Goal: Task Accomplishment & Management: Use online tool/utility

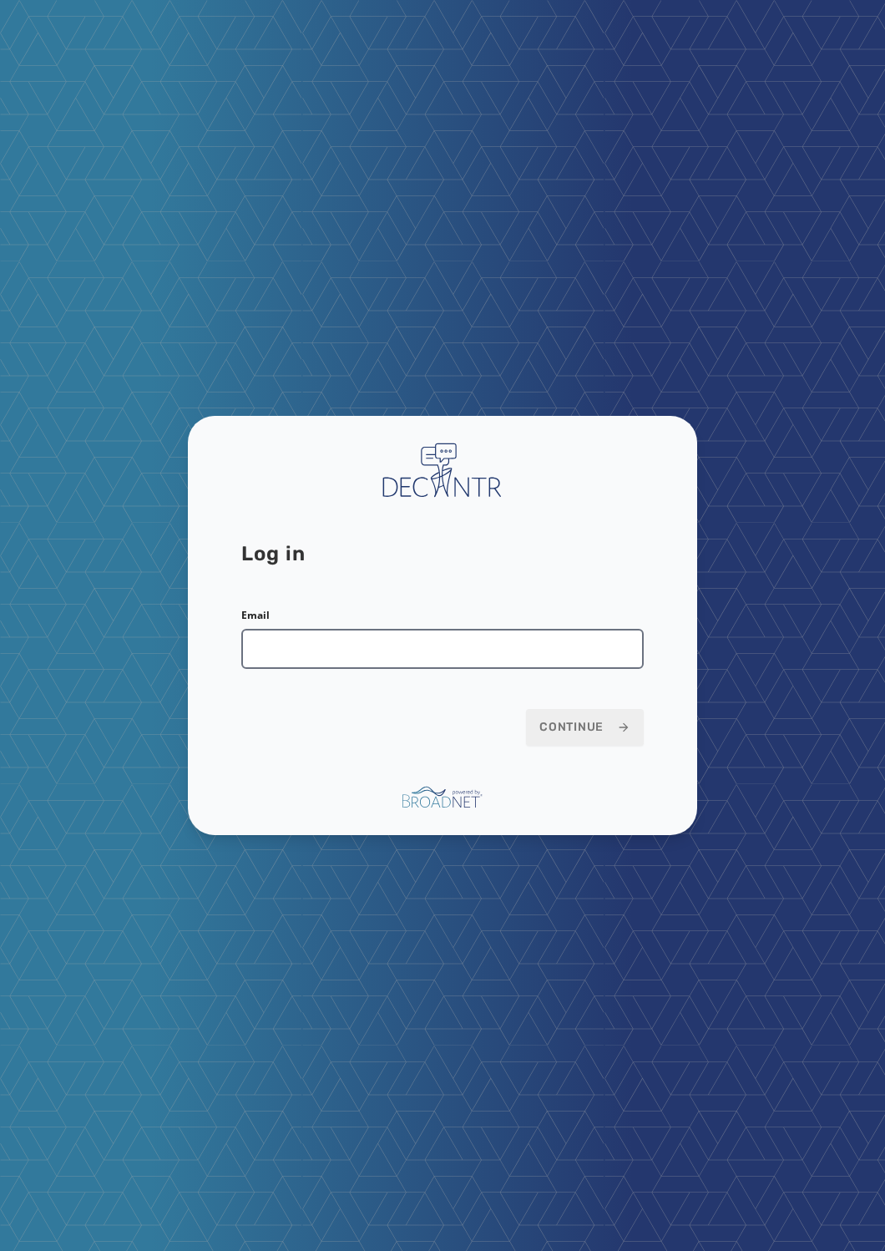
click at [361, 486] on input "Email" at bounding box center [442, 649] width 403 height 40
type input "**********"
click at [526, 486] on button "Continue" at bounding box center [585, 727] width 118 height 37
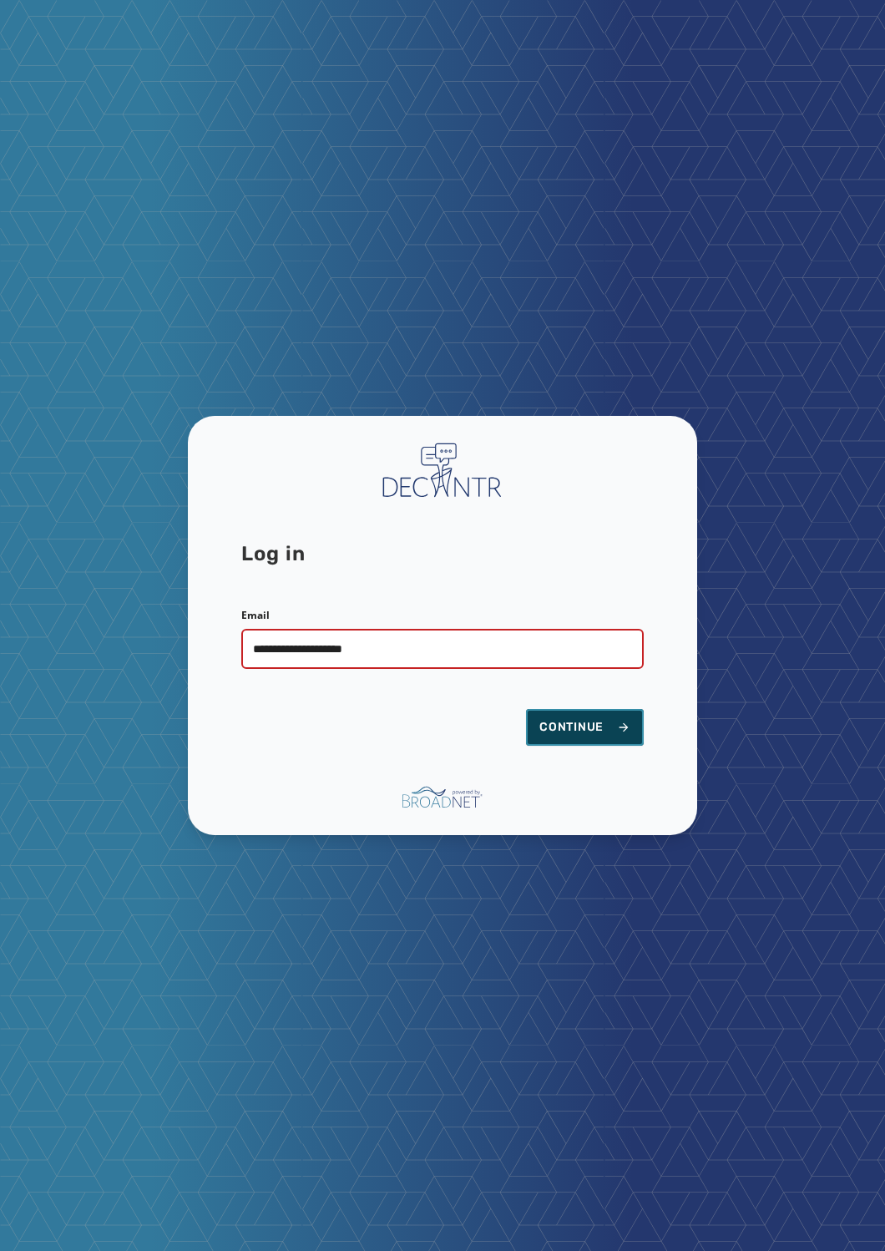
click at [590, 486] on span "Continue" at bounding box center [585, 727] width 91 height 17
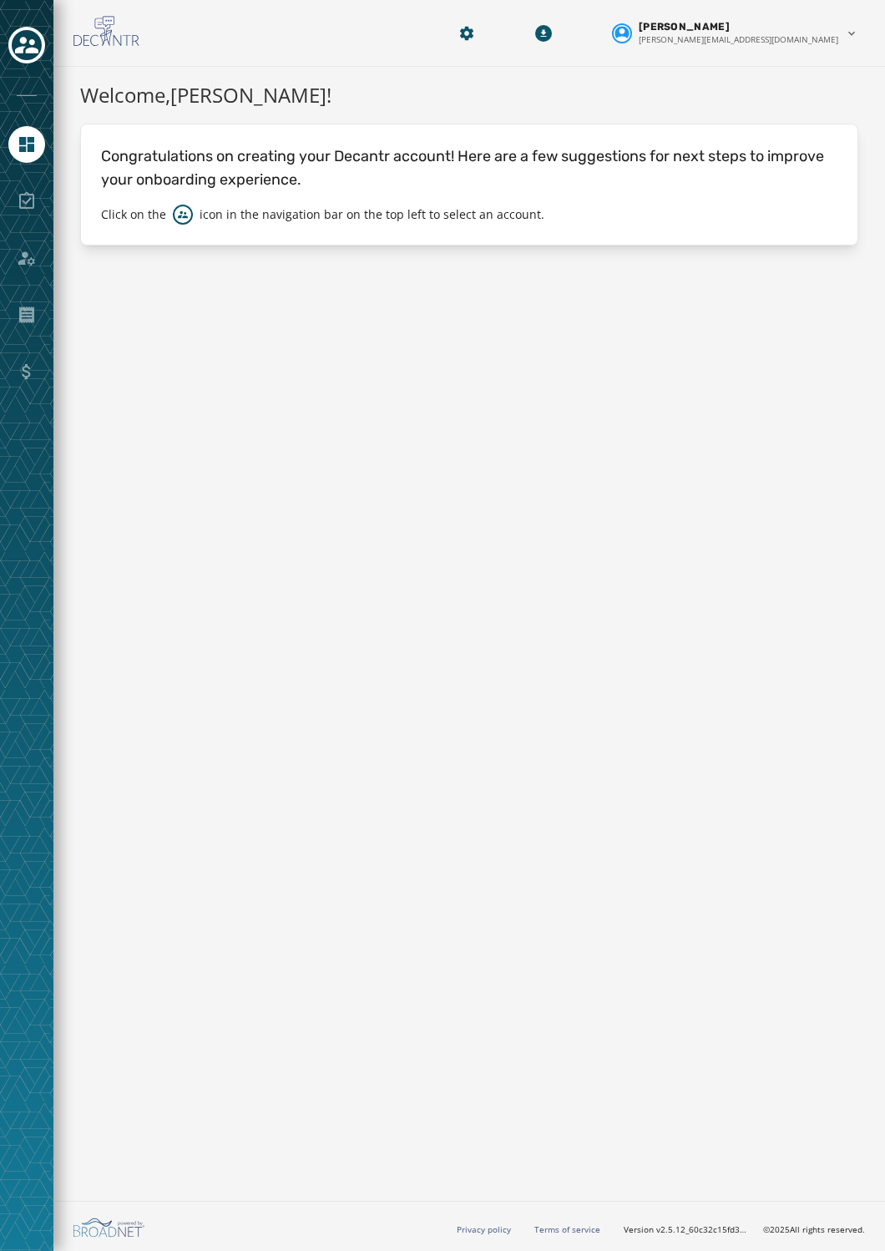
click at [525, 498] on div "Welcome, [PERSON_NAME] ! Congratulations on creating your Decantr account! Here…" at bounding box center [469, 630] width 832 height 1127
click at [362, 497] on div "Welcome, [PERSON_NAME] ! Congratulations on creating your Decantr account! Here…" at bounding box center [469, 630] width 832 height 1127
click at [381, 562] on div "Welcome, [PERSON_NAME] ! Congratulations on creating your Decantr account! Here…" at bounding box center [469, 630] width 832 height 1127
click at [27, 137] on icon "Navigate to Home" at bounding box center [26, 144] width 15 height 15
click at [33, 201] on div at bounding box center [26, 201] width 37 height 37
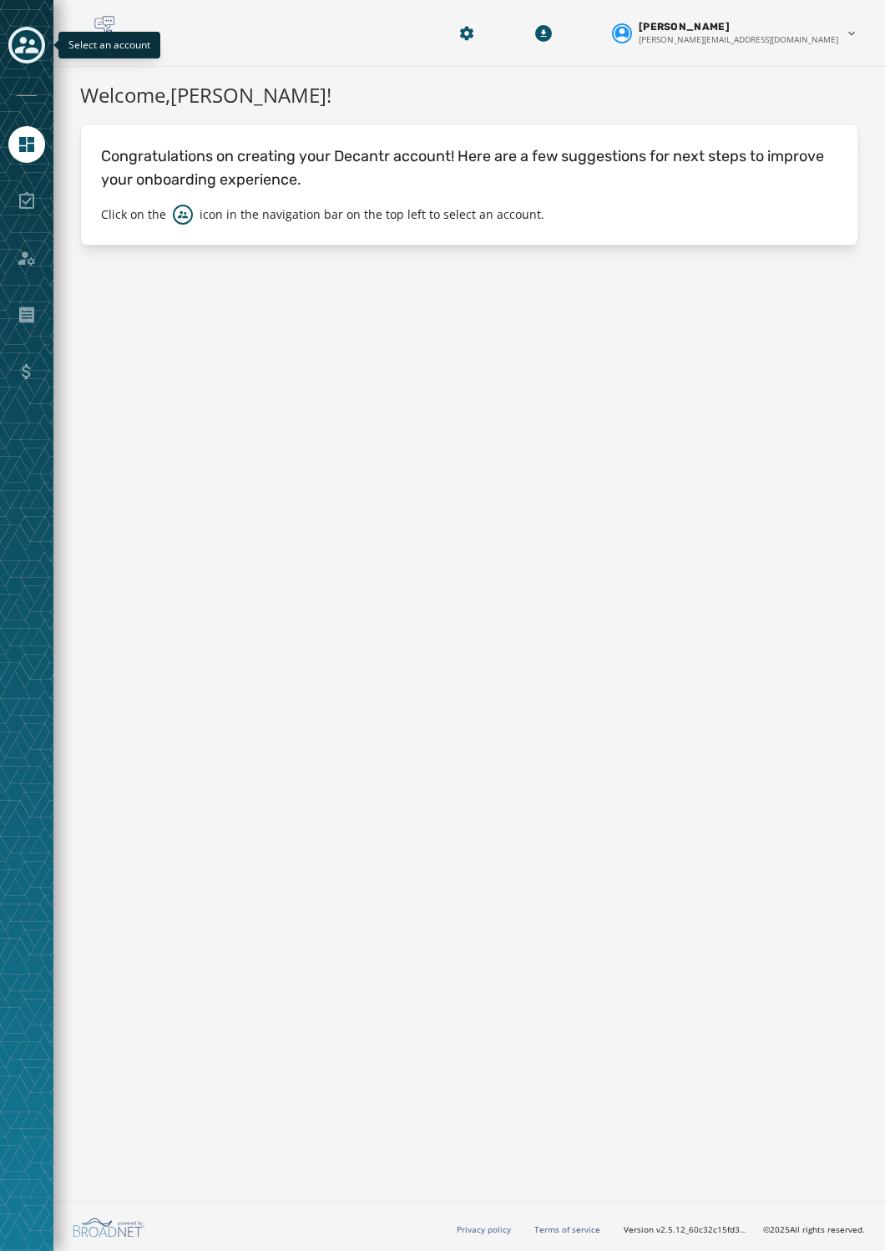
click at [23, 40] on icon "Toggle account select drawer" at bounding box center [26, 45] width 23 height 17
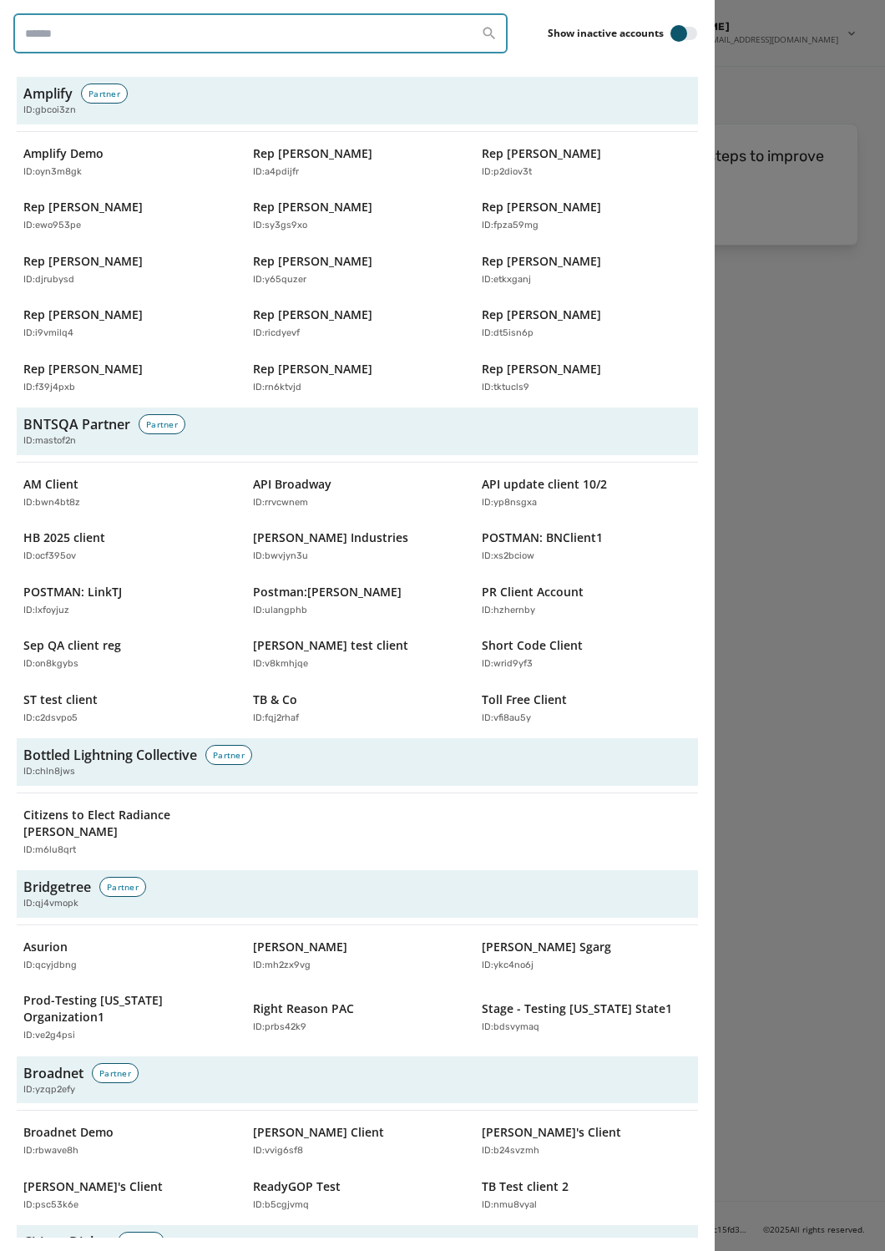
click at [52, 30] on input "search" at bounding box center [260, 33] width 494 height 40
type input "****"
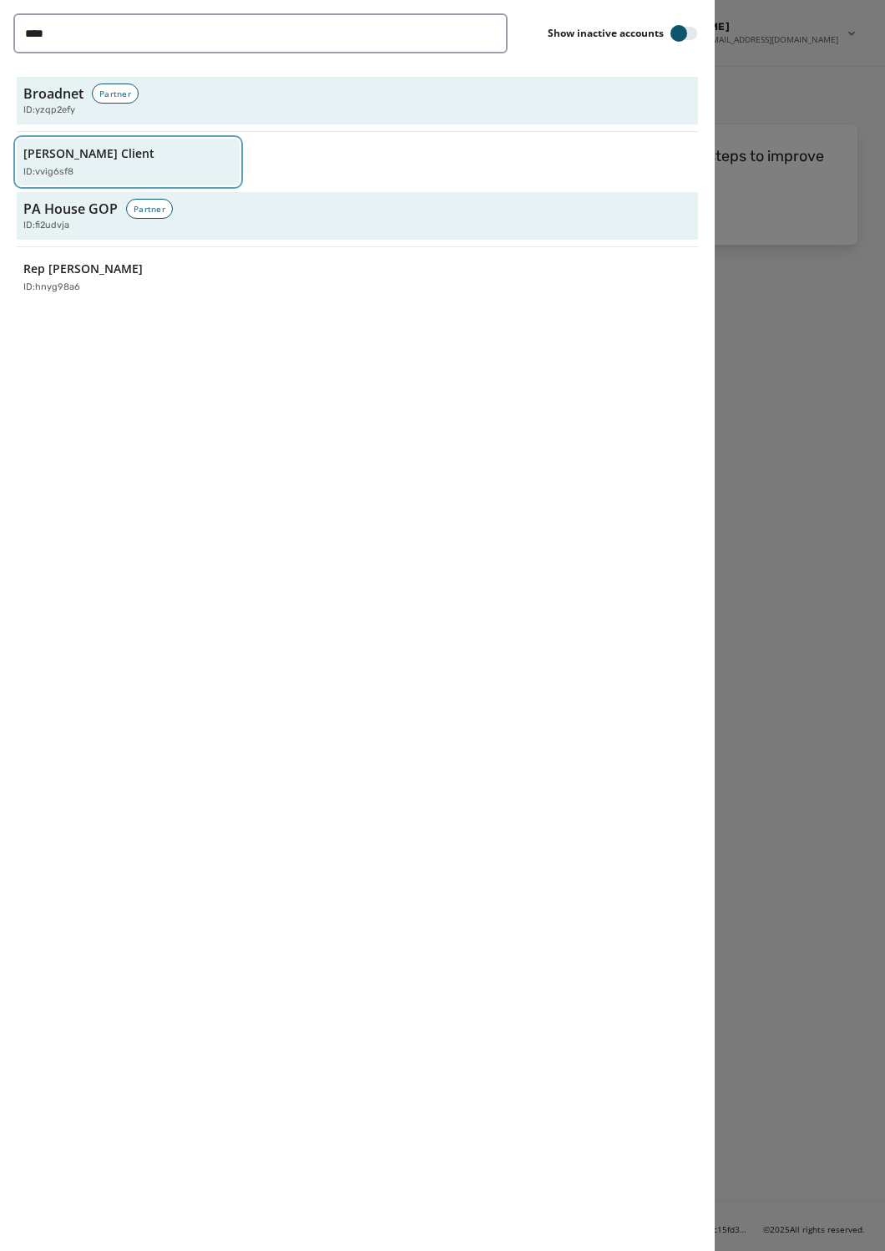
click at [84, 149] on div "[PERSON_NAME] Client ID: vvig6sf8" at bounding box center [119, 162] width 193 height 34
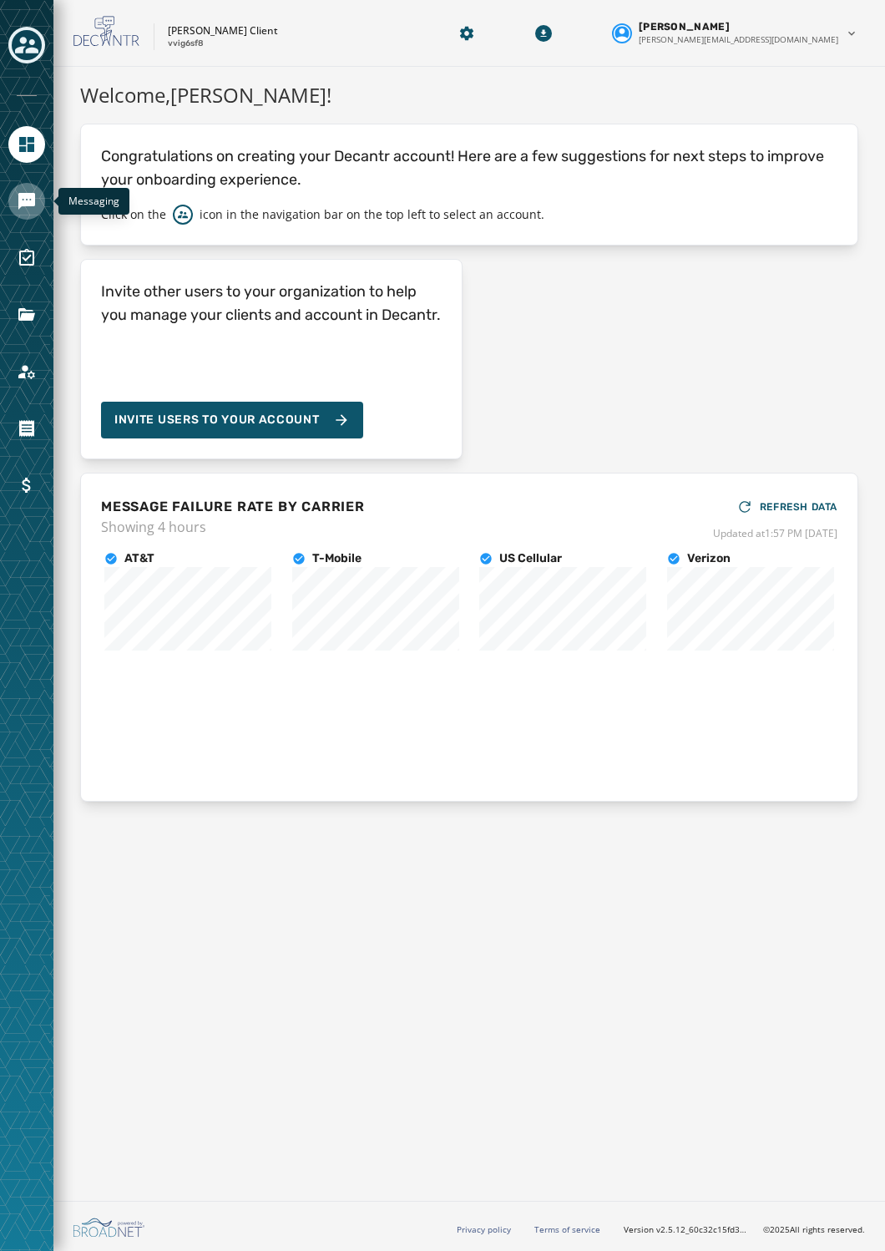
click at [21, 209] on icon "Navigate to Messaging" at bounding box center [27, 201] width 20 height 20
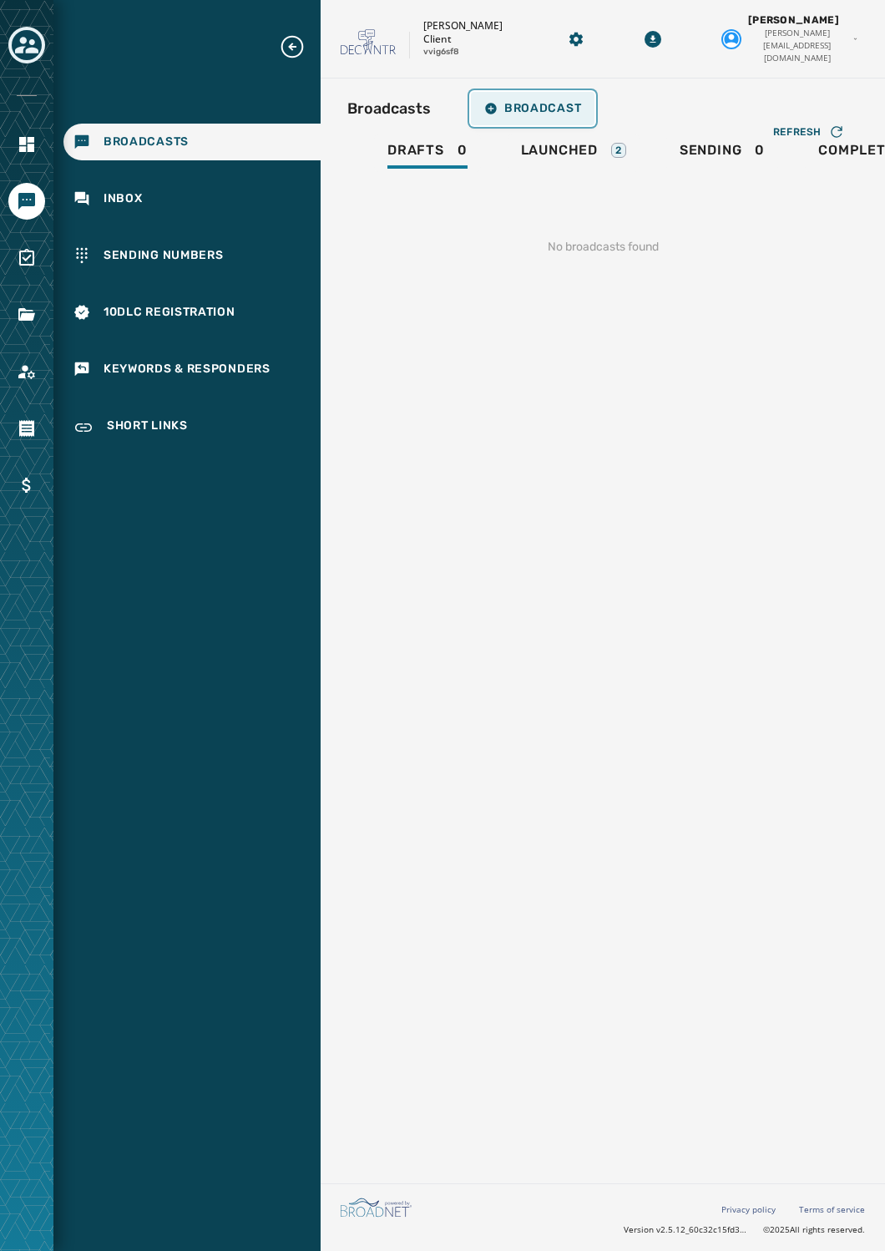
click at [546, 102] on span "Broadcast" at bounding box center [532, 108] width 97 height 13
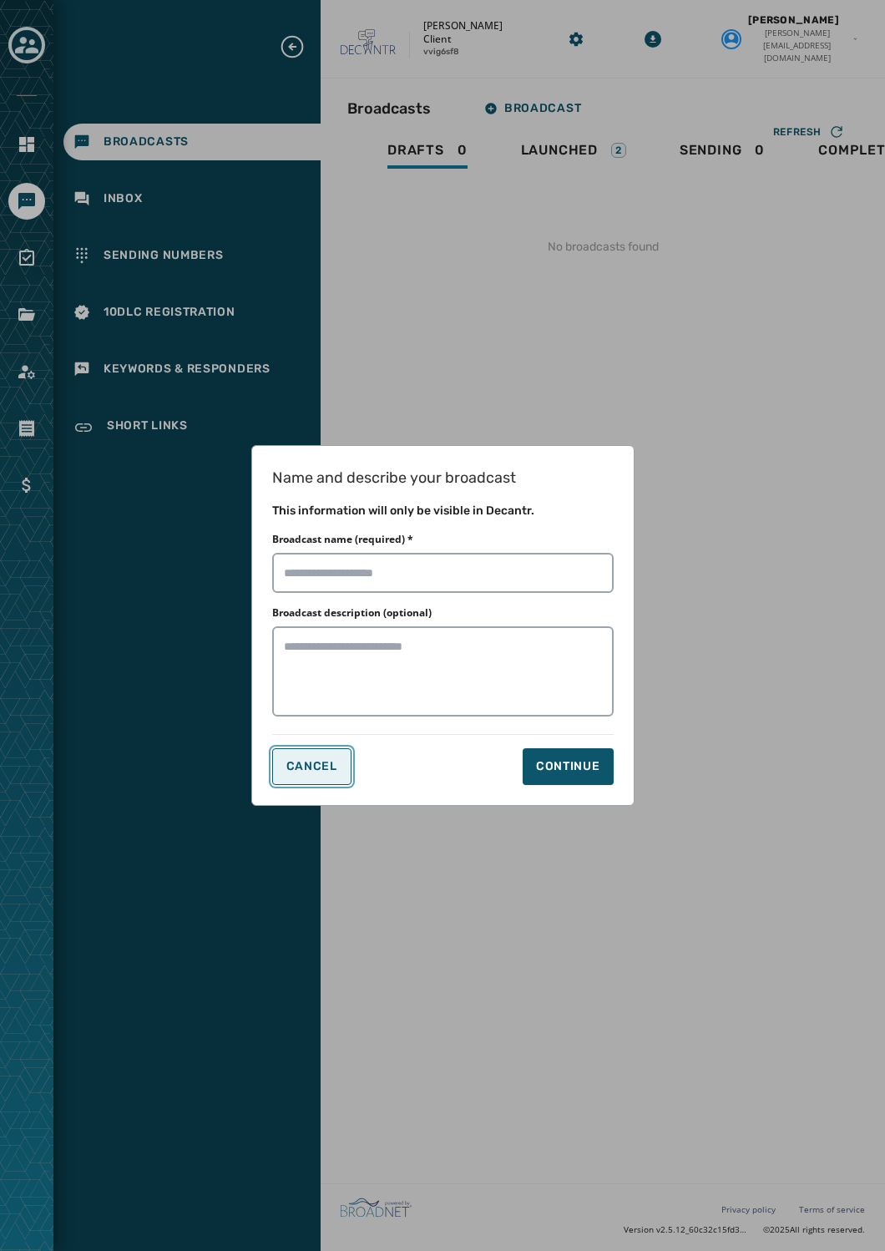
click at [284, 764] on button "Cancel" at bounding box center [311, 766] width 79 height 37
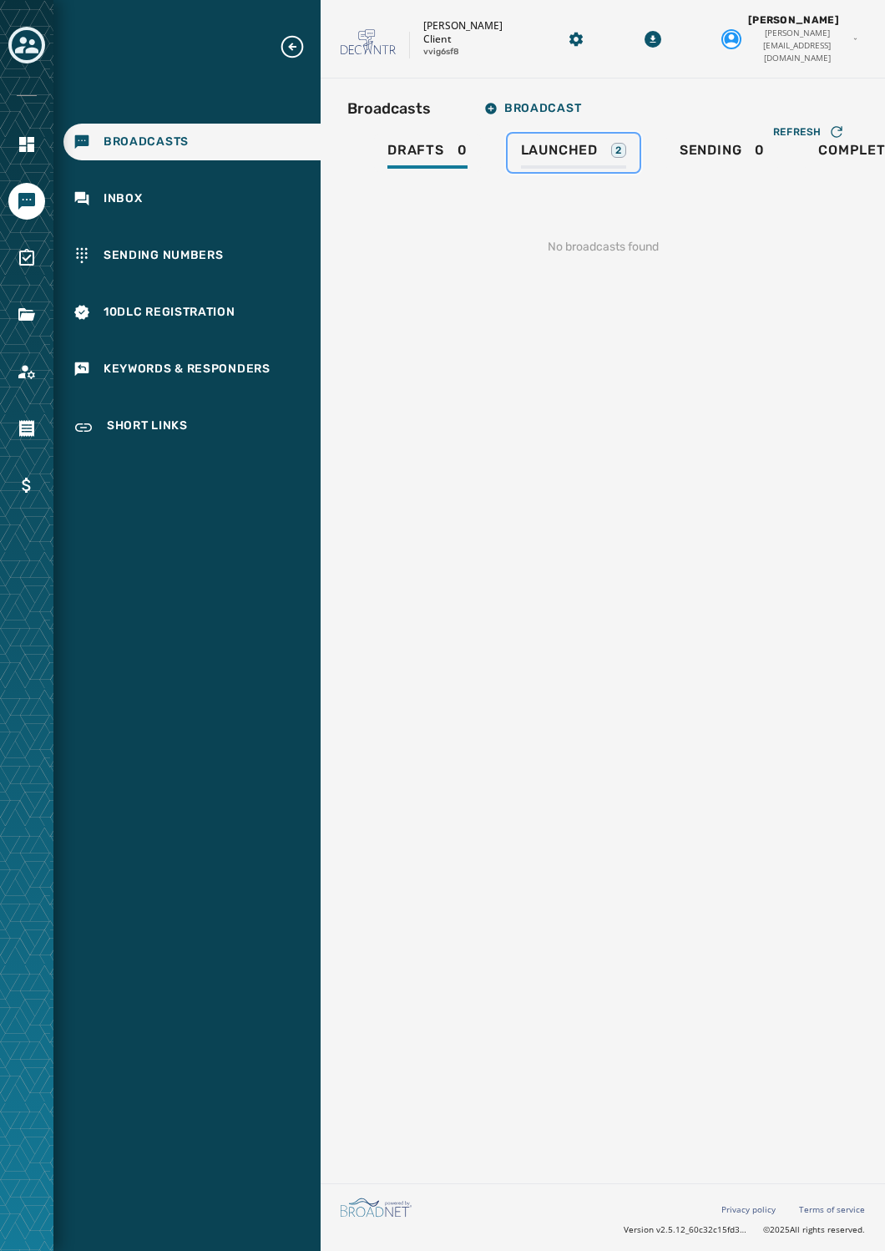
click at [575, 134] on link "Launched 2" at bounding box center [574, 153] width 132 height 38
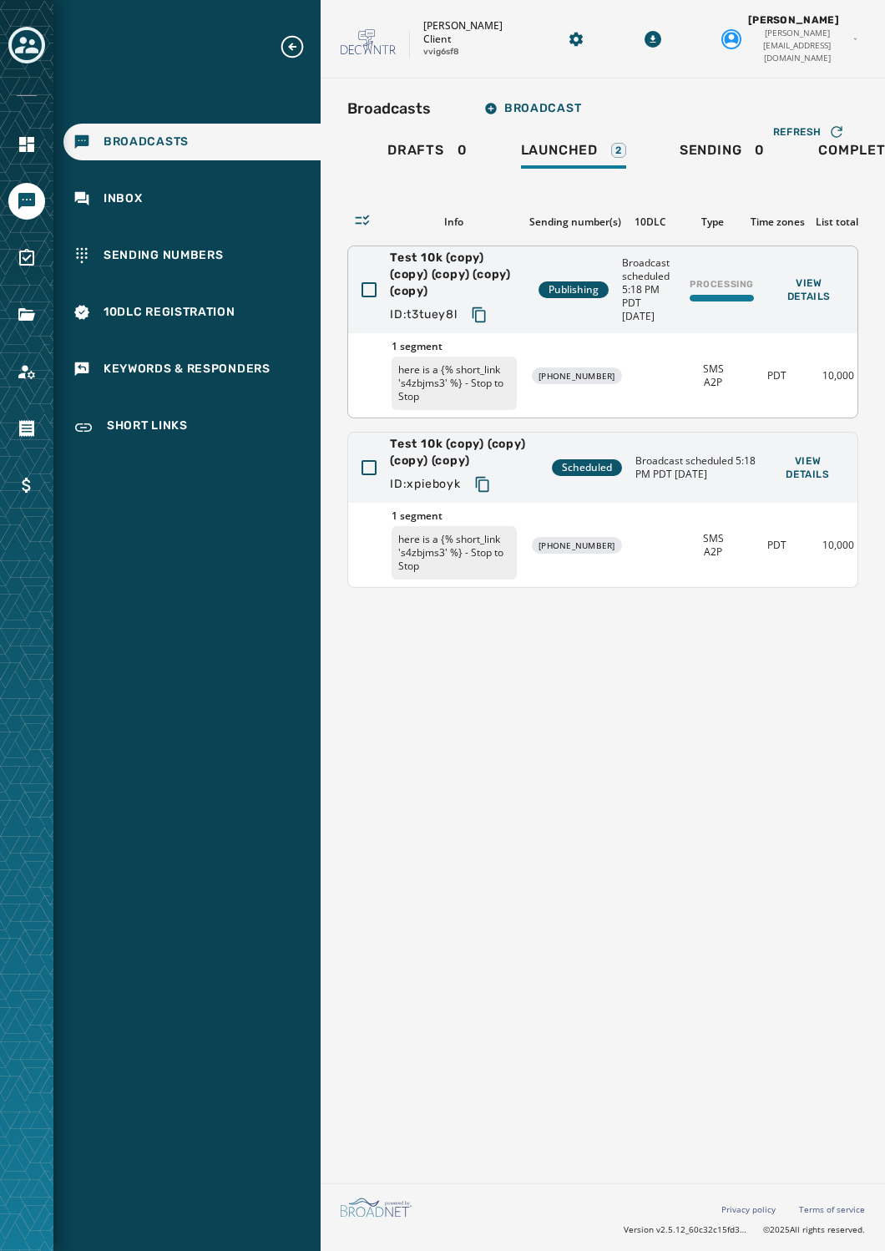
click at [632, 256] on span "Broadcast scheduled 5:18 PM PDT [DATE]" at bounding box center [646, 289] width 48 height 67
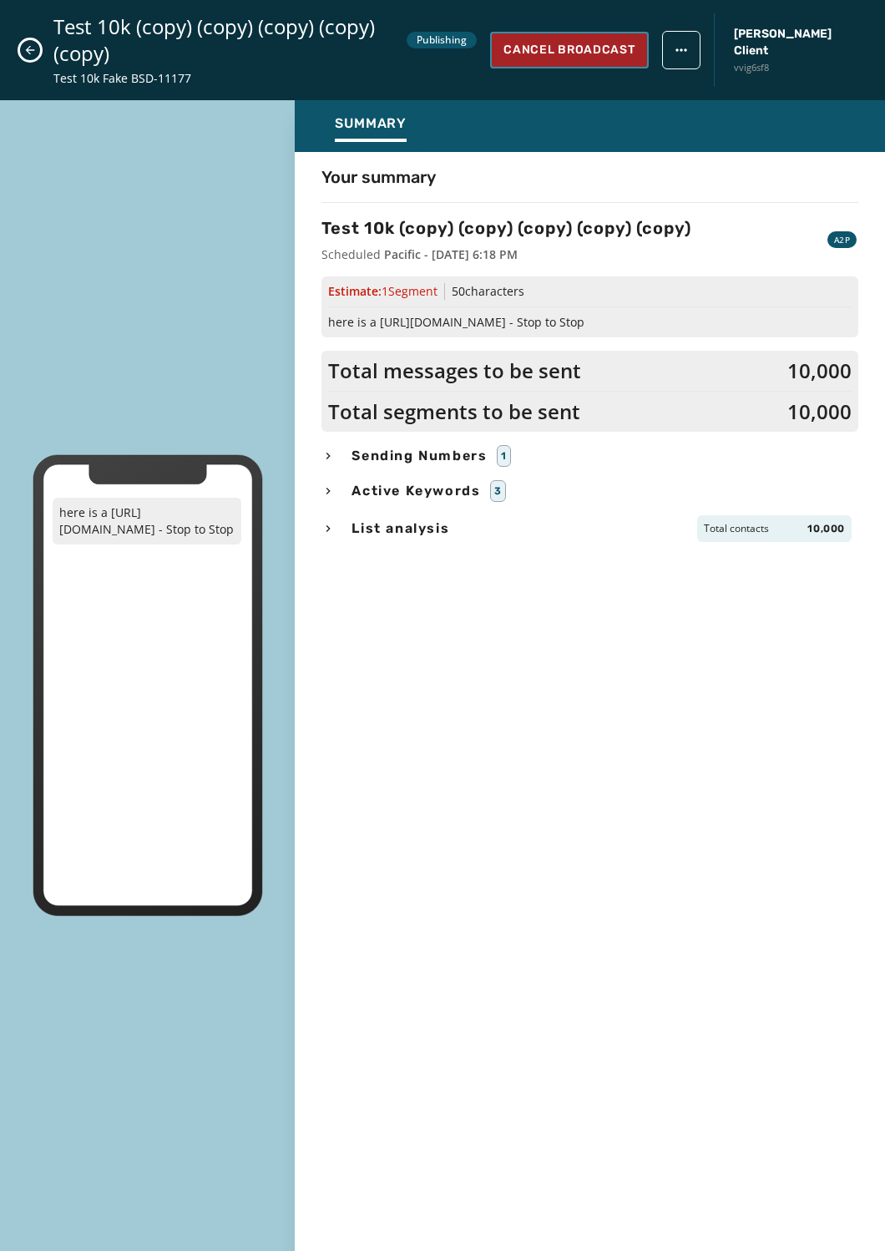
click at [635, 42] on span "Cancel Broadcast" at bounding box center [569, 50] width 131 height 17
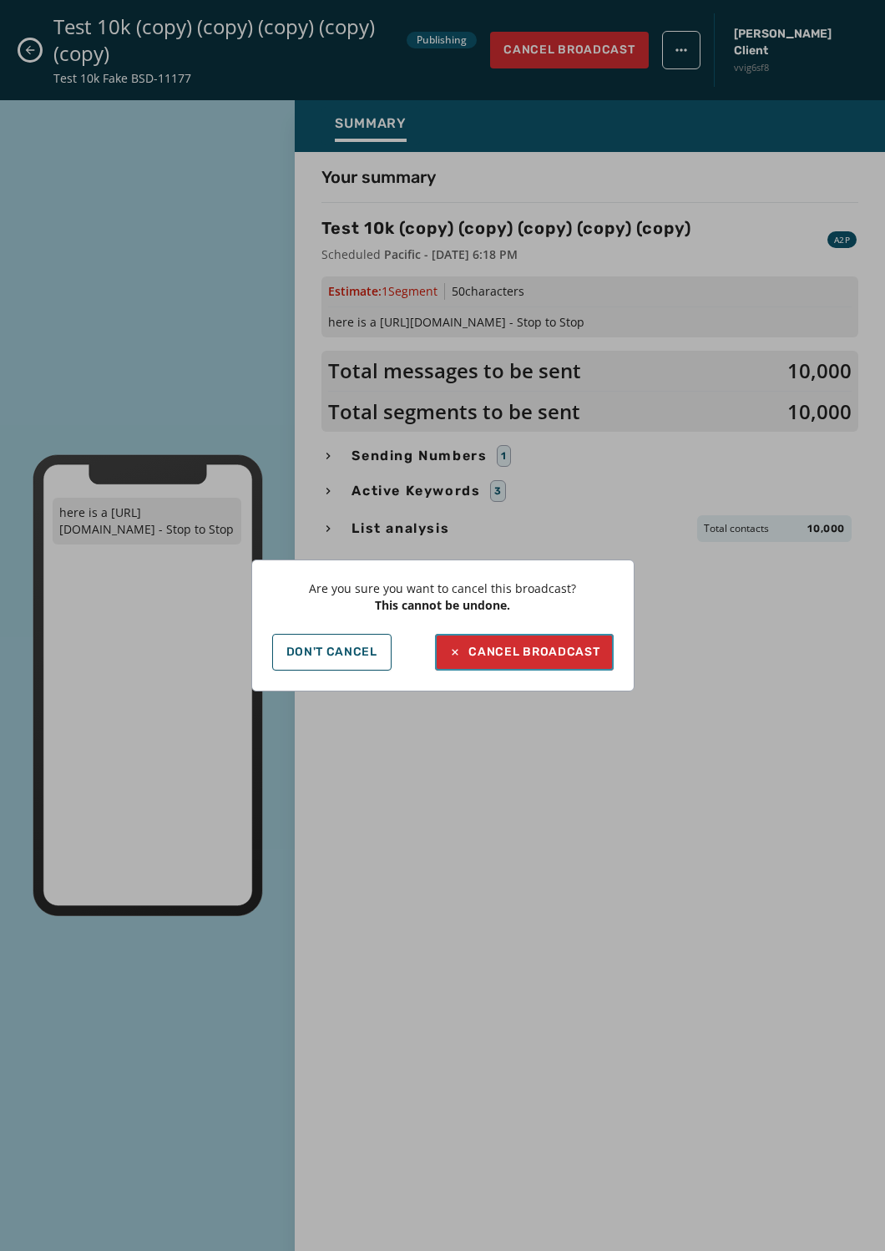
click at [523, 642] on button "Cancel Broadcast" at bounding box center [524, 652] width 178 height 37
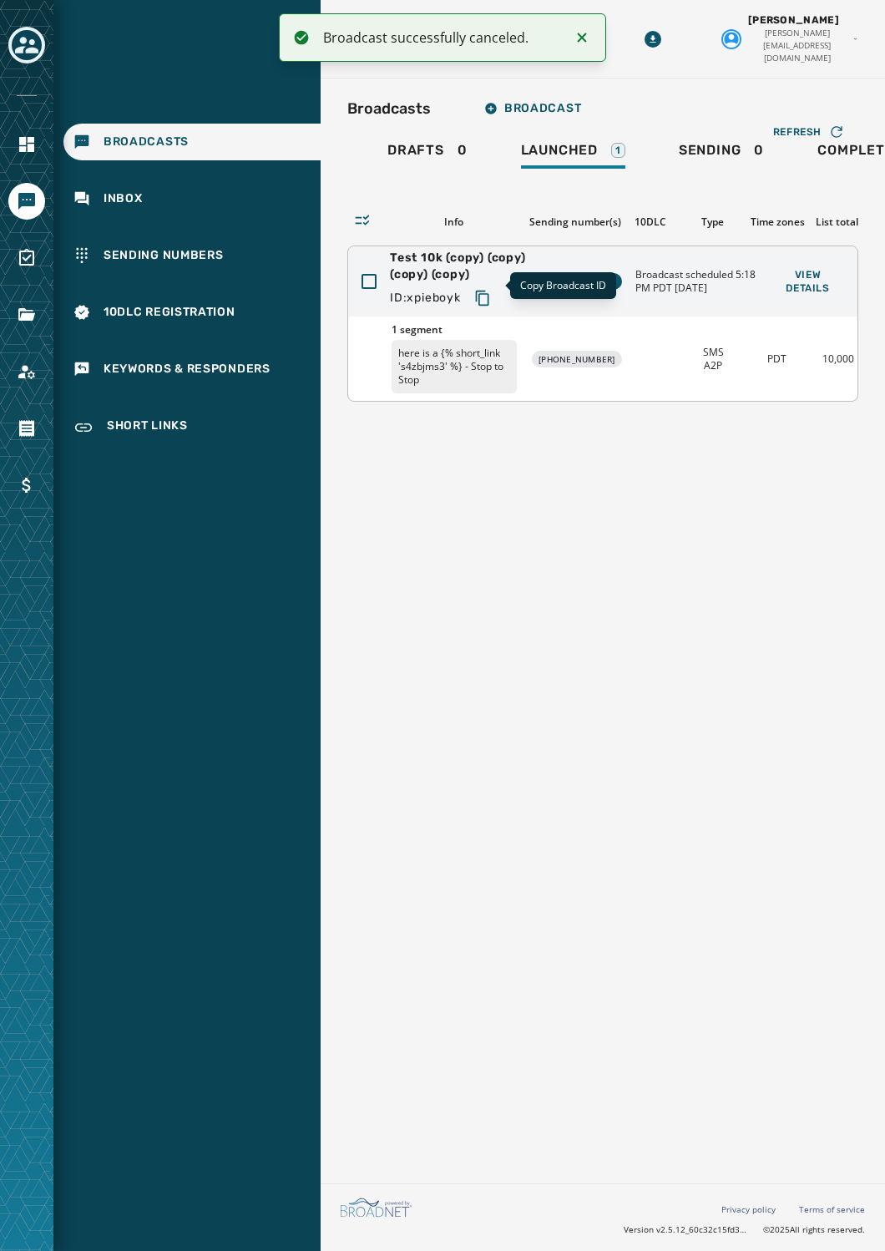
click at [488, 290] on icon "Copy text to clipboard" at bounding box center [482, 298] width 17 height 17
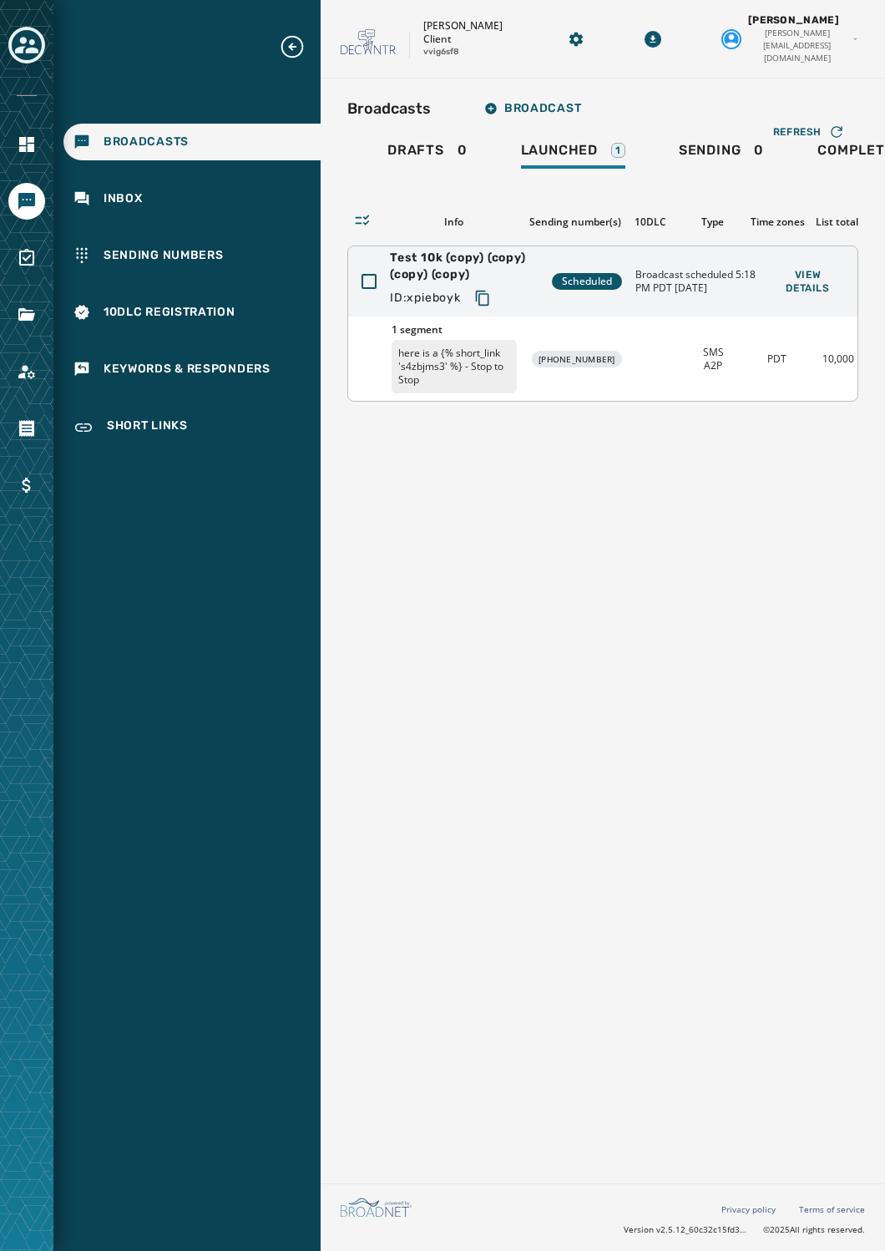
click at [837, 388] on div "1 segment here is a {% short_link 's4zbjms3' %} - Stop to Stop [PHONE_NUMBER] S…" at bounding box center [602, 359] width 509 height 84
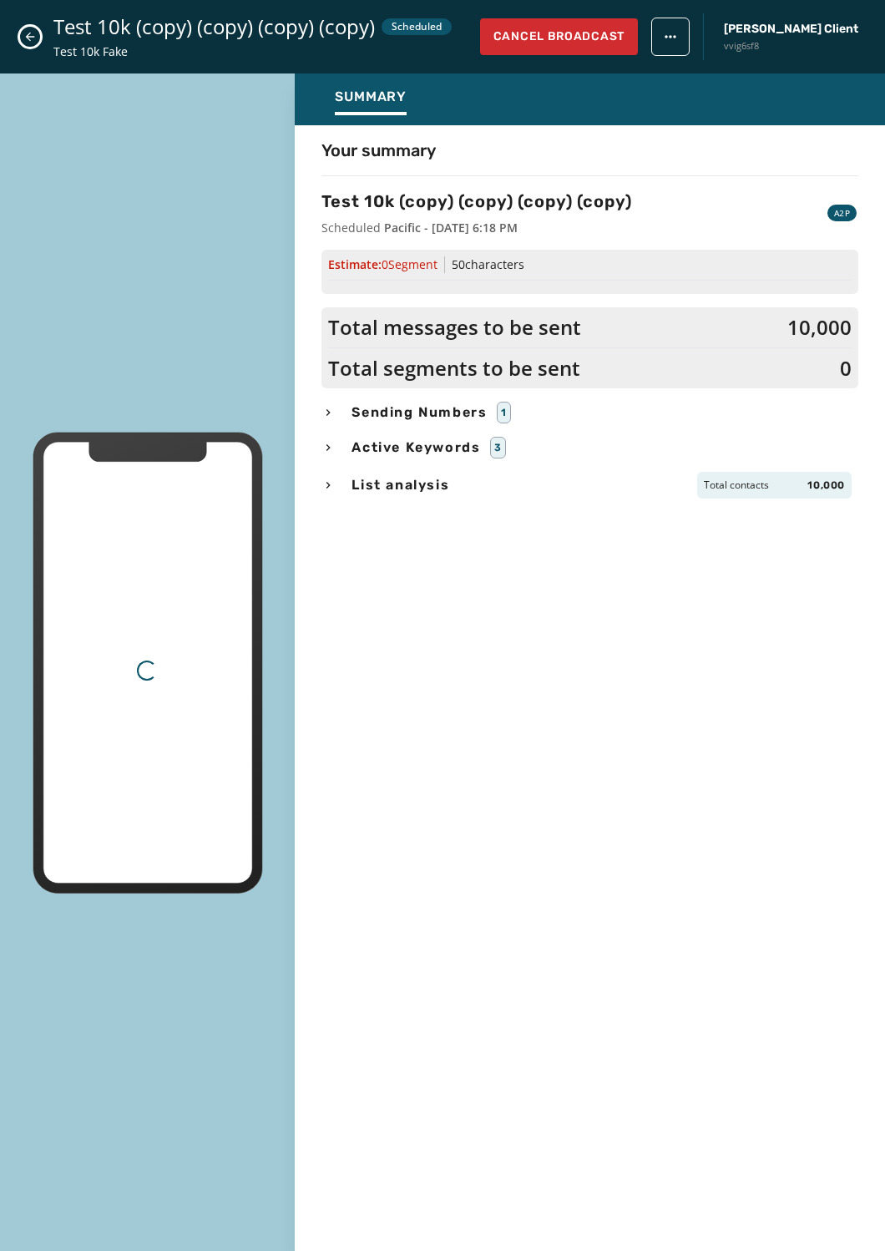
scroll to position [0, 57]
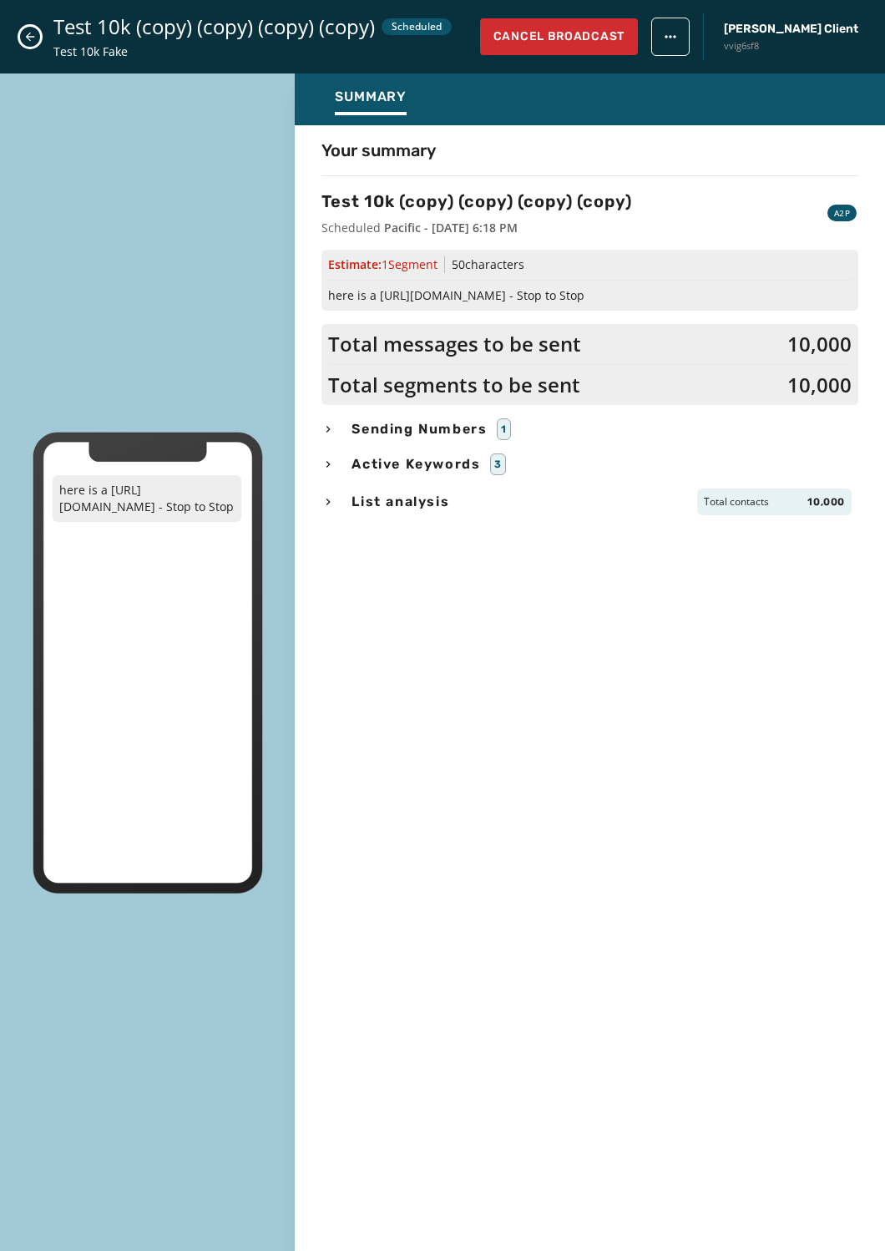
click at [216, 123] on div "here is a [URL][DOMAIN_NAME] - Stop to Stop" at bounding box center [147, 662] width 295 height 1178
click at [23, 32] on button "Close admin drawer" at bounding box center [30, 37] width 20 height 20
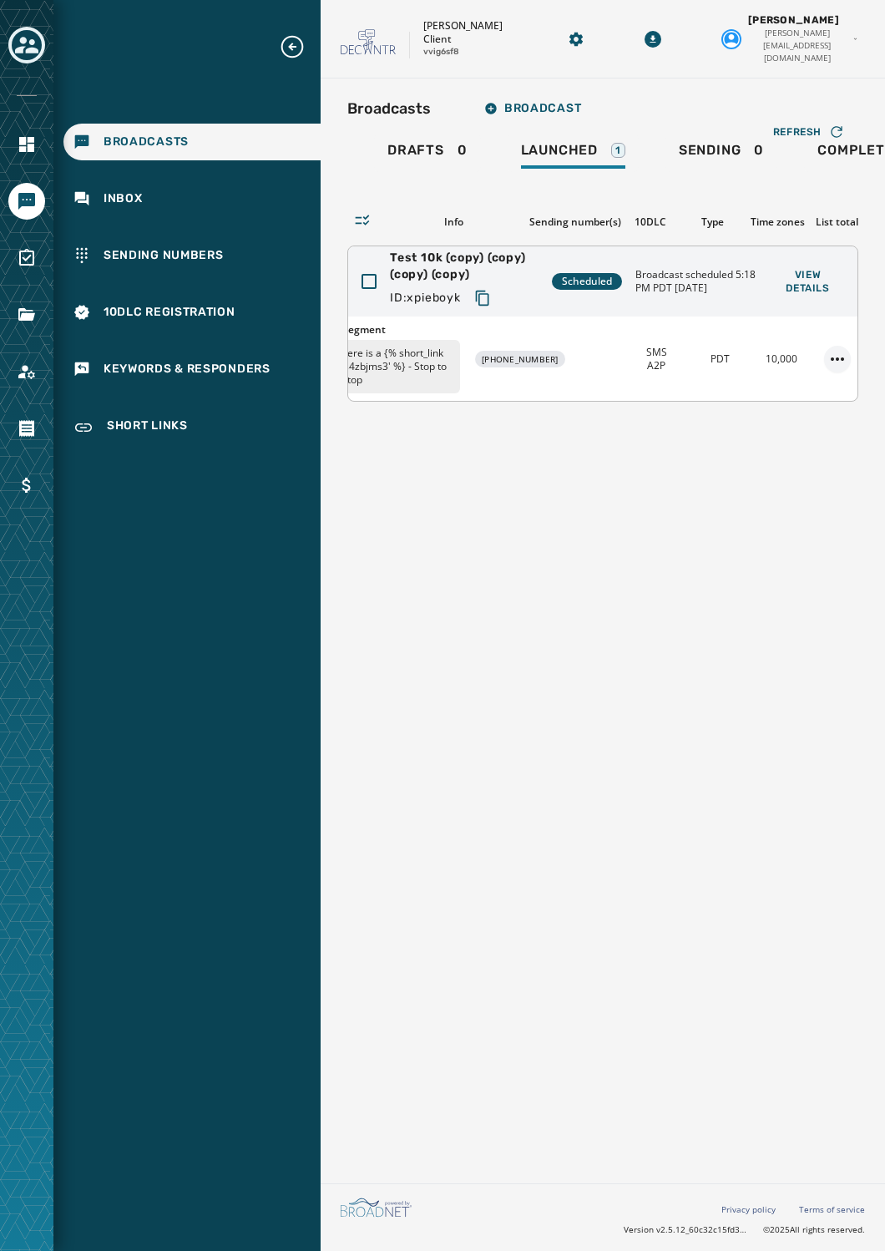
click at [835, 347] on html "Broadcasts Inbox Sending Numbers 10DLC Registration Keywords & Responders Short…" at bounding box center [442, 625] width 885 height 1251
click at [815, 372] on div "Duplicate Broadcast" at bounding box center [790, 372] width 121 height 27
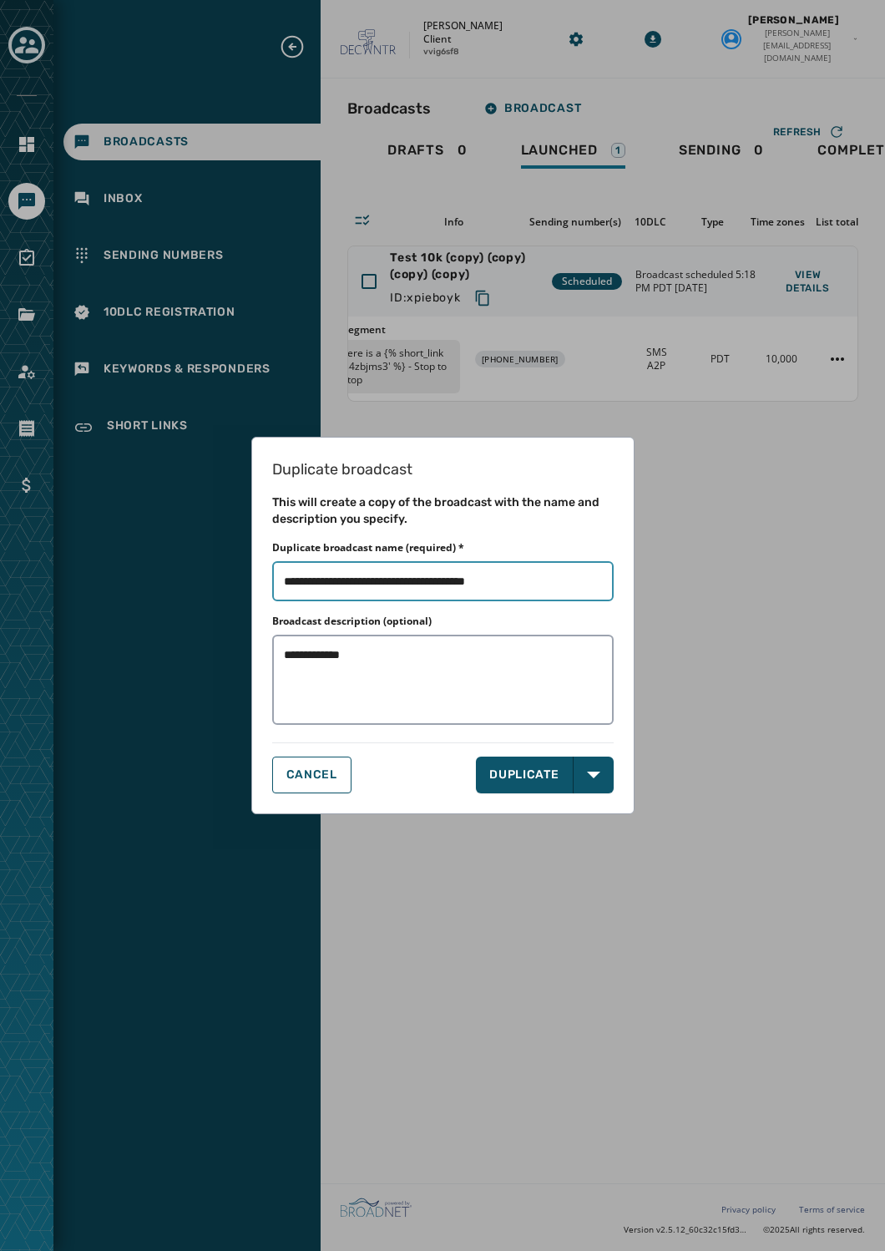
drag, startPoint x: 429, startPoint y: 568, endPoint x: 327, endPoint y: 565, distance: 101.9
click at [327, 565] on input "Duplicate broadcast name (required) *" at bounding box center [443, 581] width 342 height 40
type input "**********"
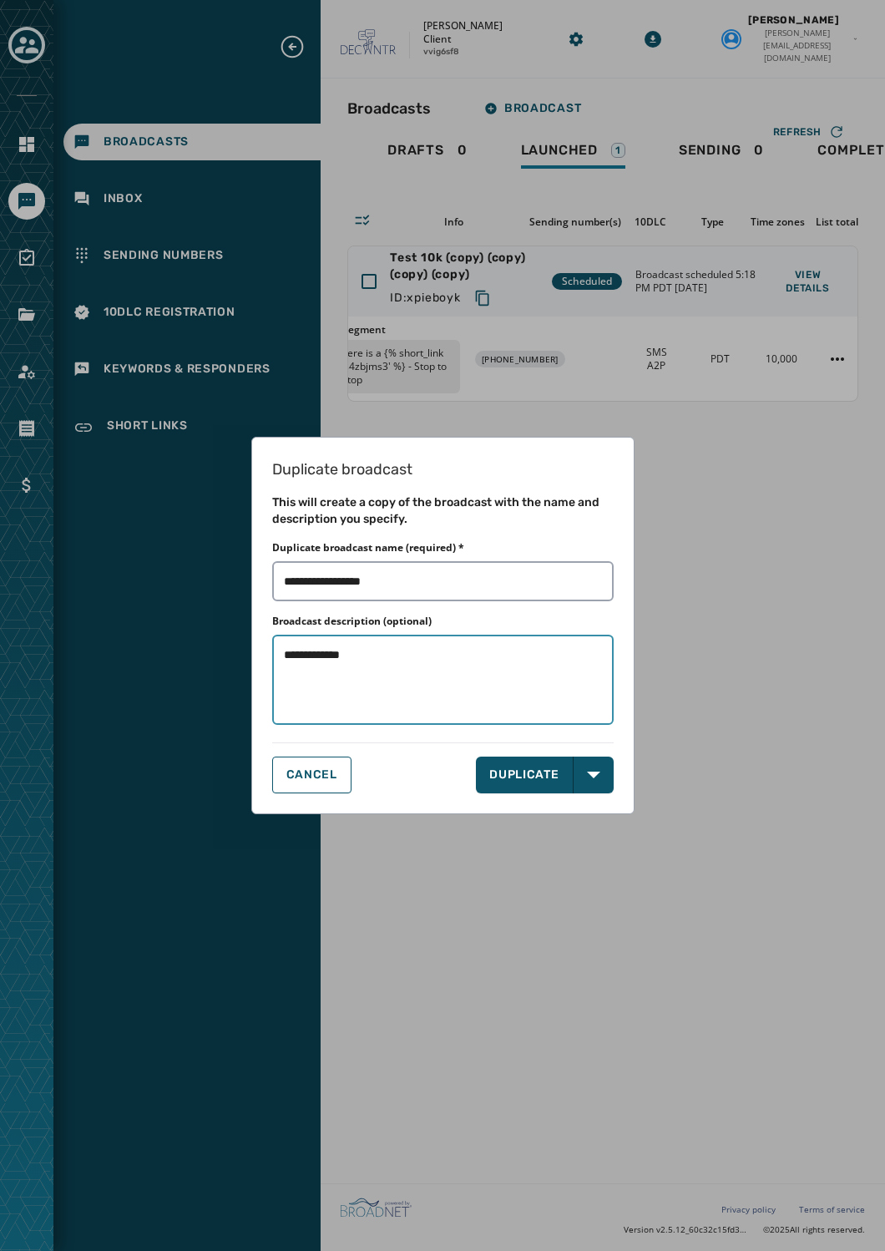
click at [453, 678] on textarea "**********" at bounding box center [443, 679] width 342 height 89
click at [543, 778] on button "DUPLICATE" at bounding box center [525, 775] width 98 height 37
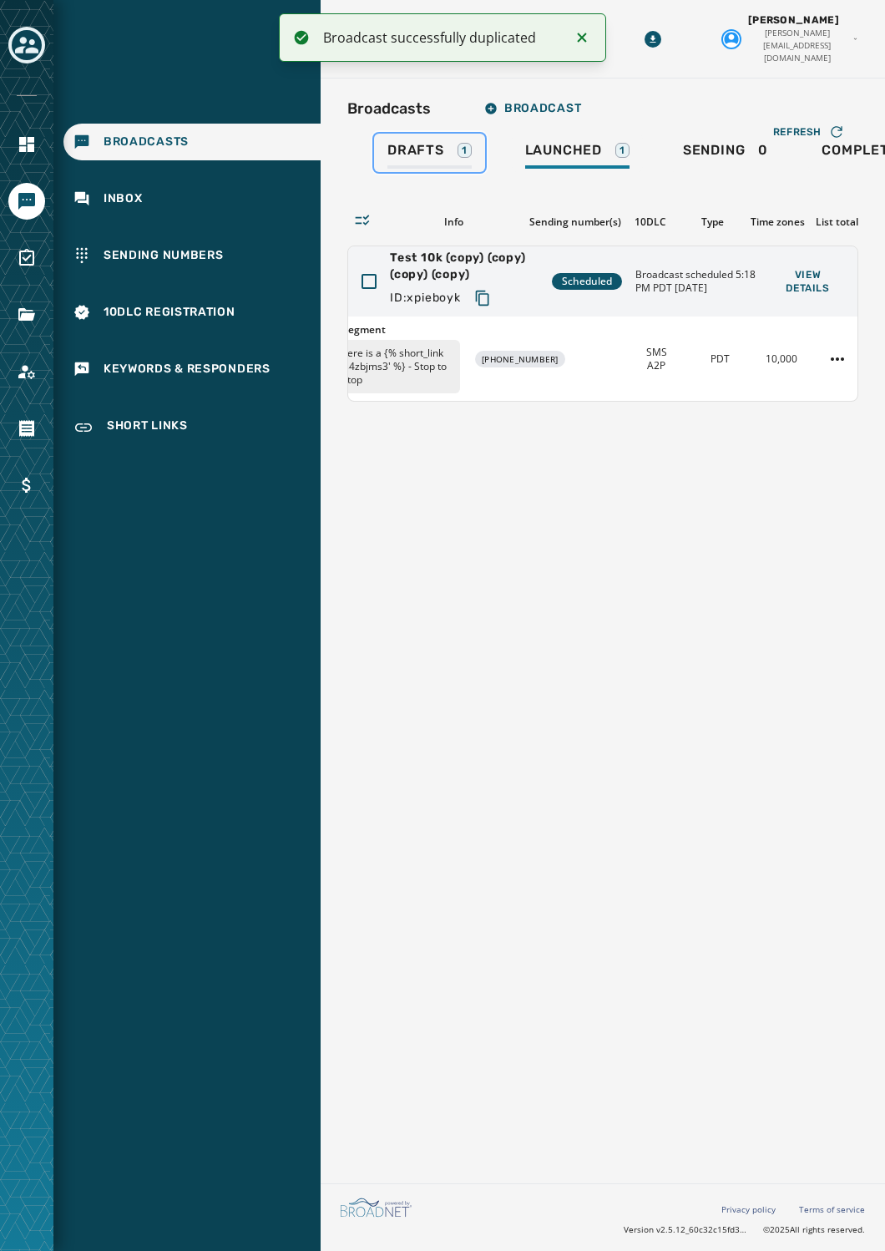
click at [431, 142] on span "Drafts" at bounding box center [416, 150] width 57 height 17
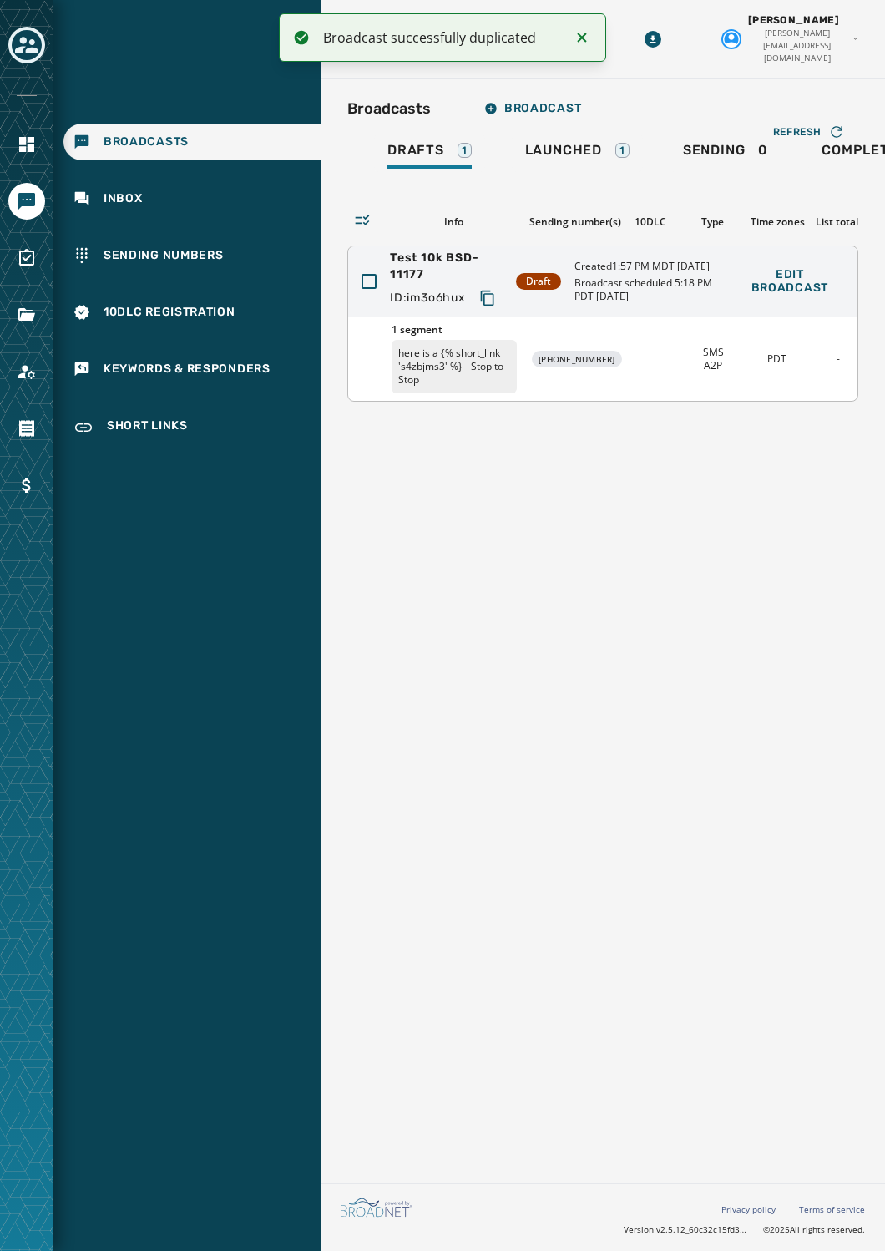
click at [434, 341] on p "here is a {% short_link 's4zbjms3' %} - Stop to Stop" at bounding box center [454, 366] width 125 height 53
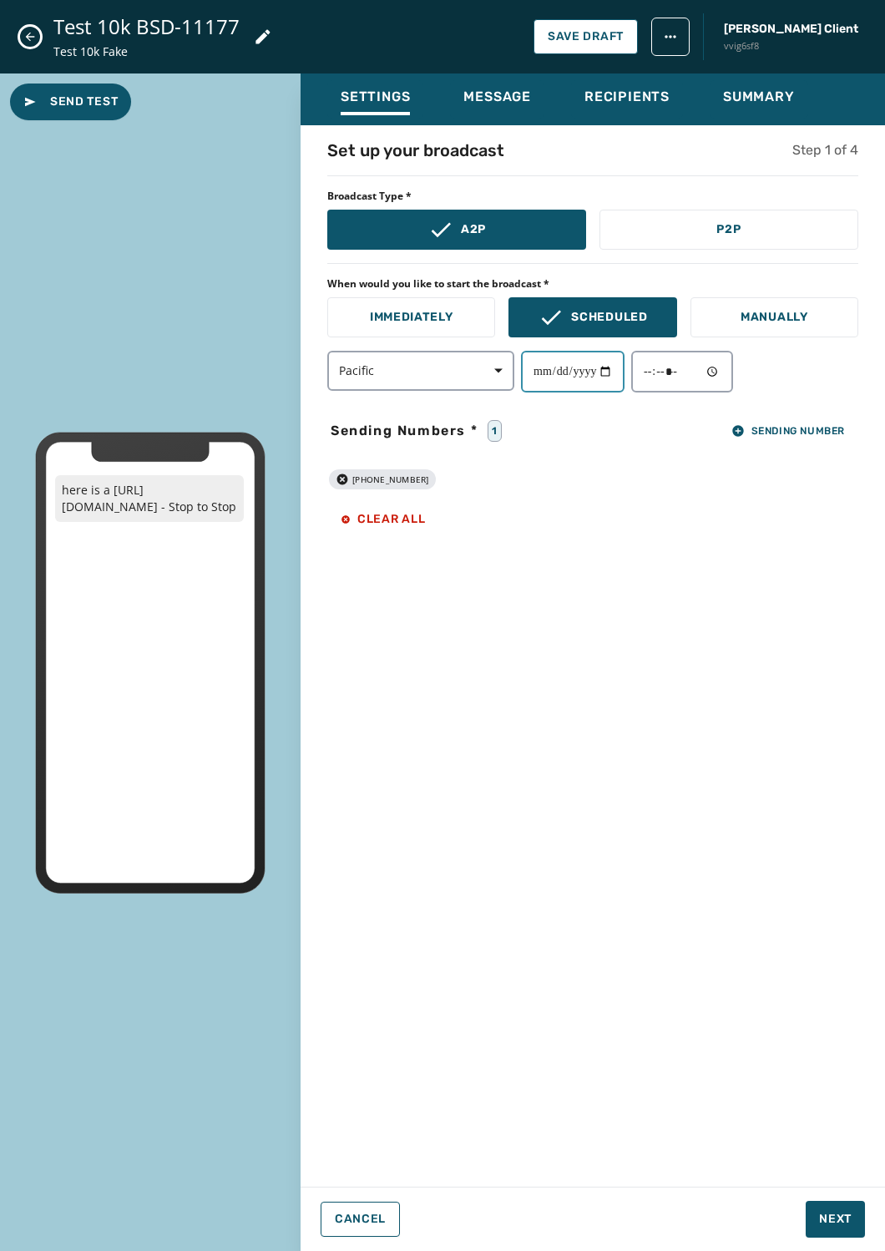
click at [548, 373] on input "**********" at bounding box center [573, 372] width 104 height 42
click at [568, 371] on input "**********" at bounding box center [573, 372] width 104 height 42
click at [651, 619] on div "**********" at bounding box center [593, 652] width 585 height 1026
click at [833, 1215] on span "Next" at bounding box center [835, 1219] width 33 height 17
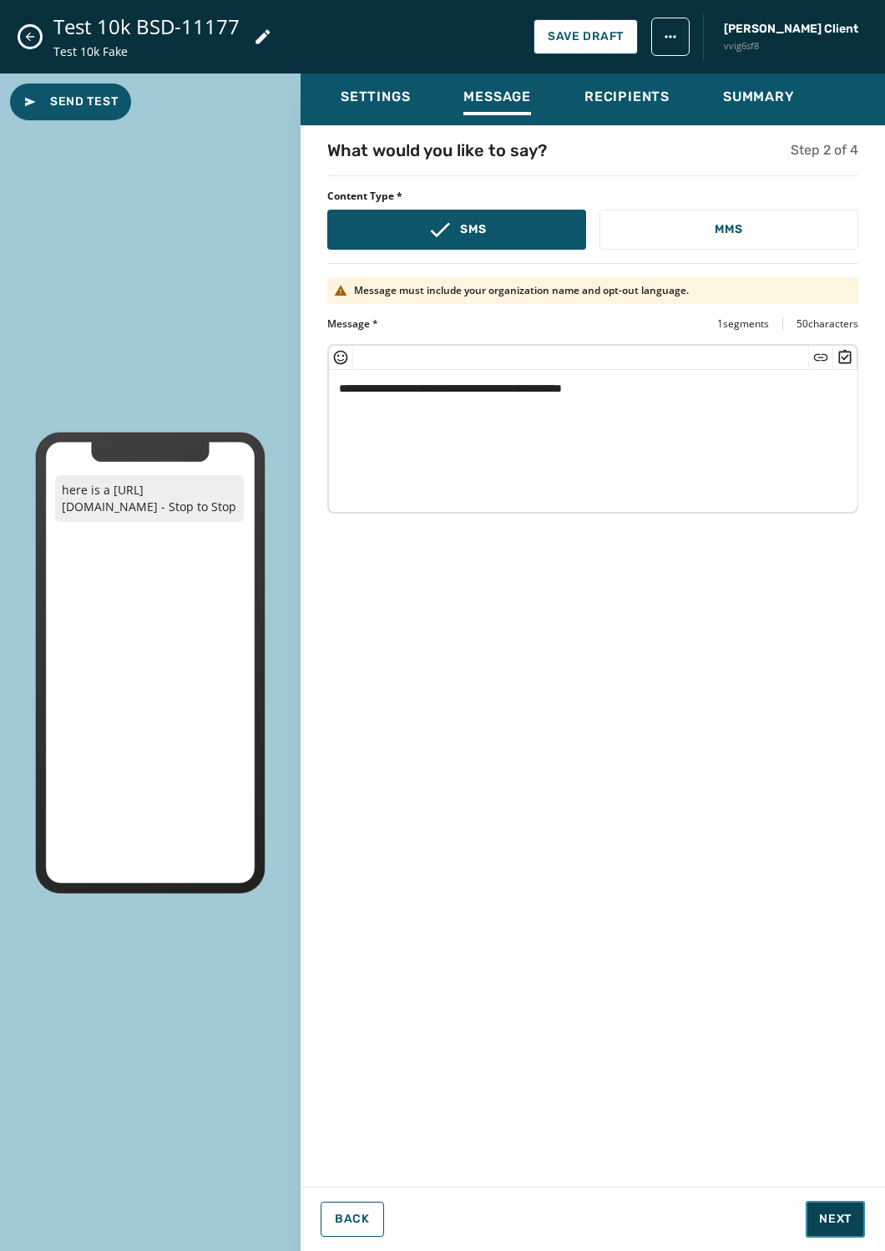
click at [833, 1216] on span "Next" at bounding box center [835, 1219] width 33 height 17
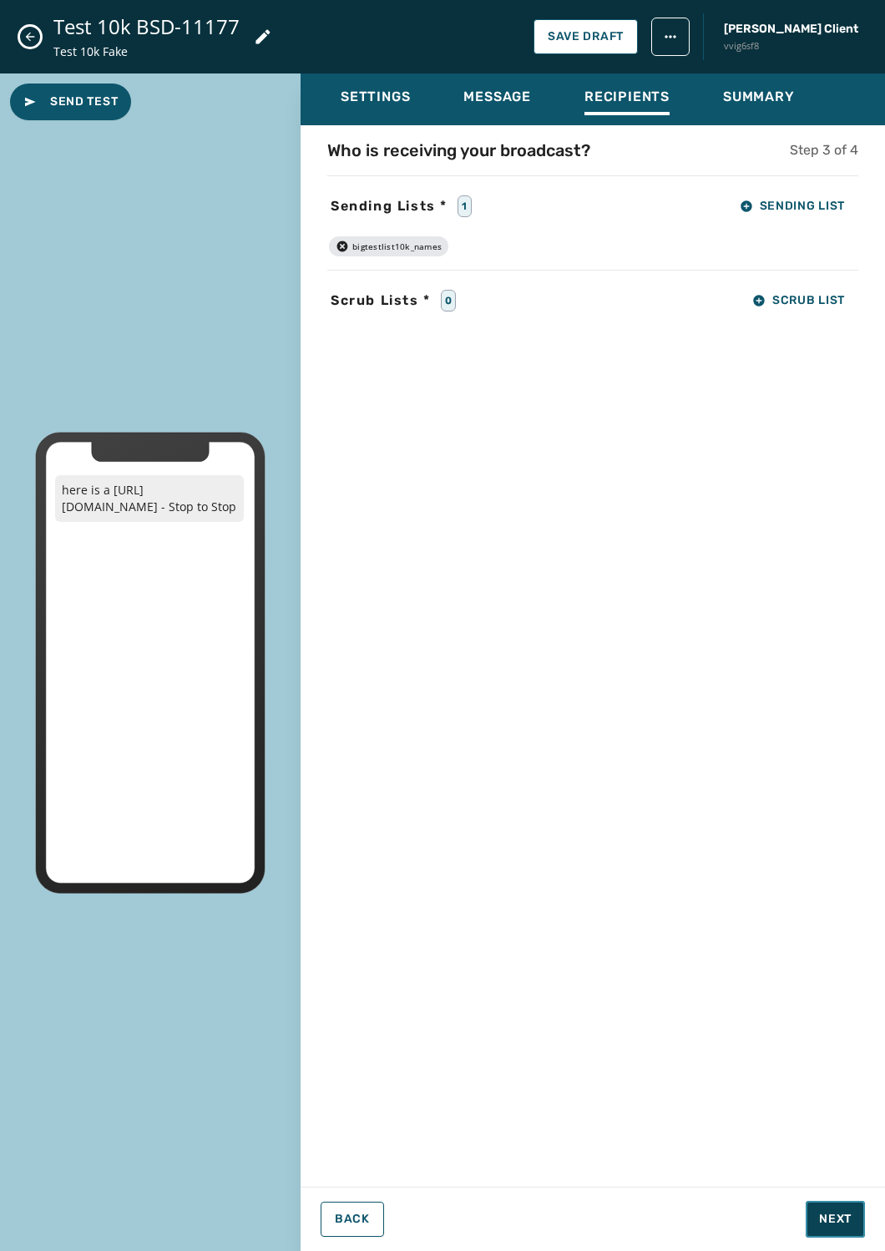
click at [833, 1216] on span "Next" at bounding box center [835, 1219] width 33 height 17
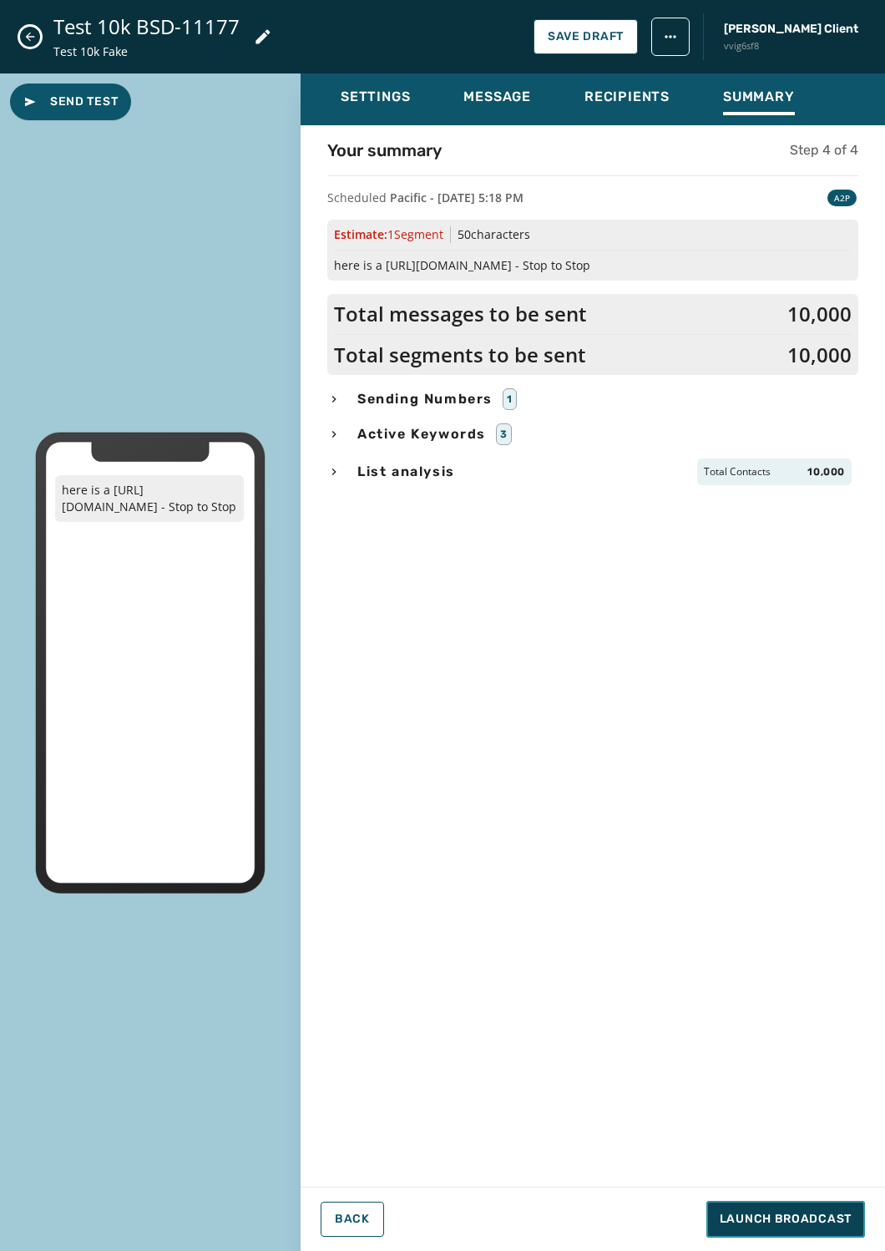
click at [834, 1217] on span "Launch Broadcast" at bounding box center [786, 1219] width 132 height 17
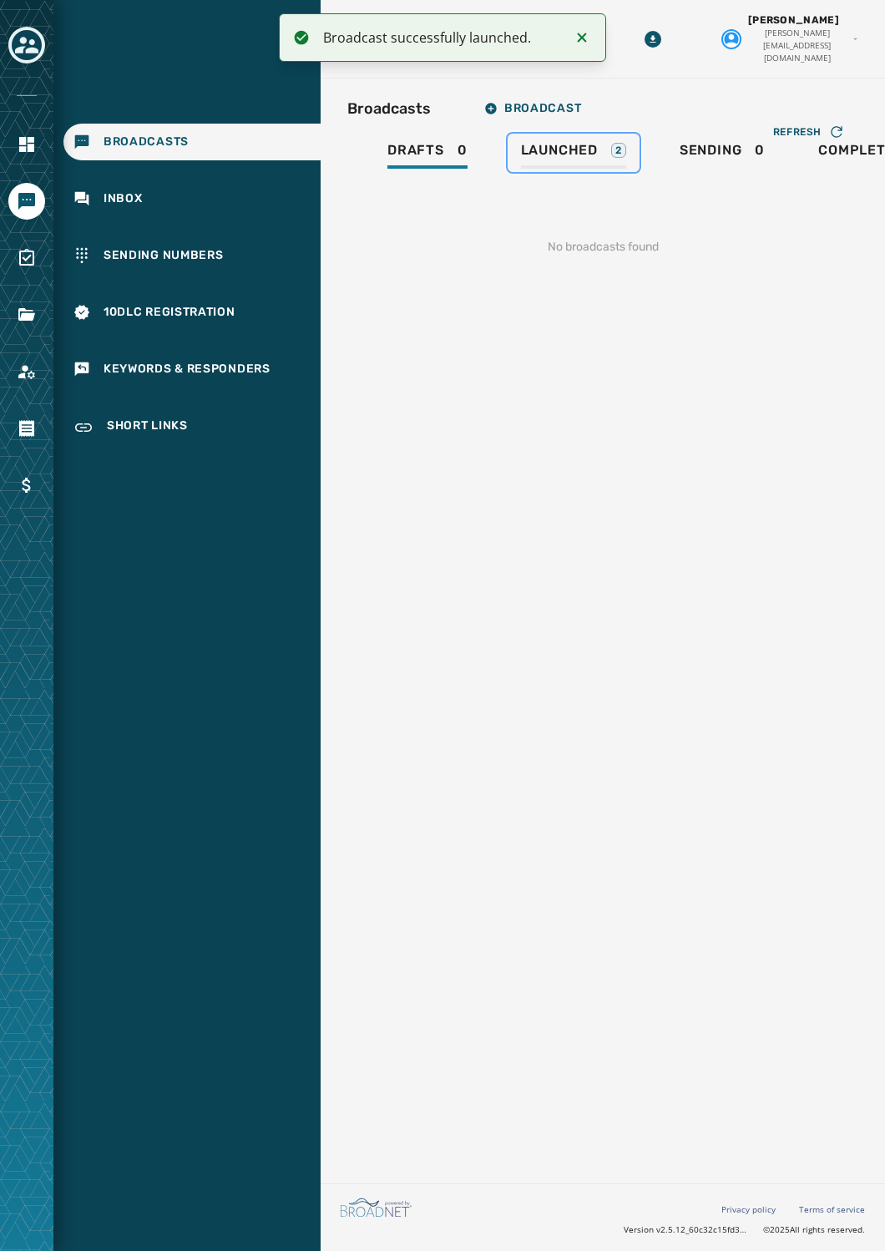
click at [585, 142] on span "Launched" at bounding box center [559, 150] width 77 height 17
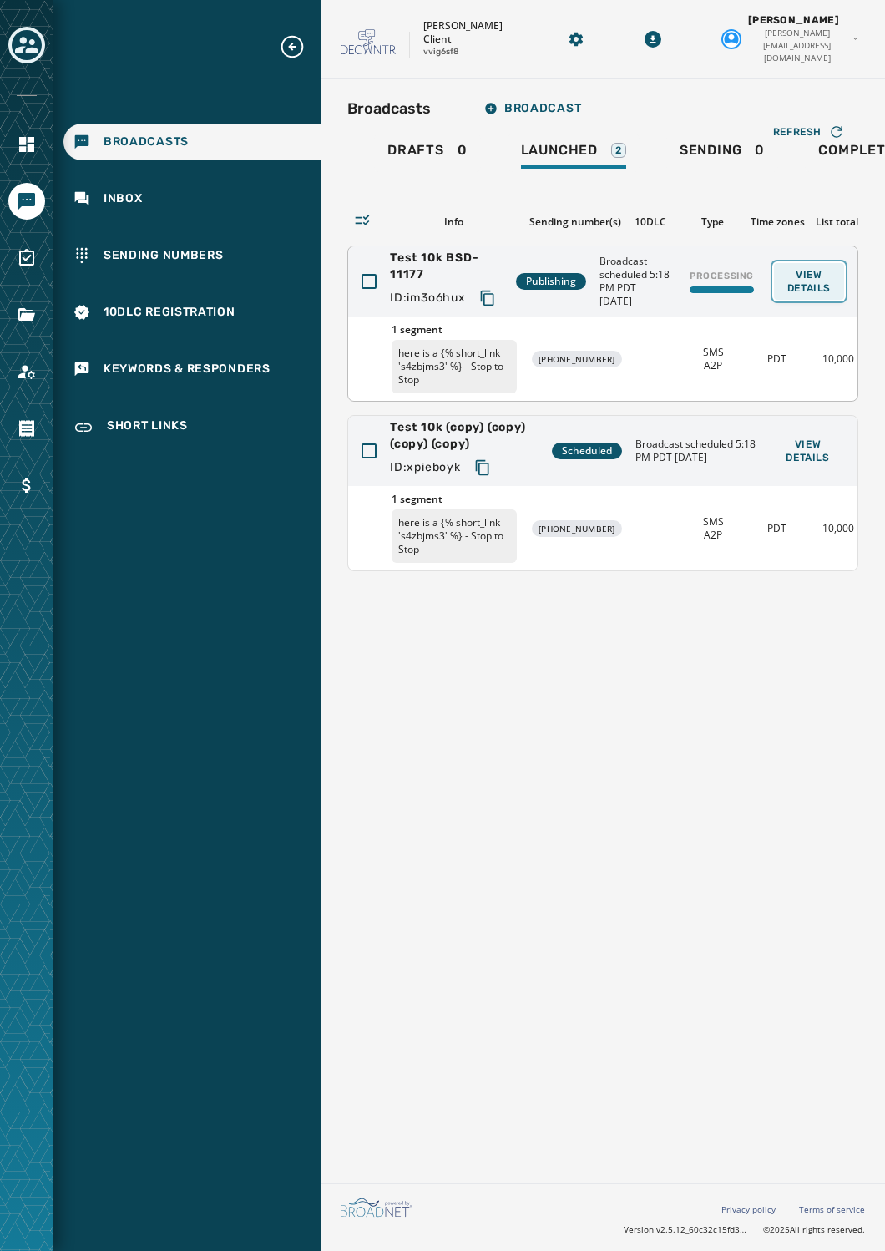
click at [815, 275] on span "View Details" at bounding box center [809, 281] width 43 height 27
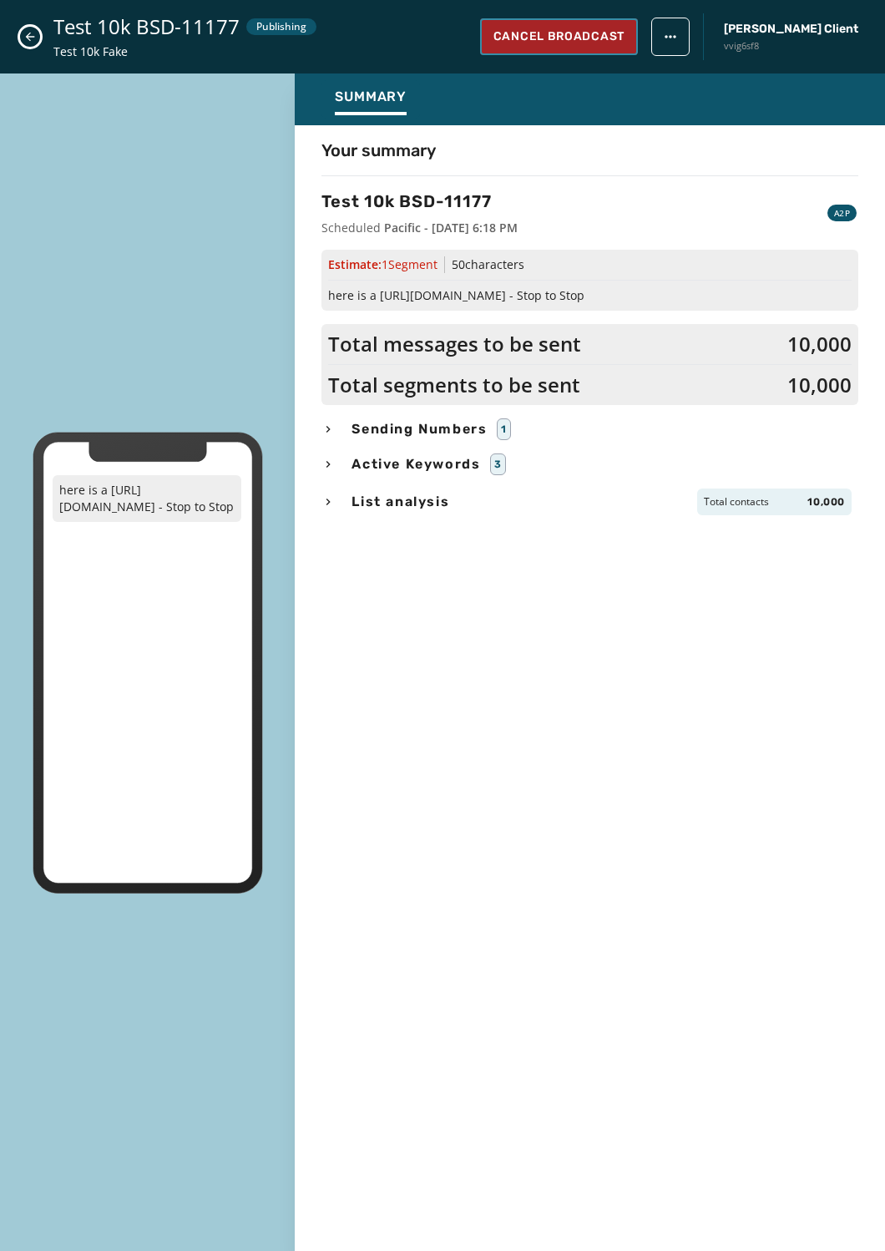
click at [605, 40] on span "Cancel Broadcast" at bounding box center [559, 36] width 131 height 17
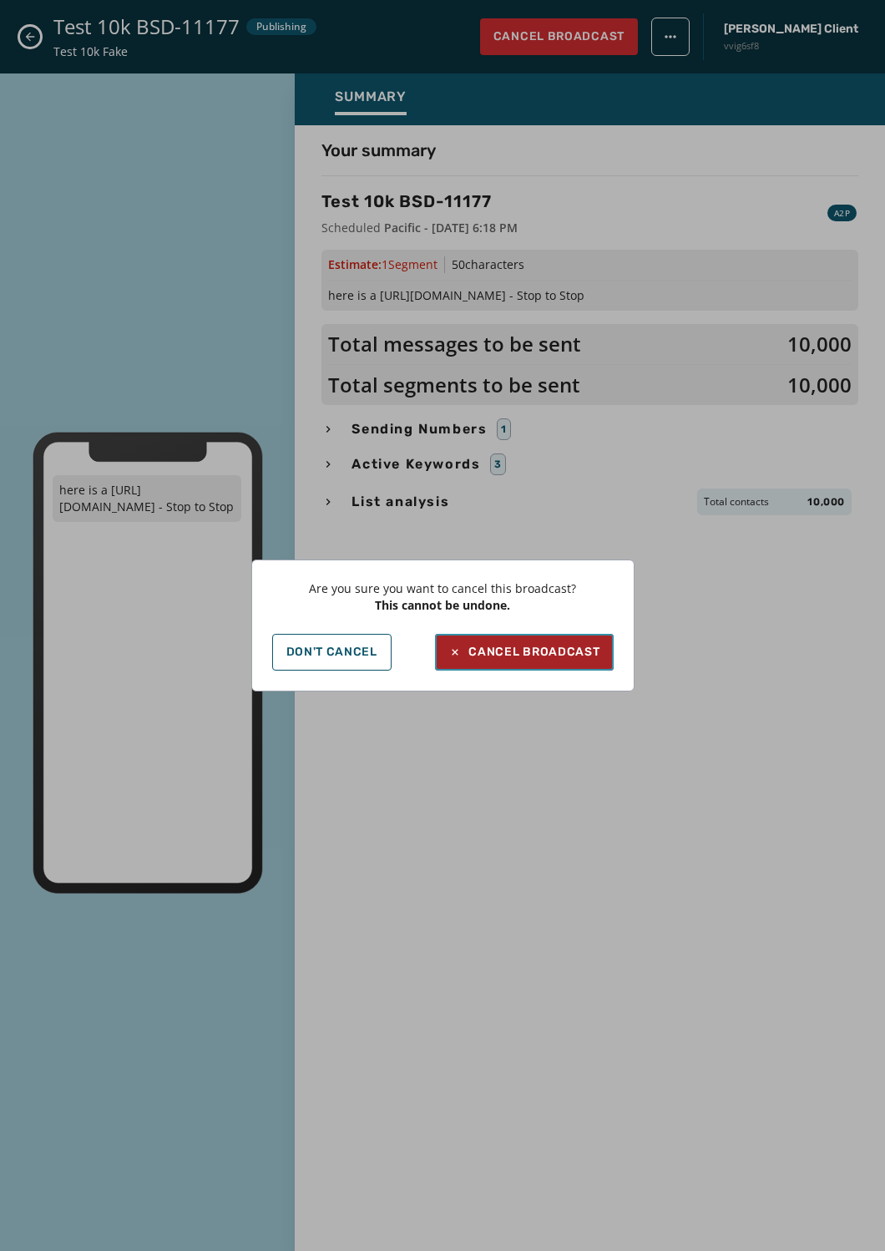
click at [529, 658] on div "Cancel Broadcast" at bounding box center [523, 652] width 151 height 17
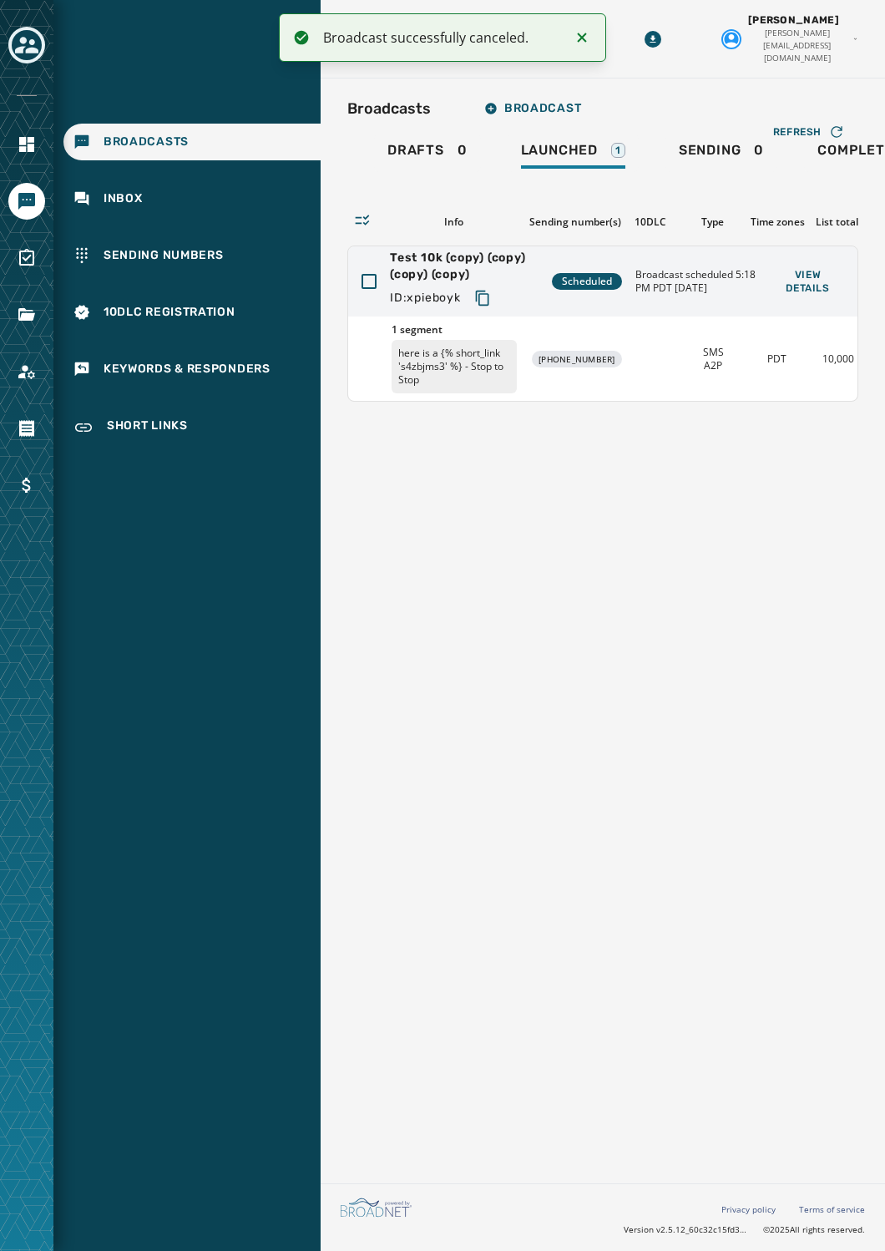
click at [555, 512] on div "Broadcasts Broadcast Drafts 0 Launched 1 Sending 0 Completed 0 Canceled 17 Refr…" at bounding box center [603, 628] width 565 height 1098
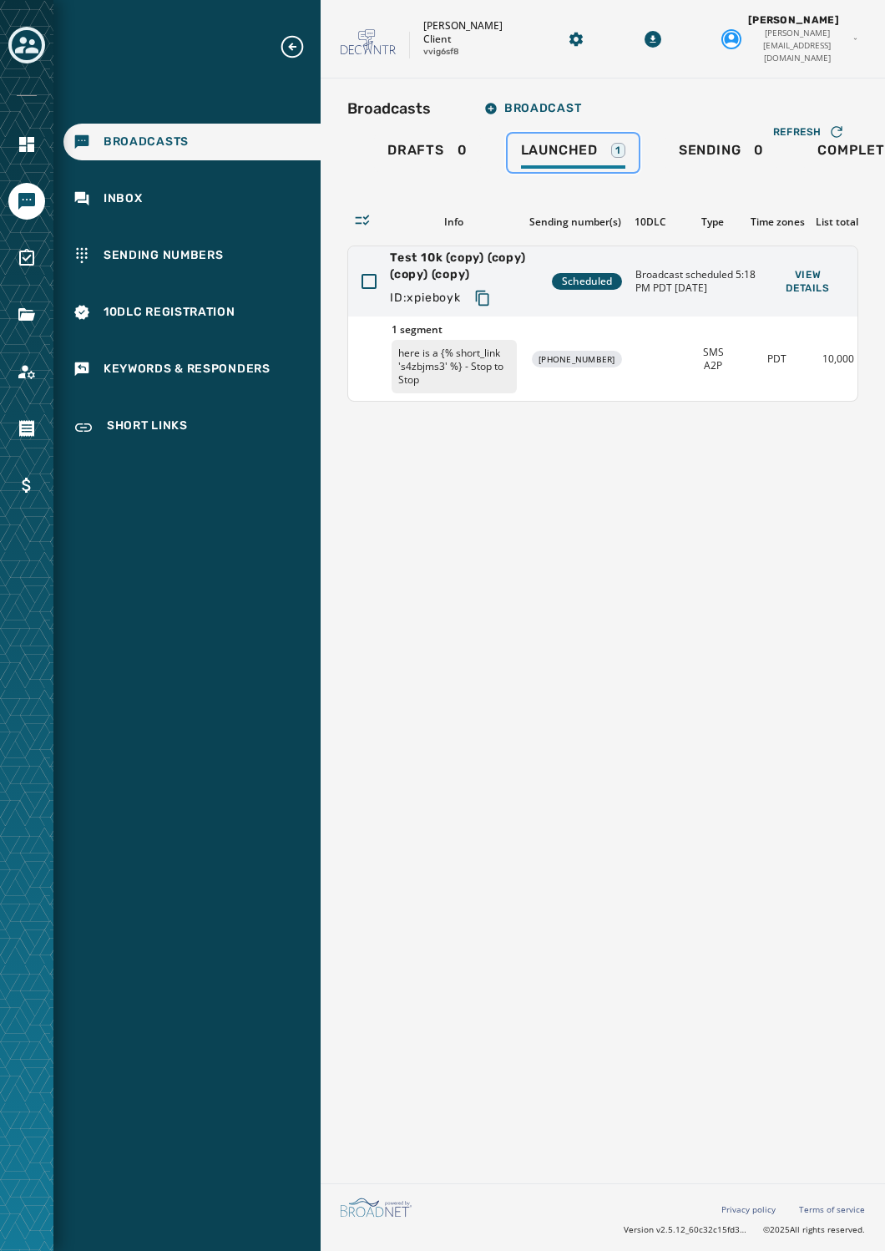
click at [560, 142] on span "Launched" at bounding box center [559, 150] width 77 height 17
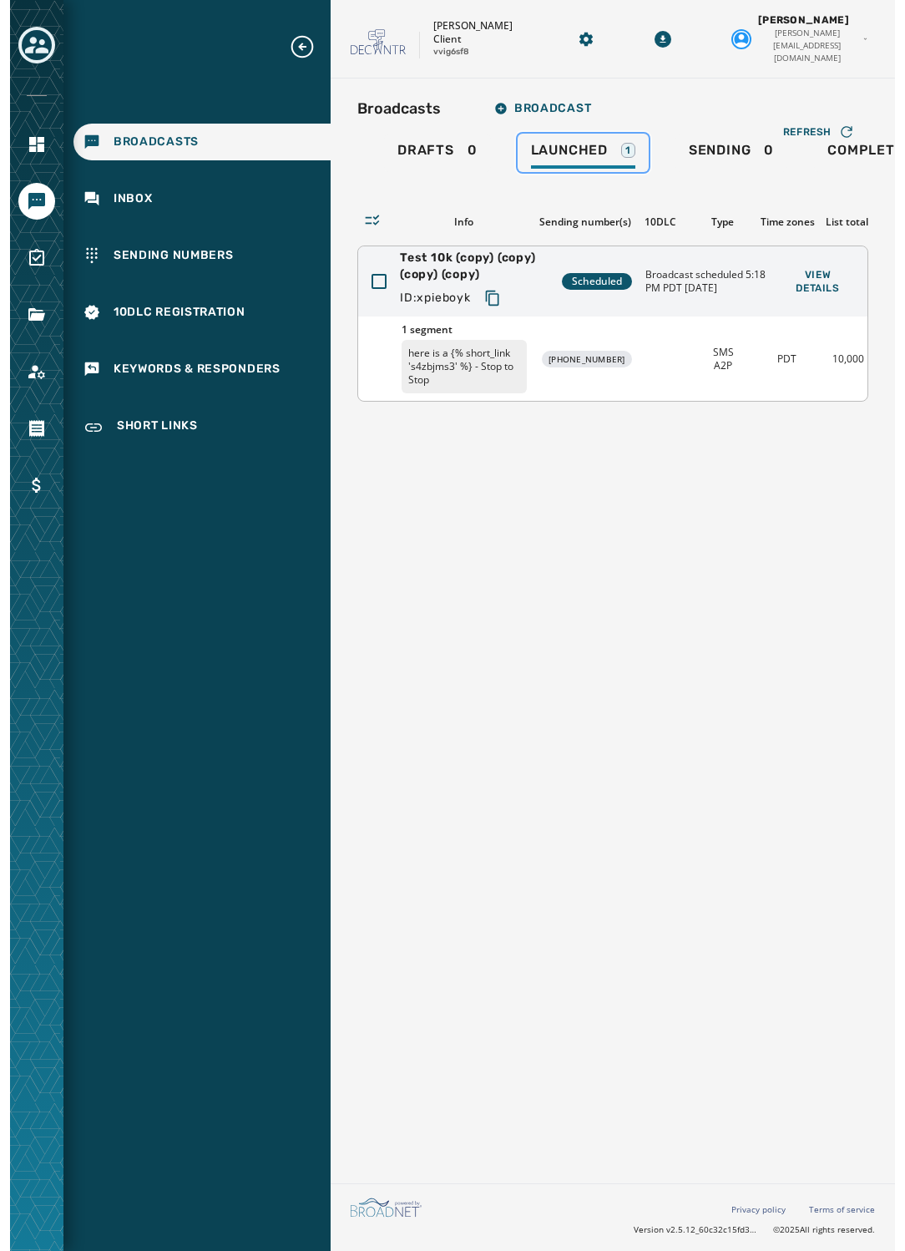
scroll to position [0, 57]
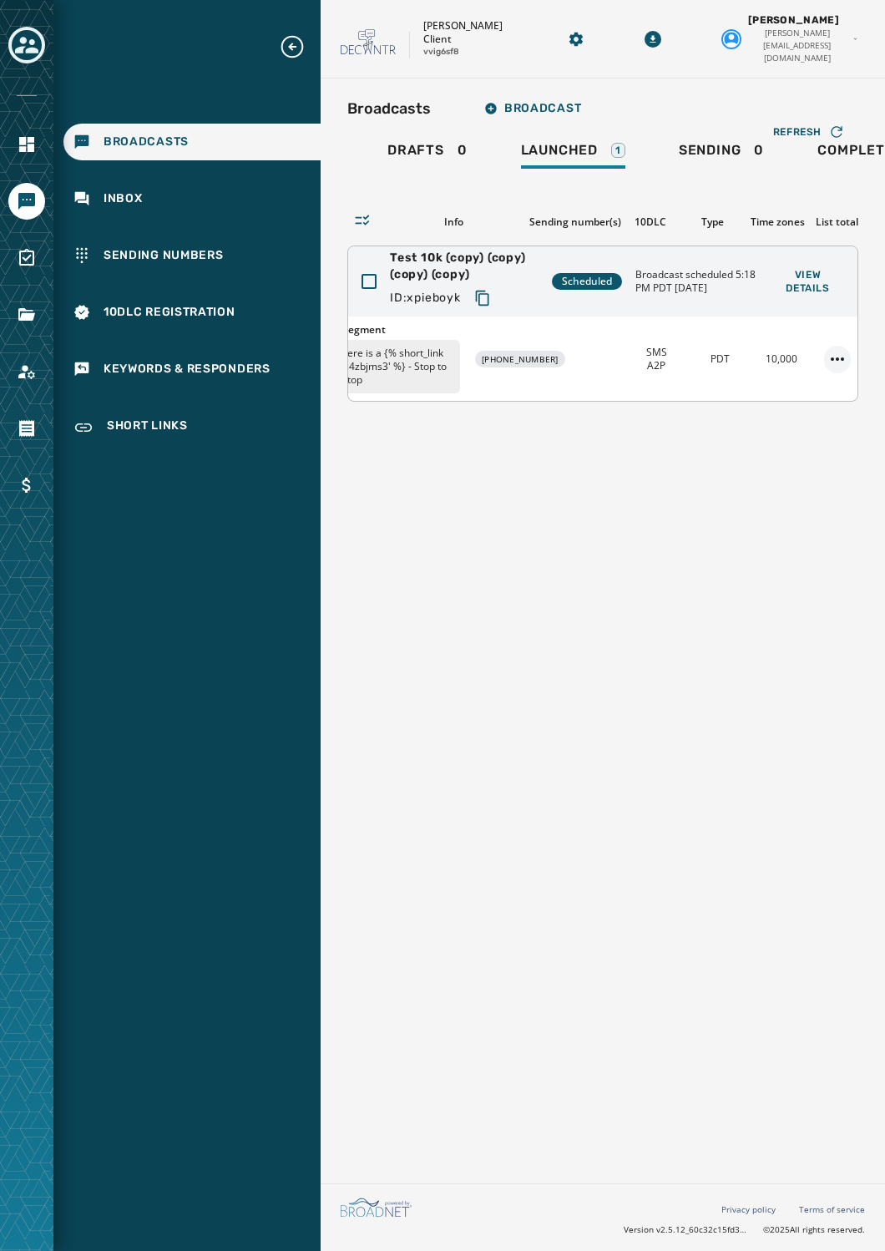
click at [839, 343] on html "Broadcasts Inbox Sending Numbers 10DLC Registration Keywords & Responders Short…" at bounding box center [442, 625] width 885 height 1251
click at [783, 376] on div "Duplicate Broadcast" at bounding box center [790, 372] width 121 height 27
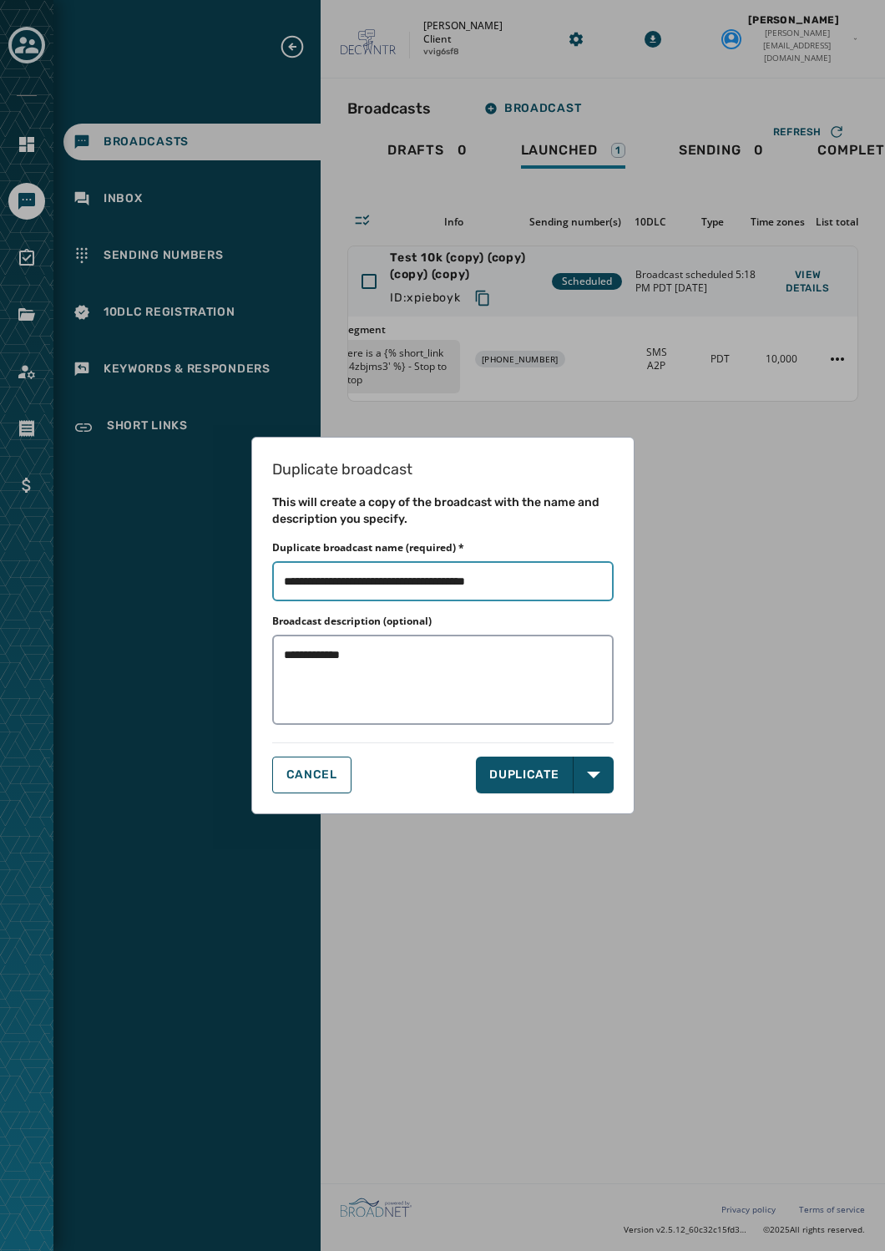
drag, startPoint x: 545, startPoint y: 588, endPoint x: 329, endPoint y: 576, distance: 215.8
click at [329, 576] on input "Duplicate broadcast name (required) *" at bounding box center [443, 581] width 342 height 40
type input "**********"
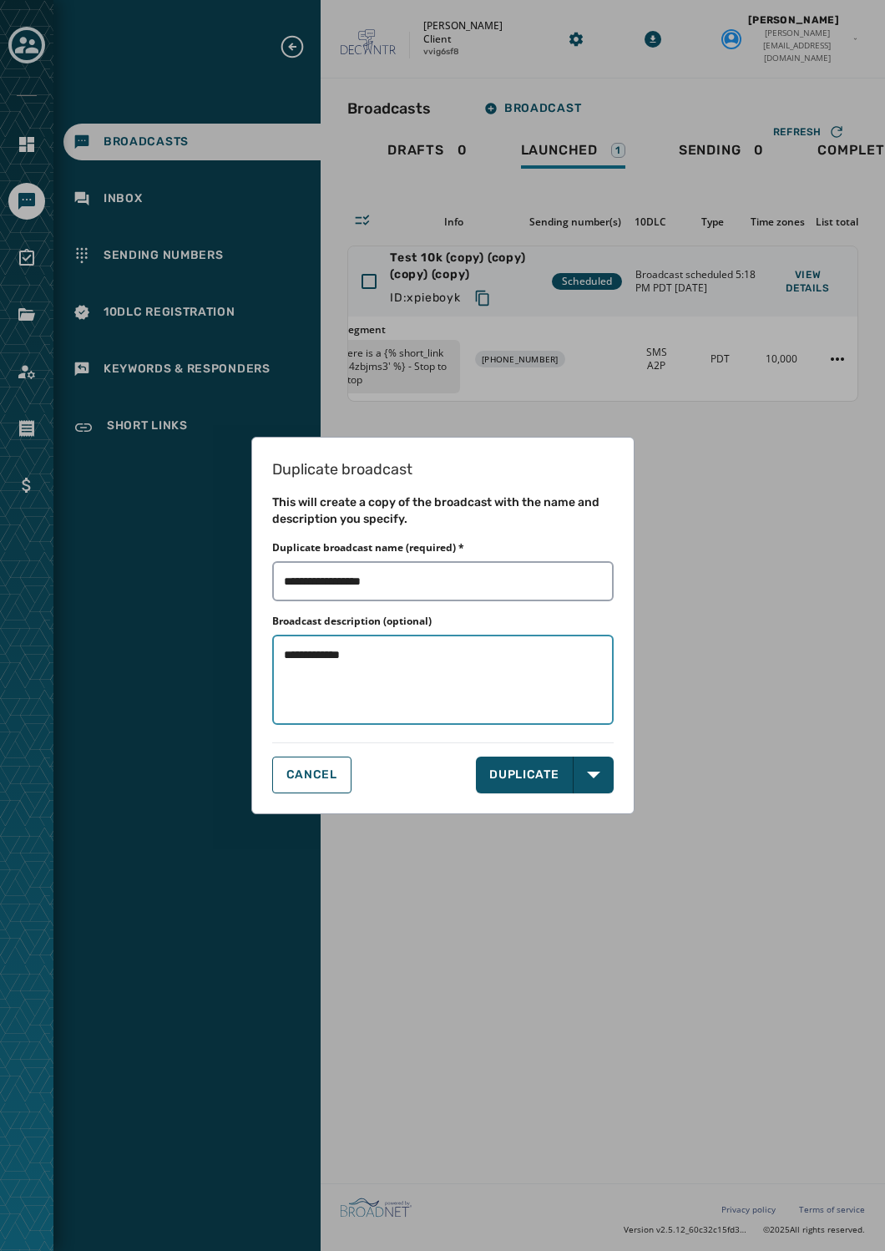
click at [427, 698] on textarea "**********" at bounding box center [443, 679] width 342 height 89
click at [531, 774] on button "DUPLICATE" at bounding box center [525, 775] width 98 height 37
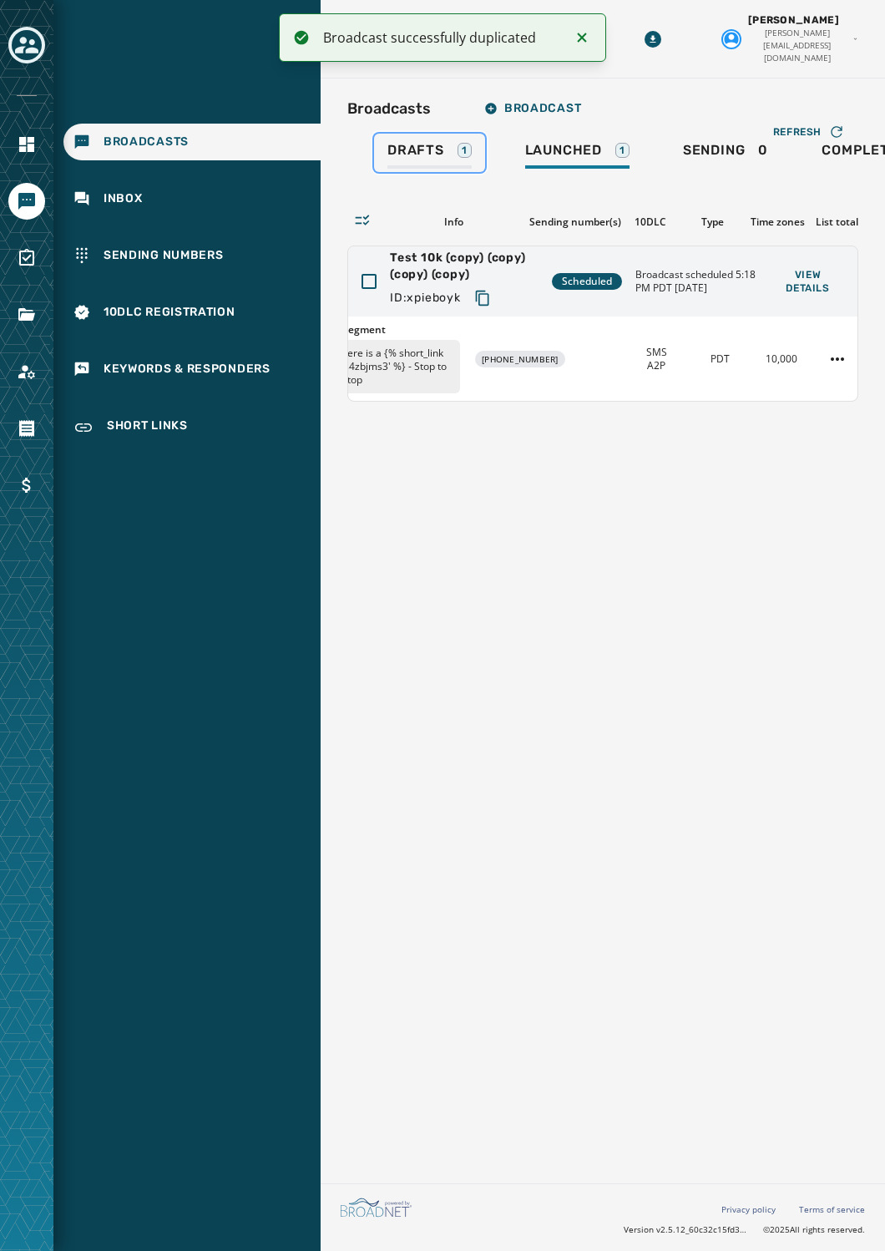
click at [417, 147] on div "Drafts 1" at bounding box center [430, 155] width 84 height 27
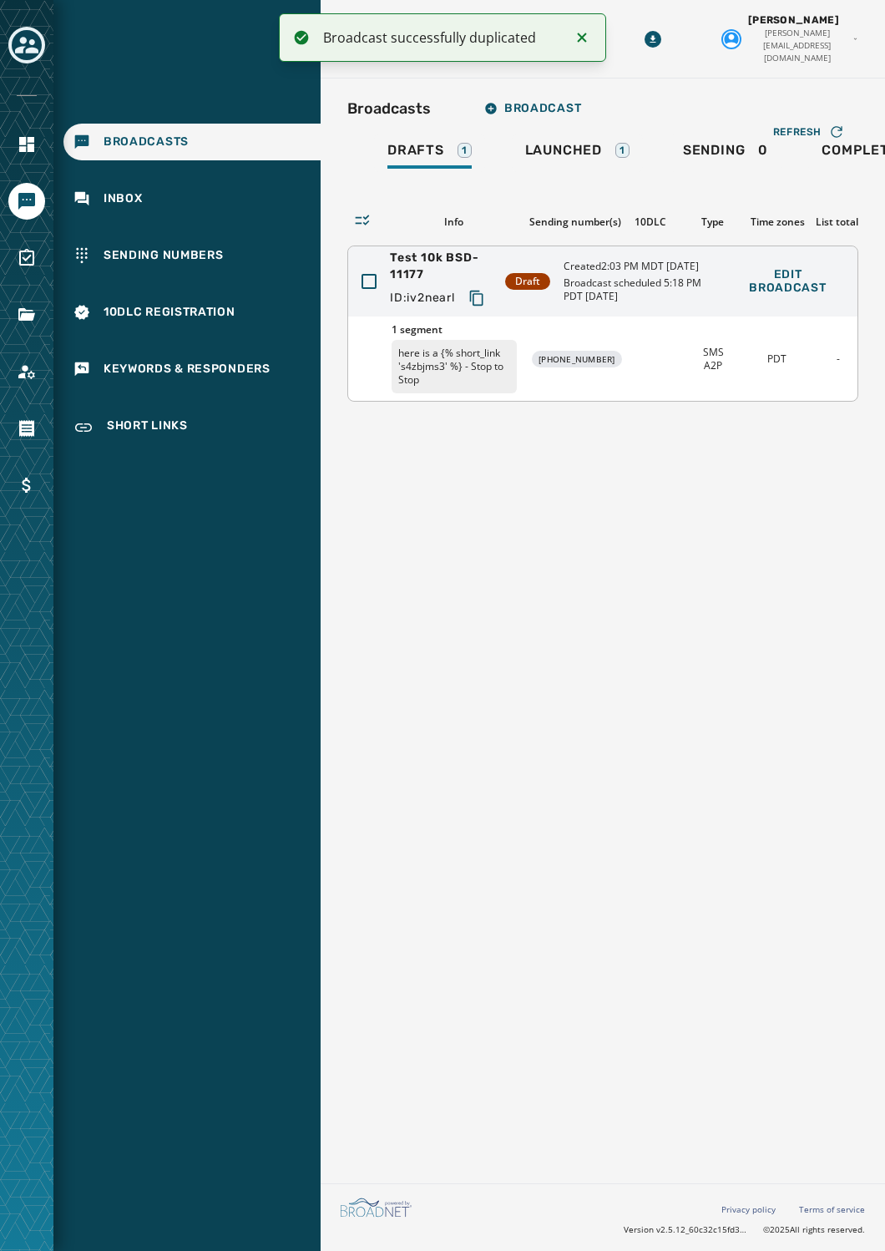
click at [432, 364] on p "here is a {% short_link 's4zbjms3' %} - Stop to Stop" at bounding box center [454, 366] width 125 height 53
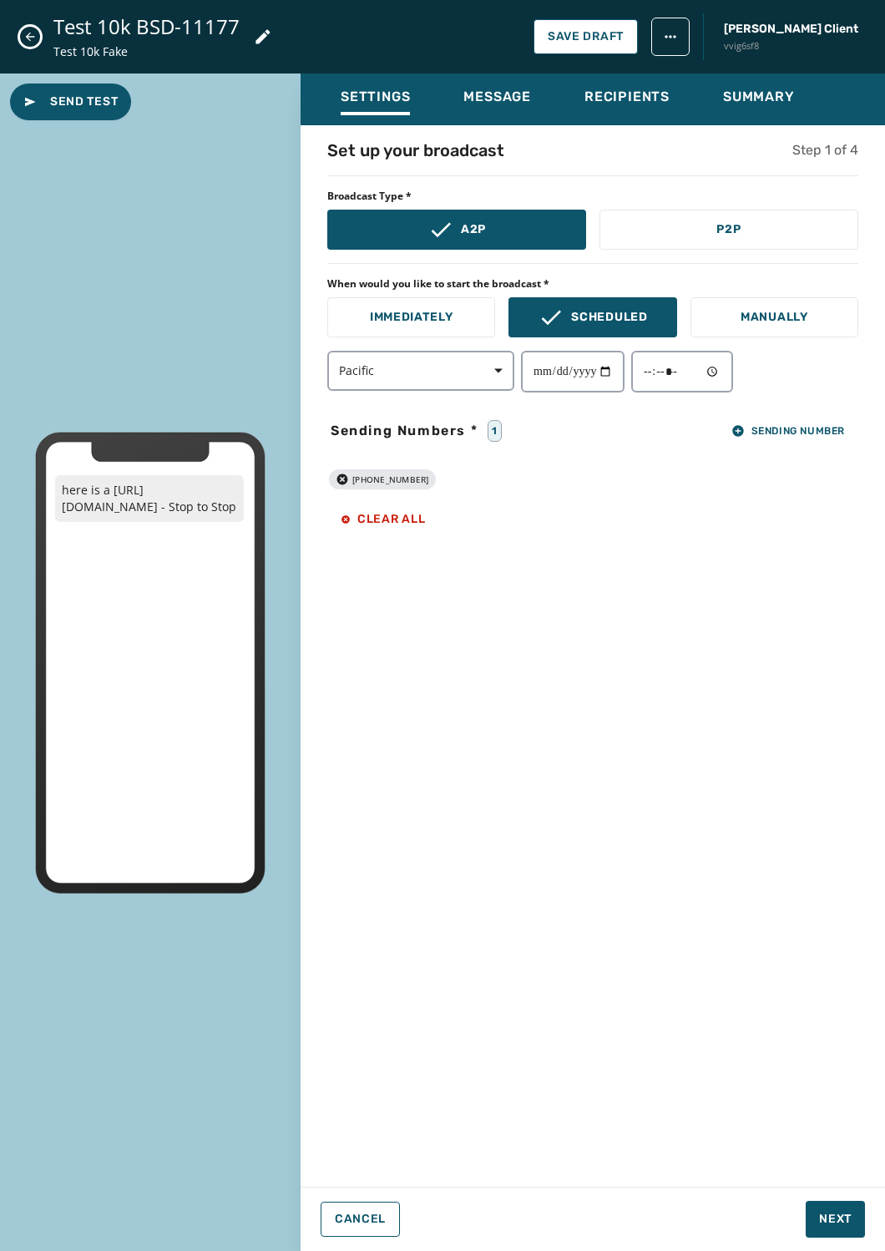
click at [629, 833] on div "**********" at bounding box center [593, 652] width 585 height 1026
click at [849, 1224] on span "Next" at bounding box center [835, 1219] width 33 height 17
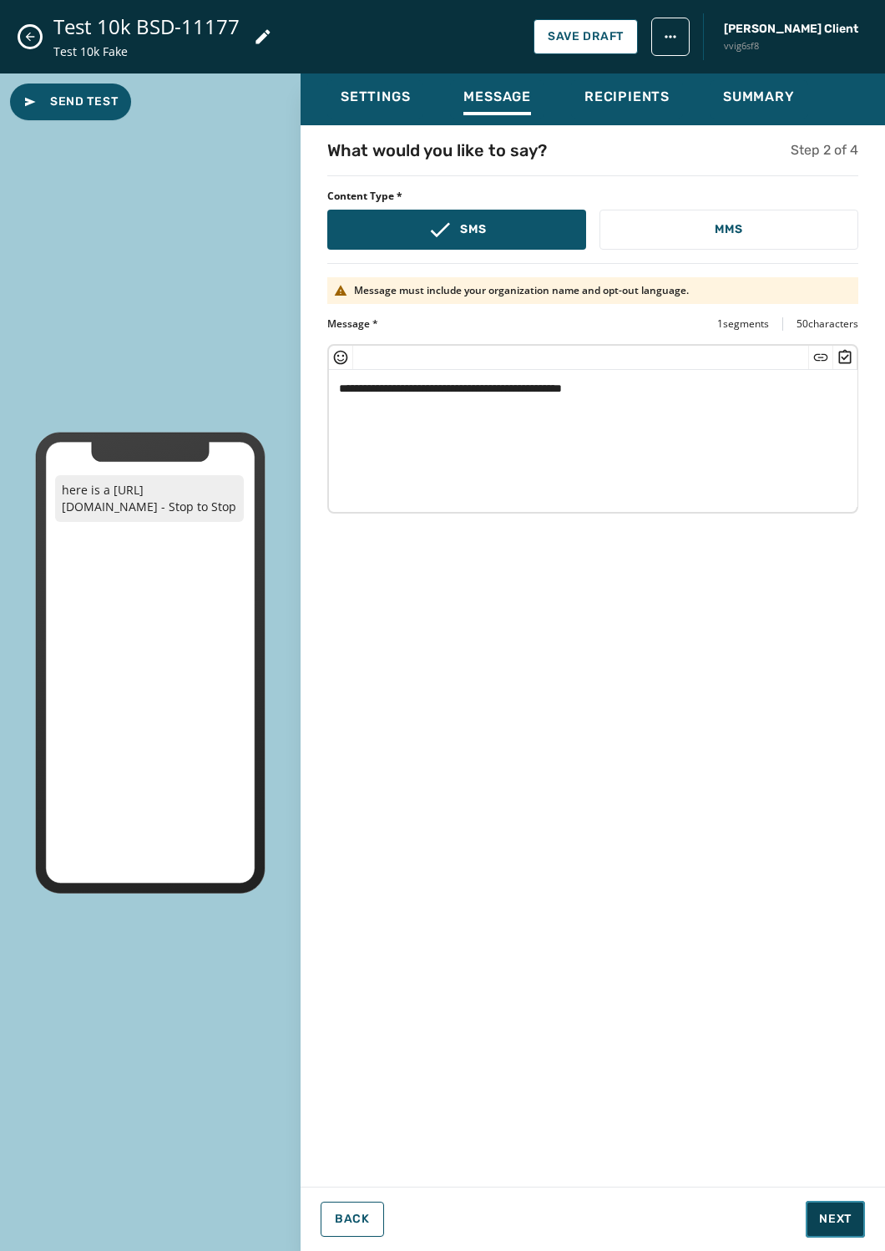
click at [849, 1224] on span "Next" at bounding box center [835, 1219] width 33 height 17
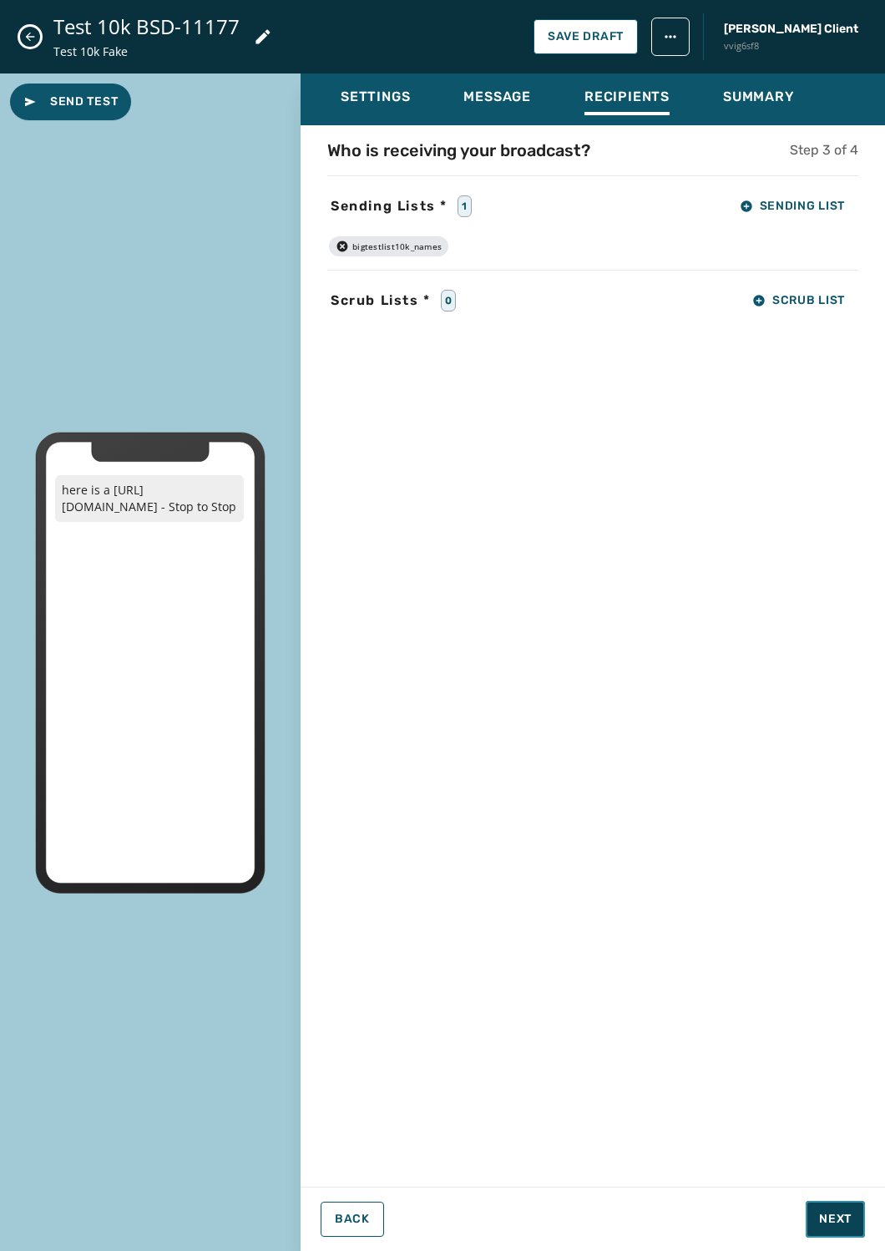
click at [849, 1224] on span "Next" at bounding box center [835, 1219] width 33 height 17
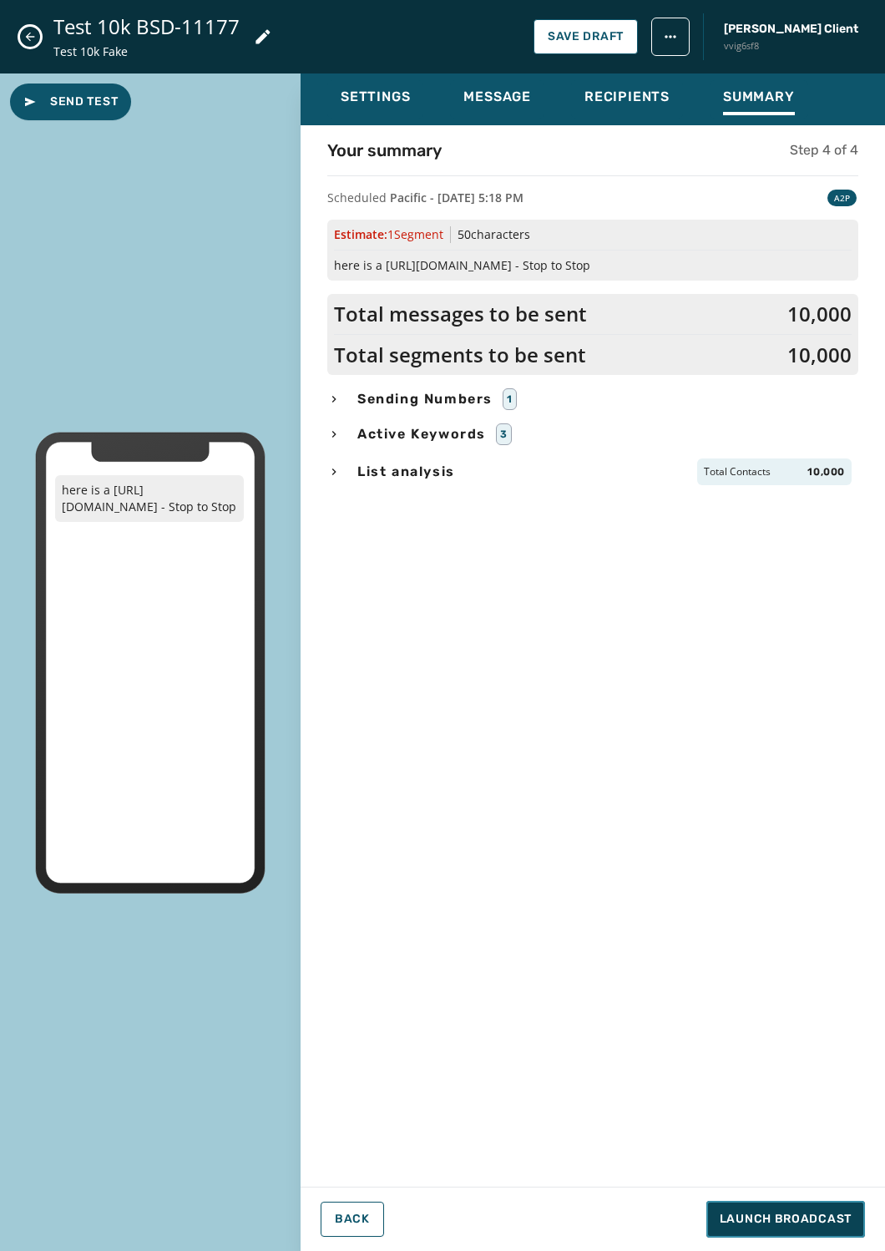
click at [849, 1224] on span "Launch Broadcast" at bounding box center [786, 1219] width 132 height 17
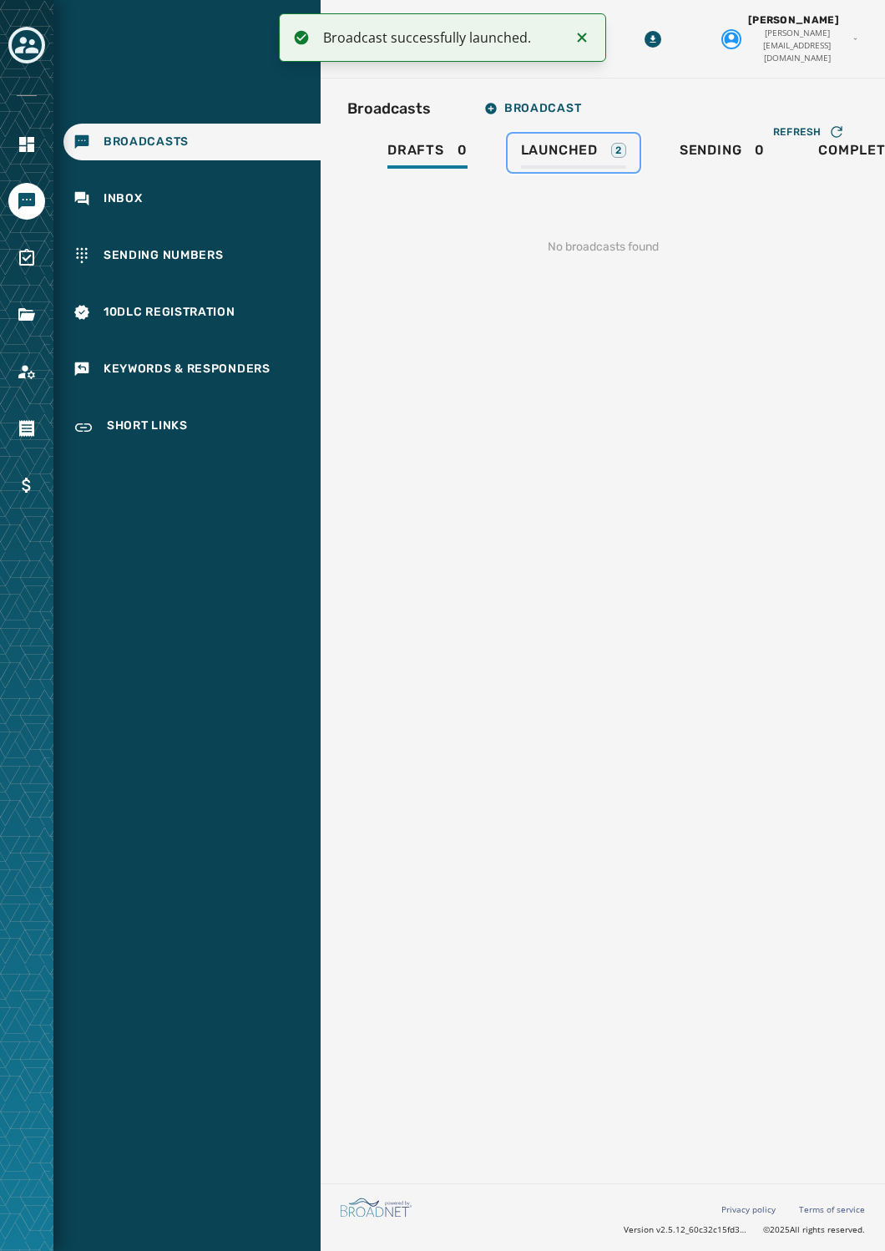
click at [555, 147] on div "Launched 2" at bounding box center [573, 155] width 105 height 27
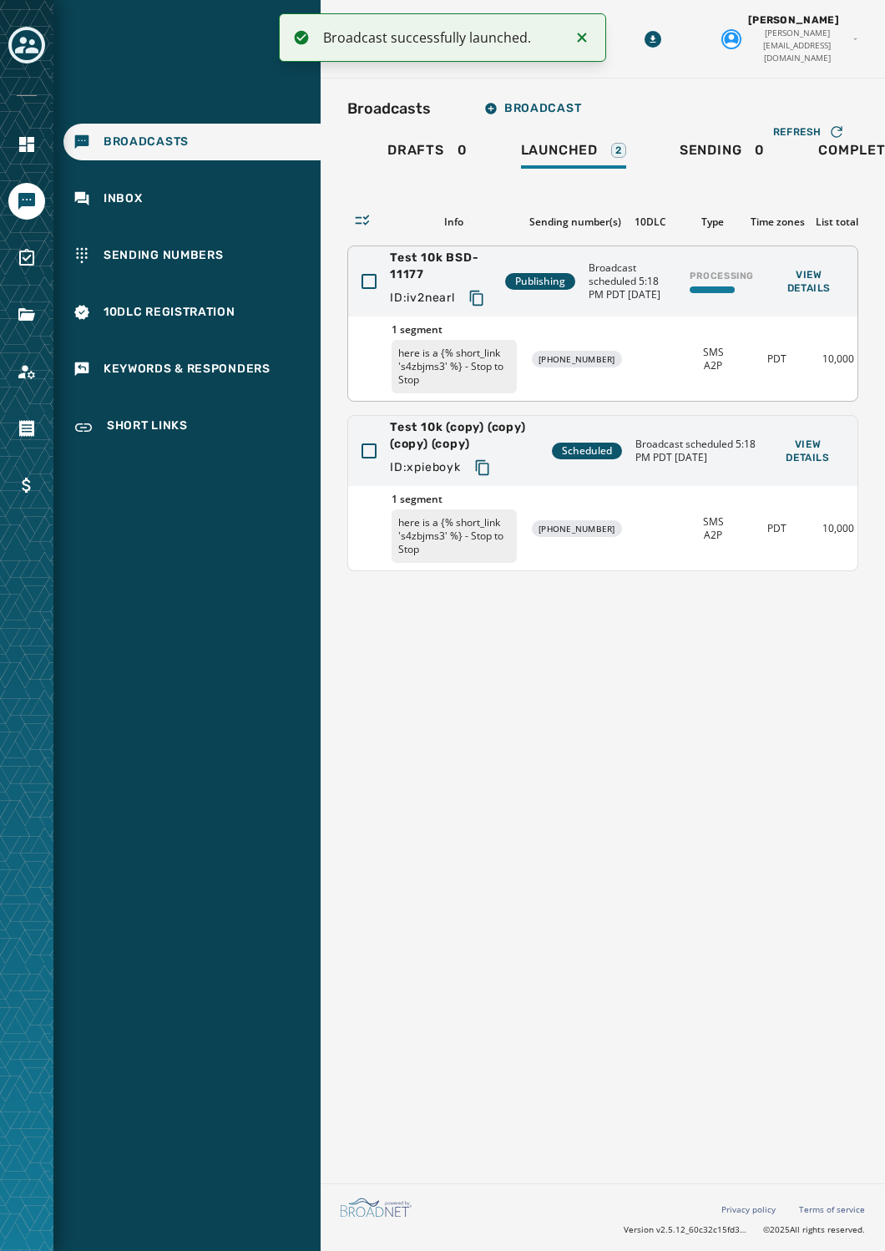
drag, startPoint x: 593, startPoint y: 787, endPoint x: 720, endPoint y: 320, distance: 483.8
click at [594, 783] on div "Broadcasts Broadcast Drafts 0 Launched 2 Sending 0 Completed 0 Canceled 17 Refr…" at bounding box center [603, 628] width 565 height 1098
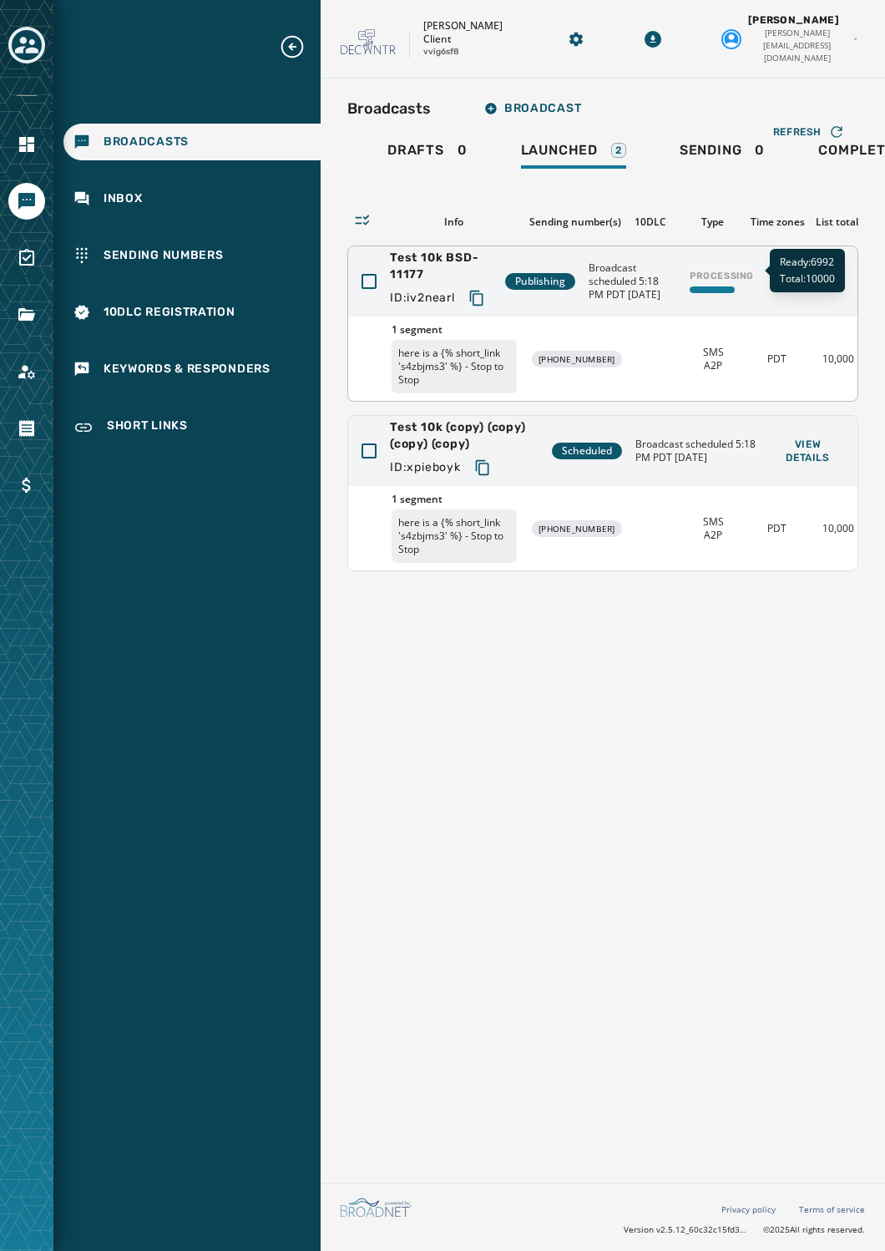
click at [727, 265] on div "Processing" at bounding box center [722, 282] width 78 height 38
click at [685, 834] on div "Broadcasts Broadcast Drafts 0 Launched 2 Sending 0 Completed 0 Canceled 17 Refr…" at bounding box center [603, 628] width 565 height 1098
click at [665, 794] on div "Broadcasts Broadcast Drafts 0 Launched 2 Sending 0 Completed 0 Canceled 17 Refr…" at bounding box center [603, 628] width 565 height 1098
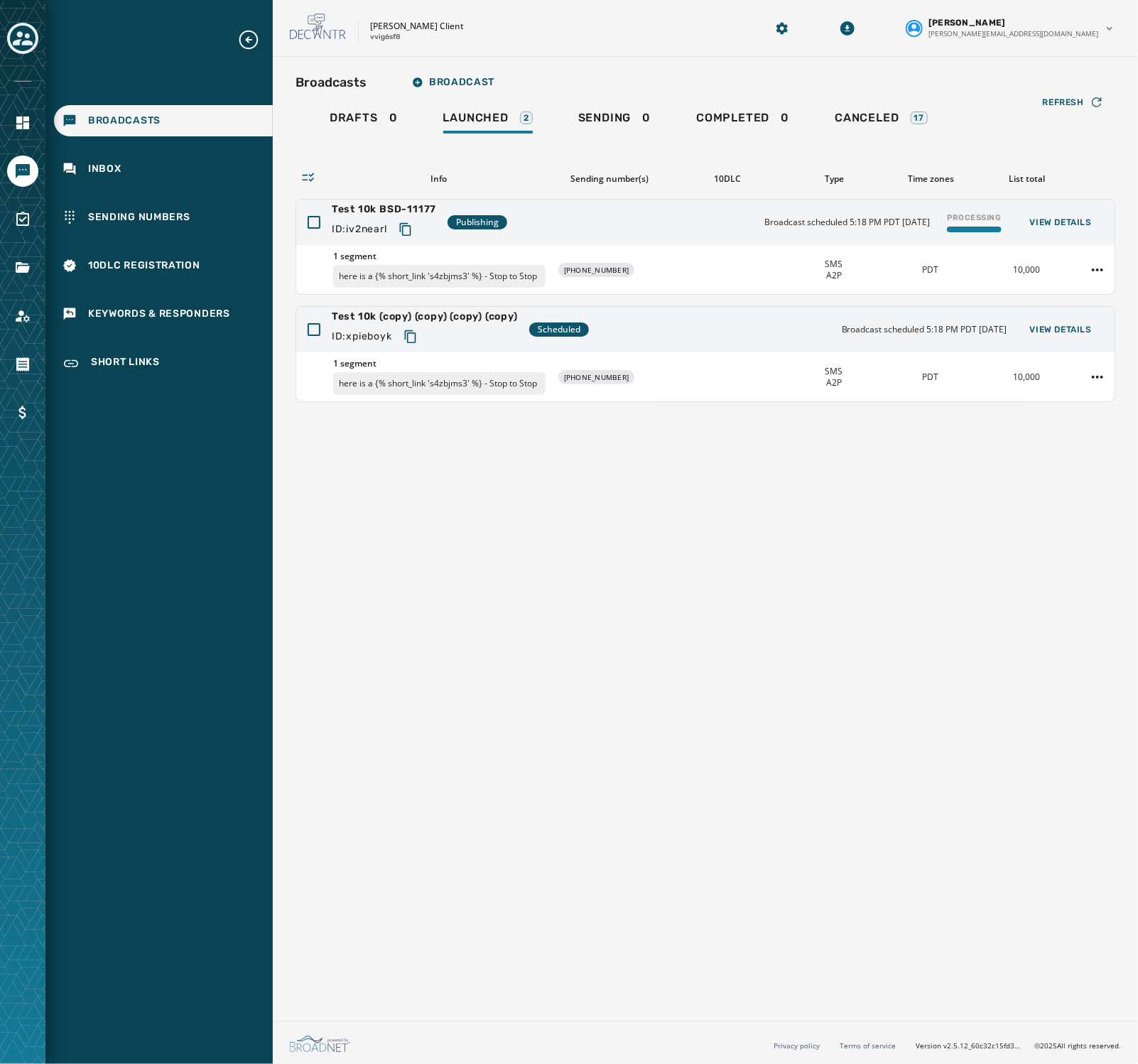
click at [637, 654] on div "Broadcasts Broadcast Drafts 0 Launched 2 Sending 0 Completed 0 Canceled 17 Refr…" at bounding box center [705, 536] width 865 height 959
click at [752, 267] on html "Broadcasts Inbox Sending Numbers 10DLC Registration Keywords & Responders Short…" at bounding box center [569, 532] width 1138 height 1064
click at [752, 310] on div "Delete broadcast" at bounding box center [1058, 314] width 103 height 23
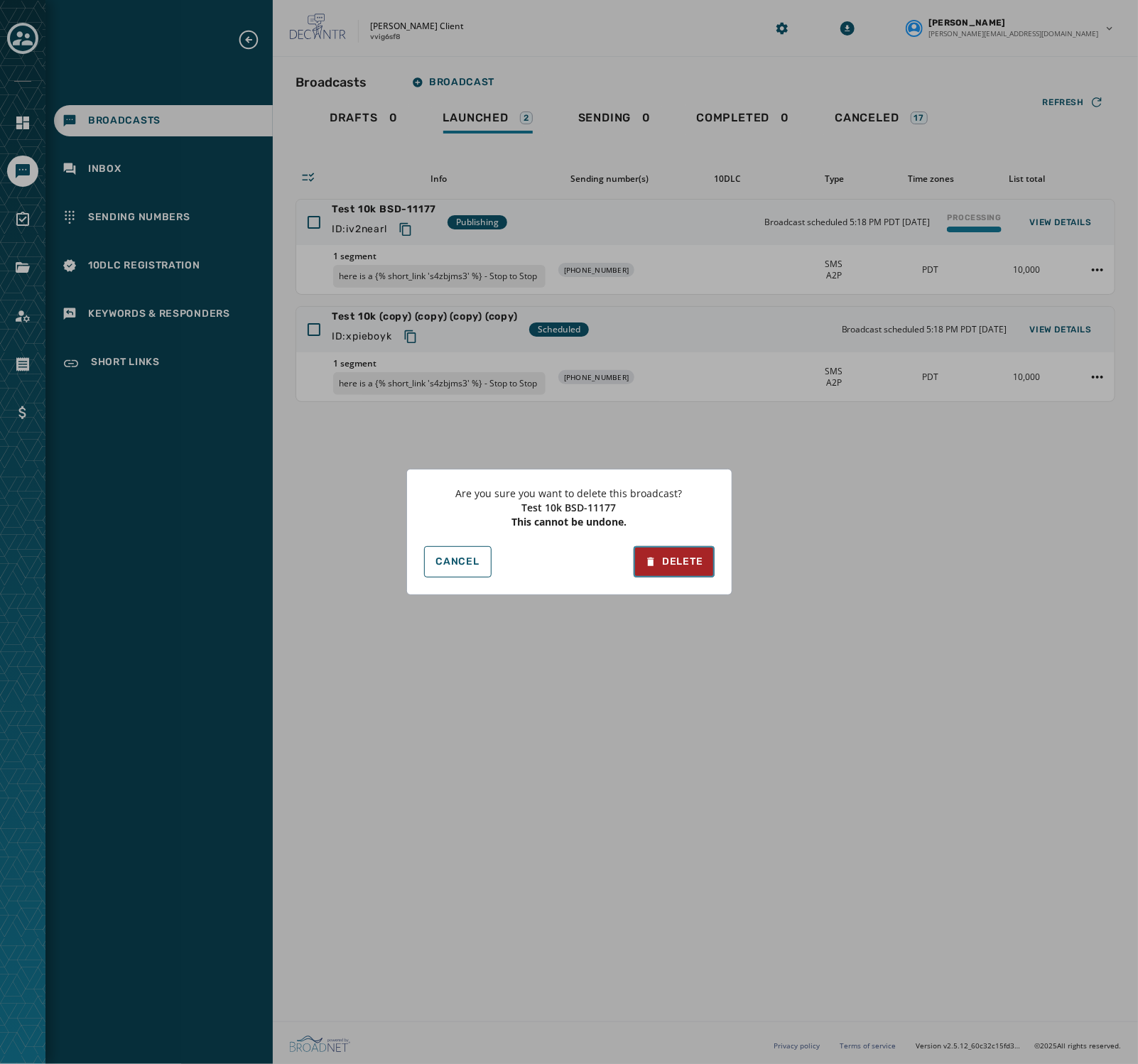
click at [704, 564] on button "Delete" at bounding box center [674, 561] width 80 height 31
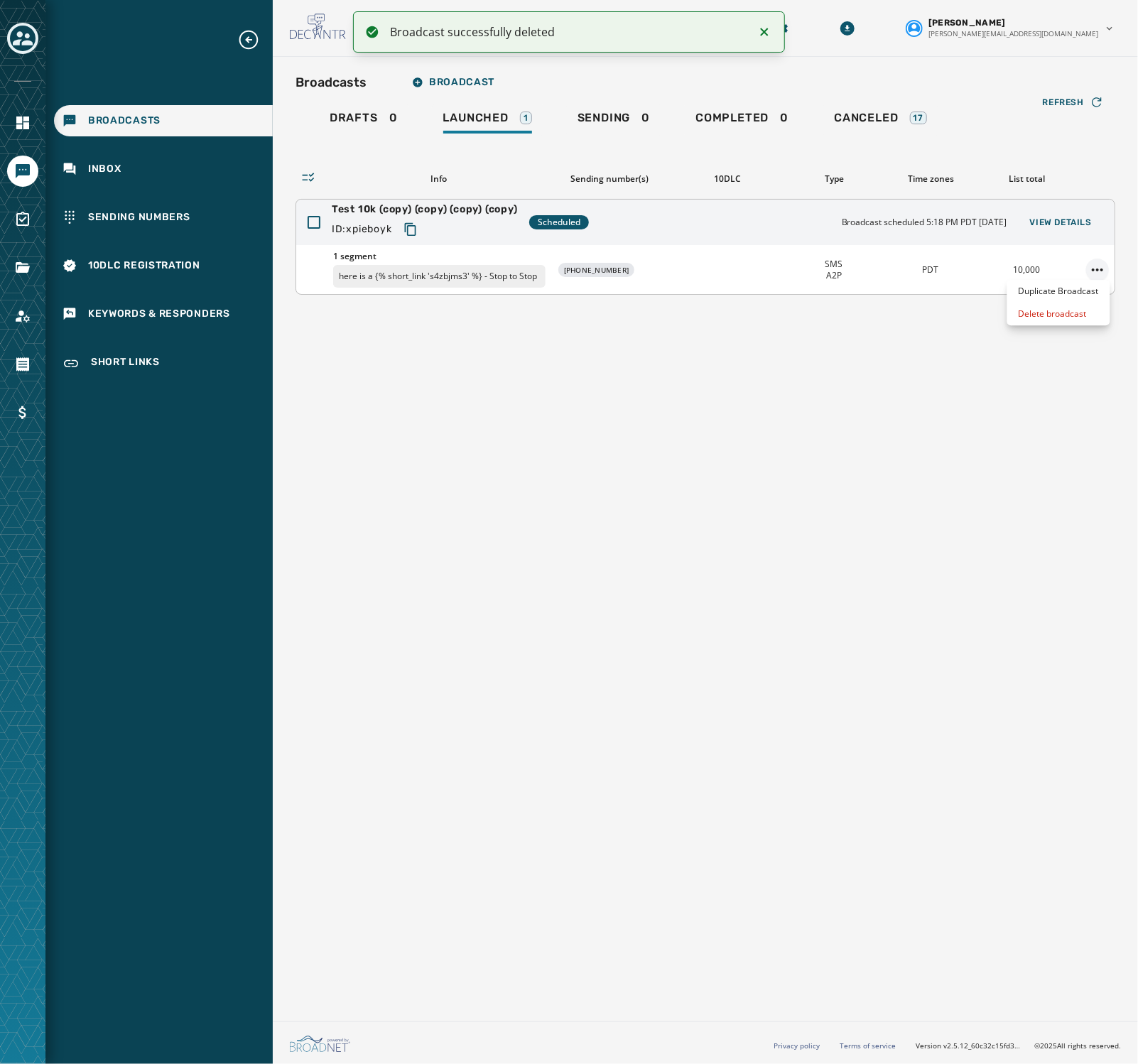
click at [752, 270] on html "Broadcast successfully deleted Broadcasts Inbox Sending Numbers 10DLC Registrat…" at bounding box center [569, 532] width 1138 height 1064
click at [752, 293] on div "Duplicate Broadcast" at bounding box center [1058, 291] width 103 height 23
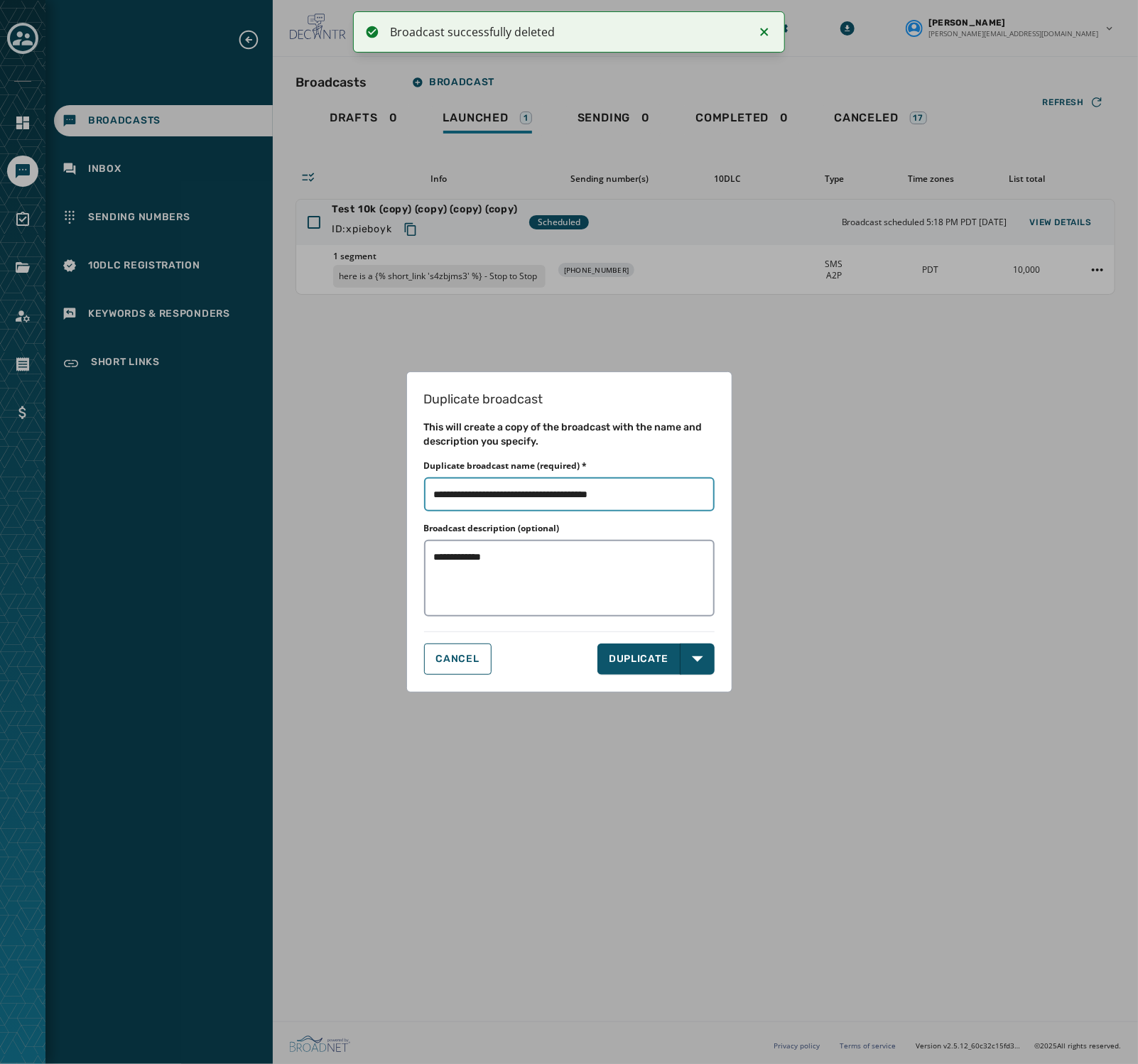
drag, startPoint x: 674, startPoint y: 488, endPoint x: 475, endPoint y: 486, distance: 199.0
click at [475, 486] on input "Duplicate broadcast name (required) *" at bounding box center [570, 494] width 291 height 34
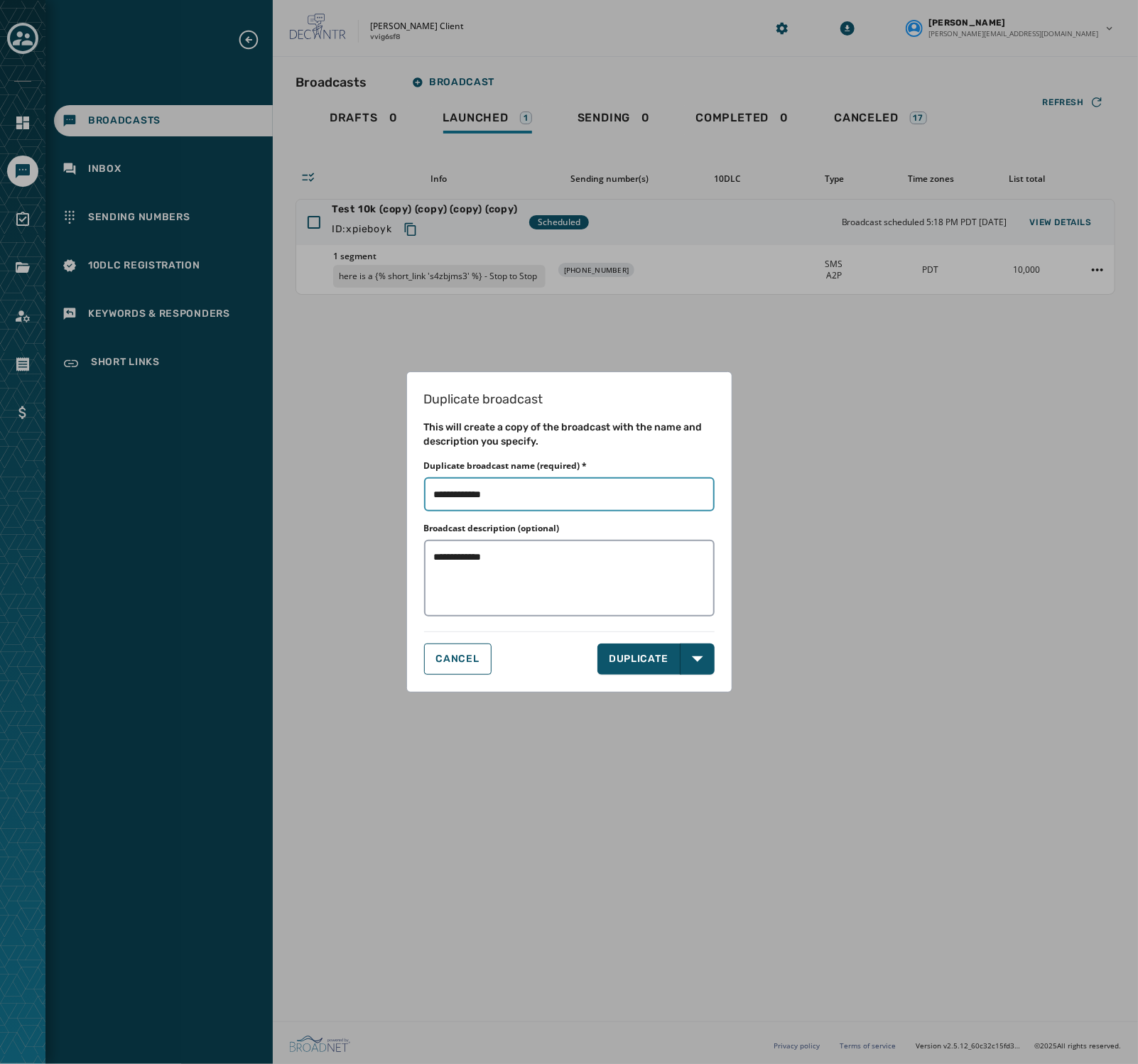
type input "**********"
click at [631, 650] on button "DUPLICATE" at bounding box center [639, 659] width 83 height 31
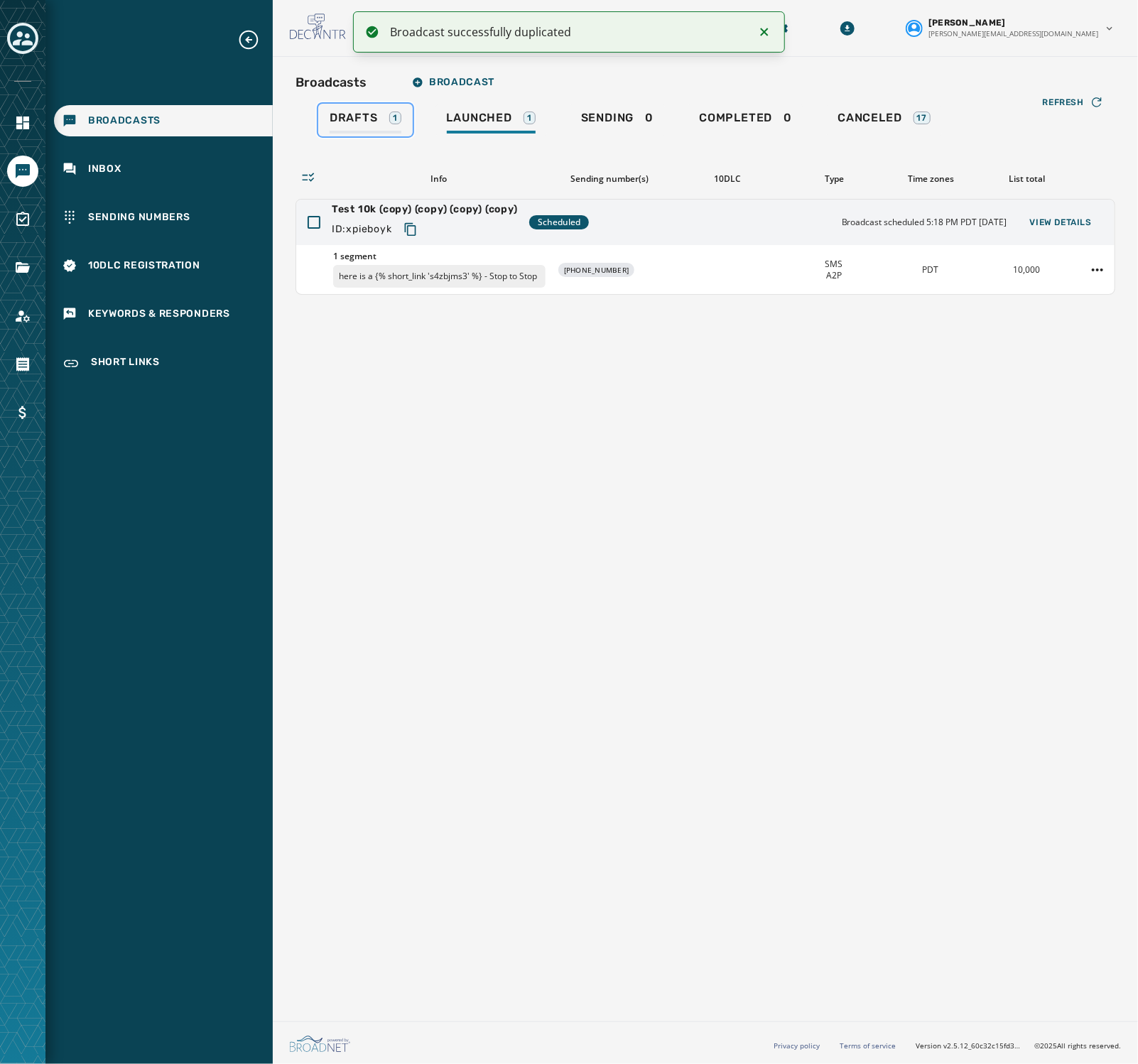
click at [351, 114] on span "Drafts" at bounding box center [354, 117] width 48 height 14
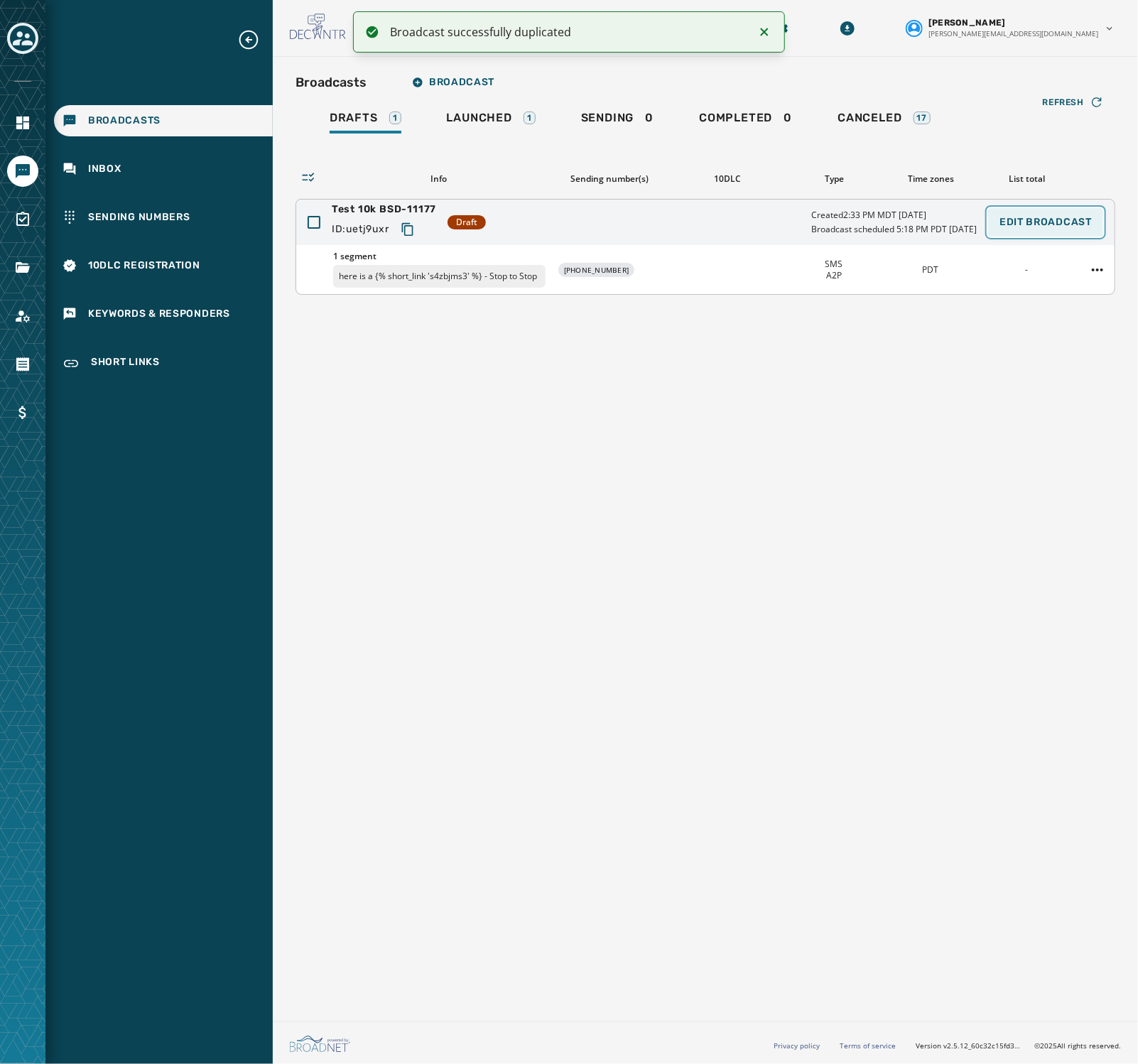
click at [752, 222] on span "Edit Broadcast" at bounding box center [1045, 222] width 93 height 11
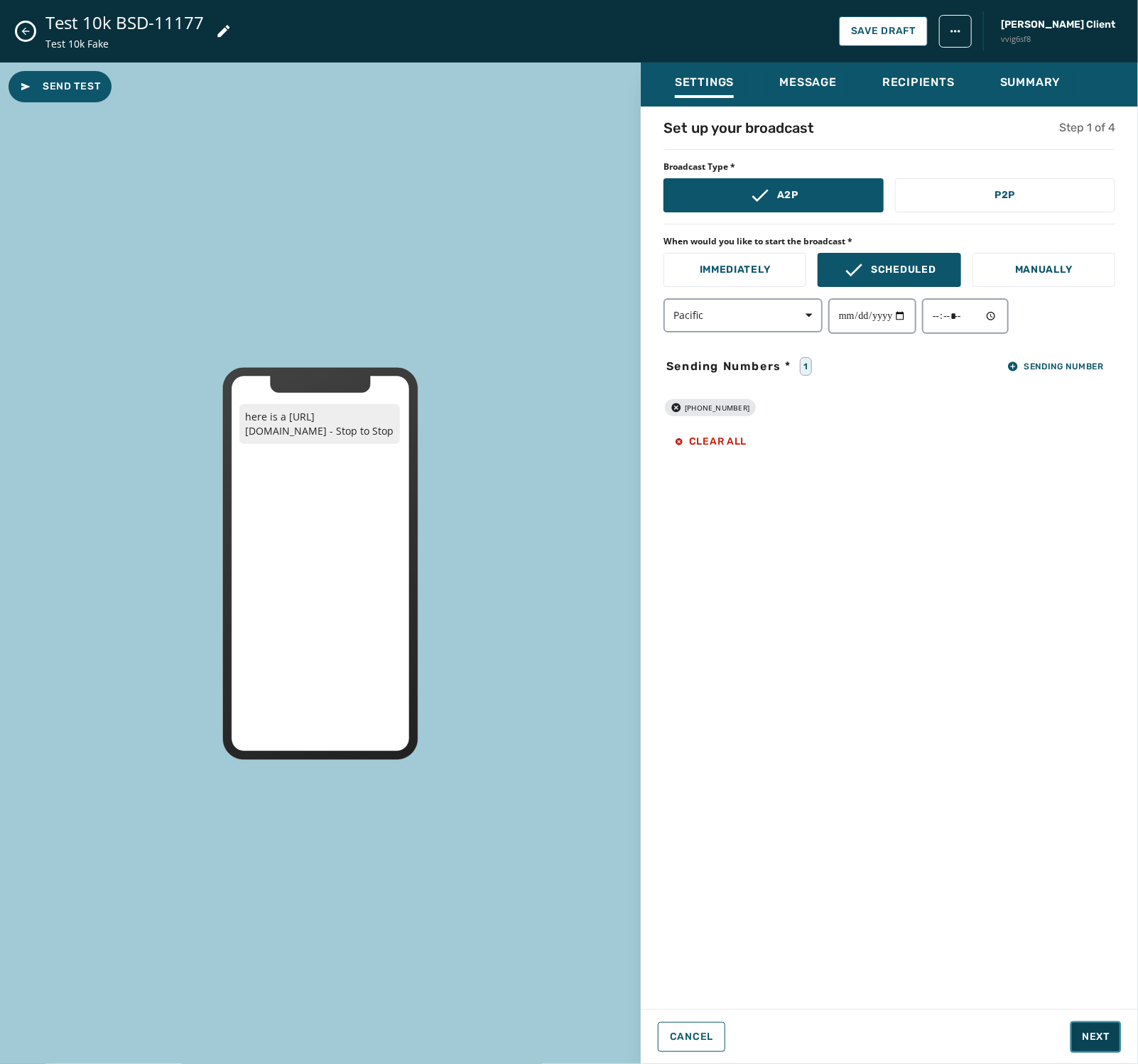
click at [752, 1028] on button "Next" at bounding box center [1095, 1037] width 50 height 31
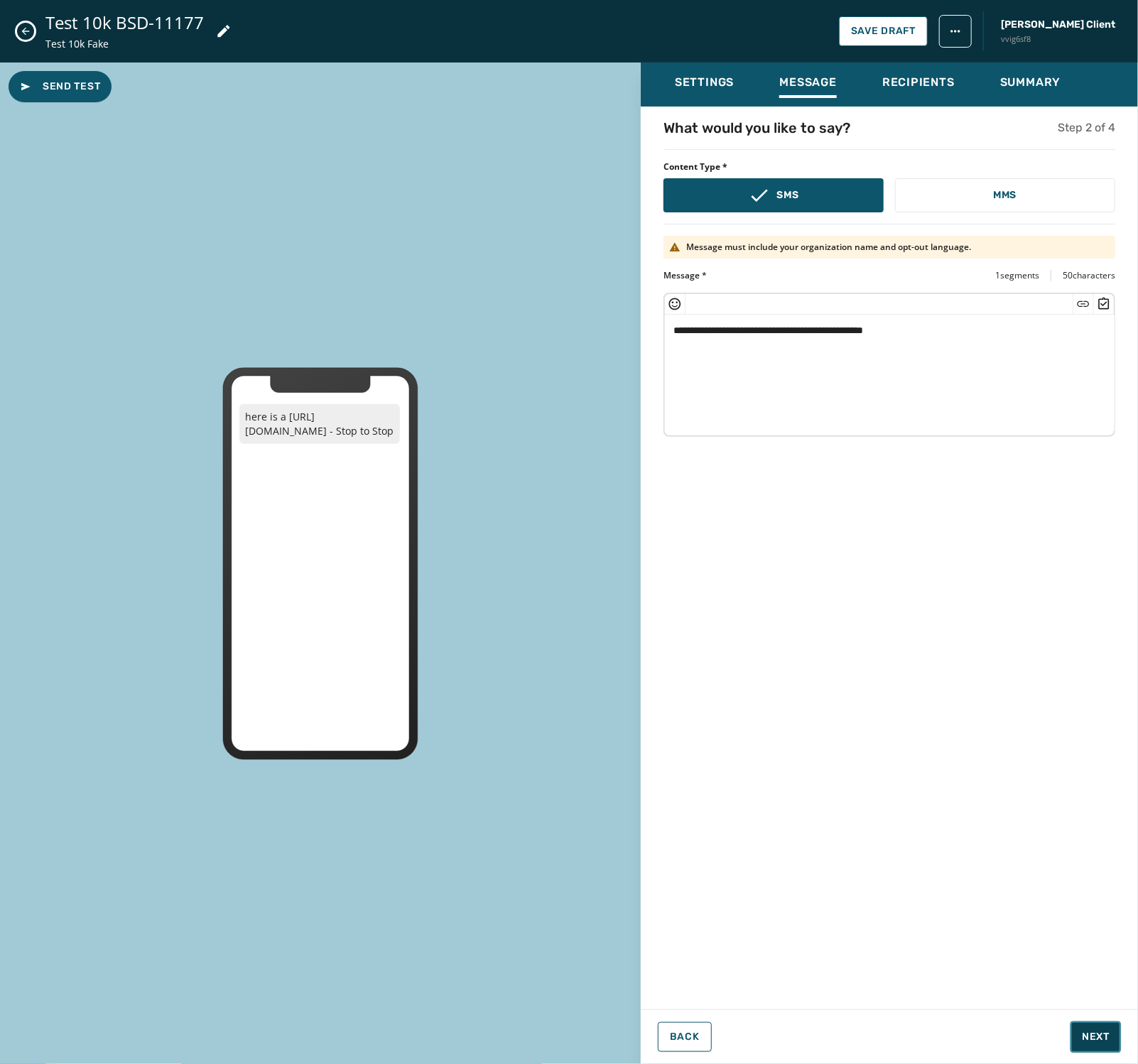
click at [752, 1033] on span "Next" at bounding box center [1095, 1037] width 28 height 14
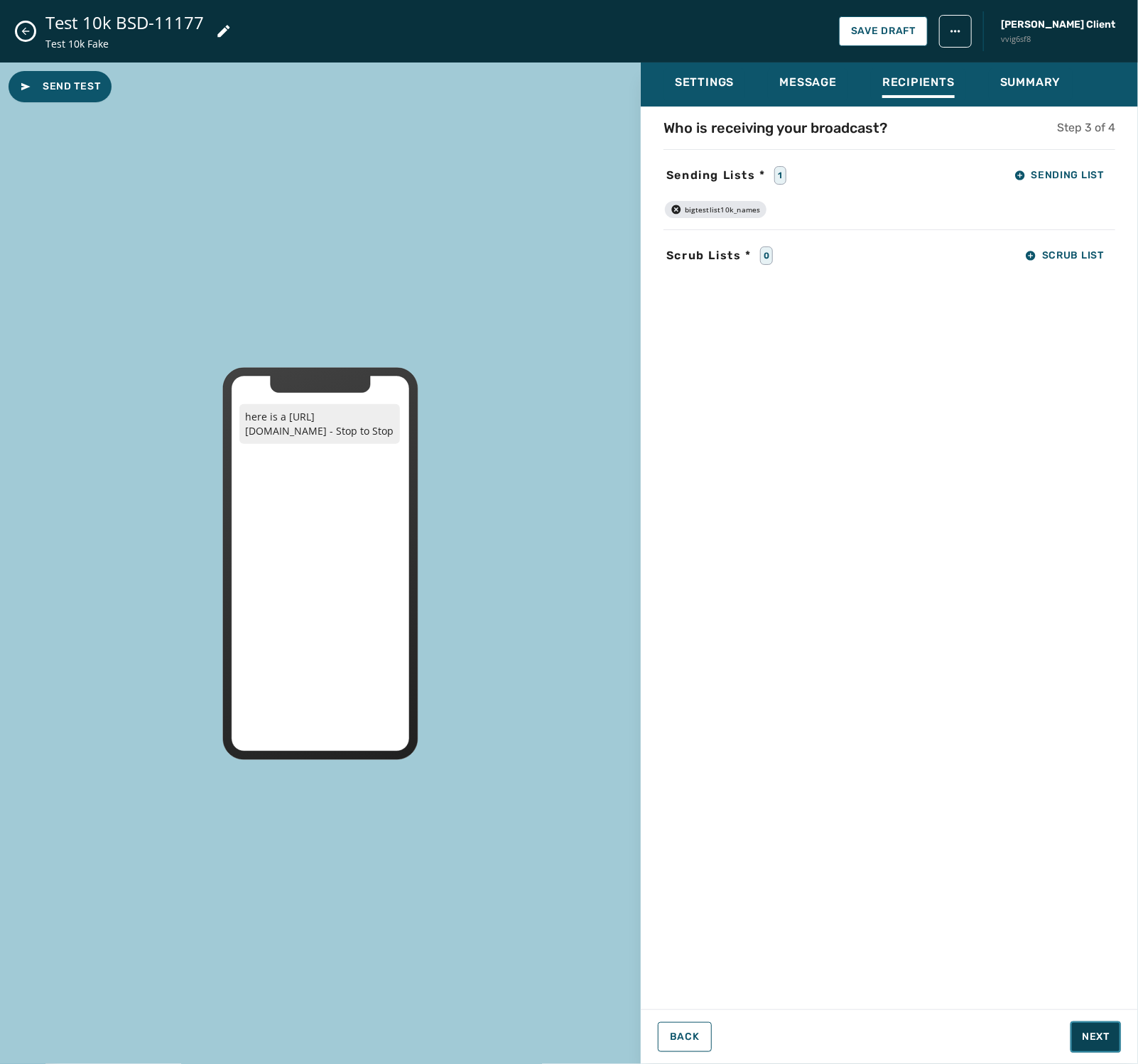
click at [752, 1034] on span "Next" at bounding box center [1095, 1037] width 28 height 14
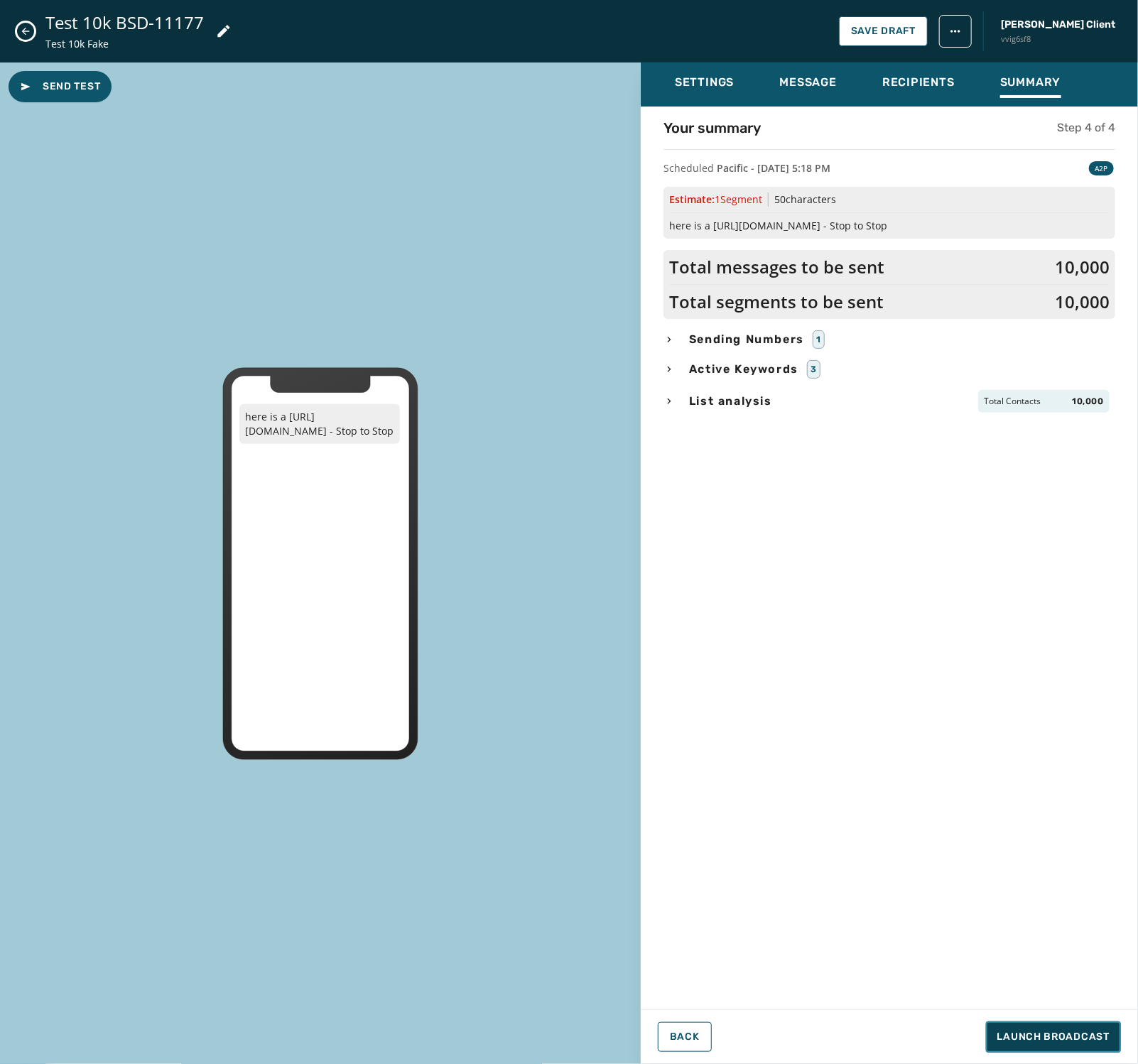
click at [752, 1034] on span "Launch Broadcast" at bounding box center [1054, 1037] width 112 height 14
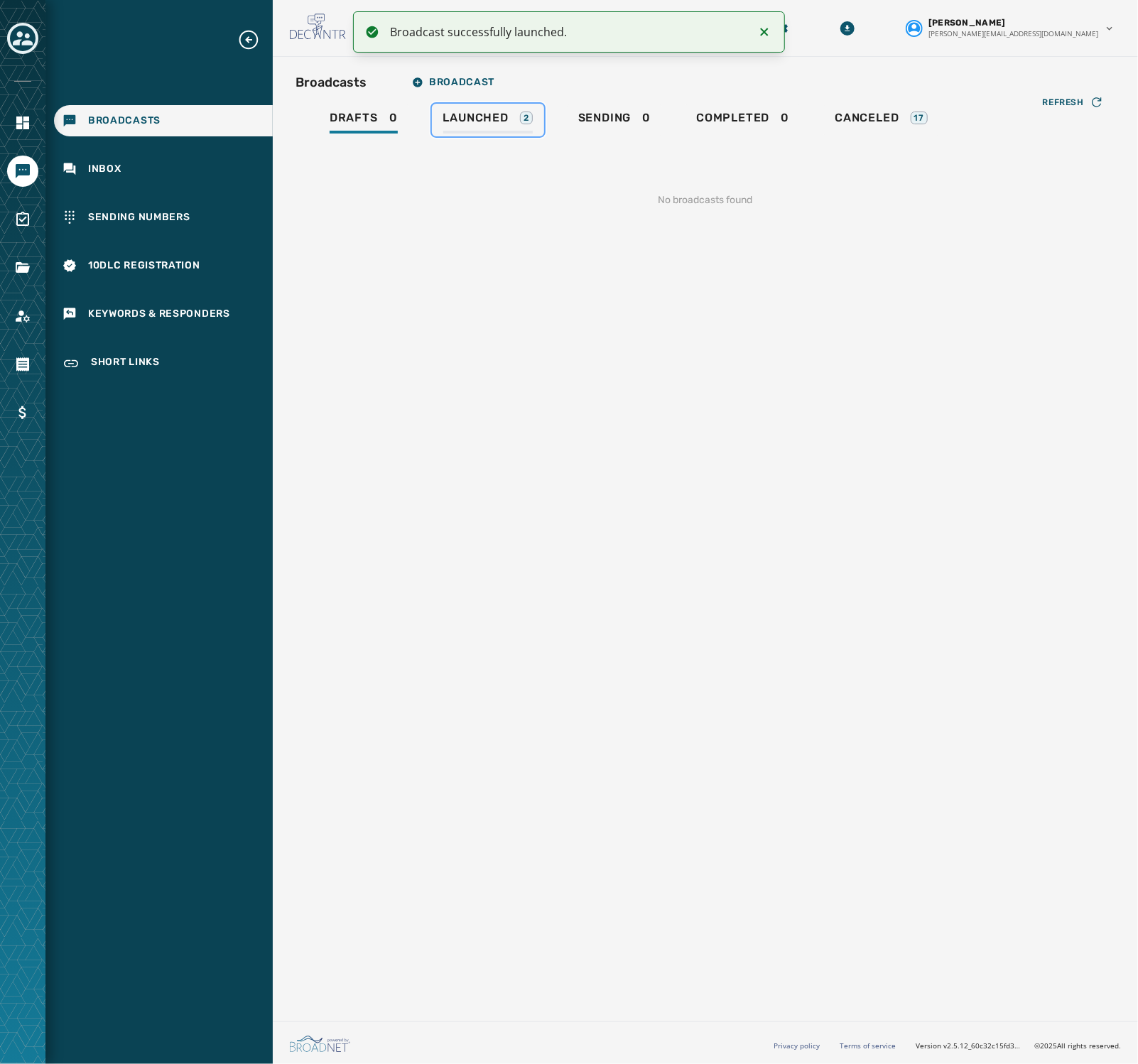
click at [474, 122] on span "Launched" at bounding box center [475, 117] width 65 height 14
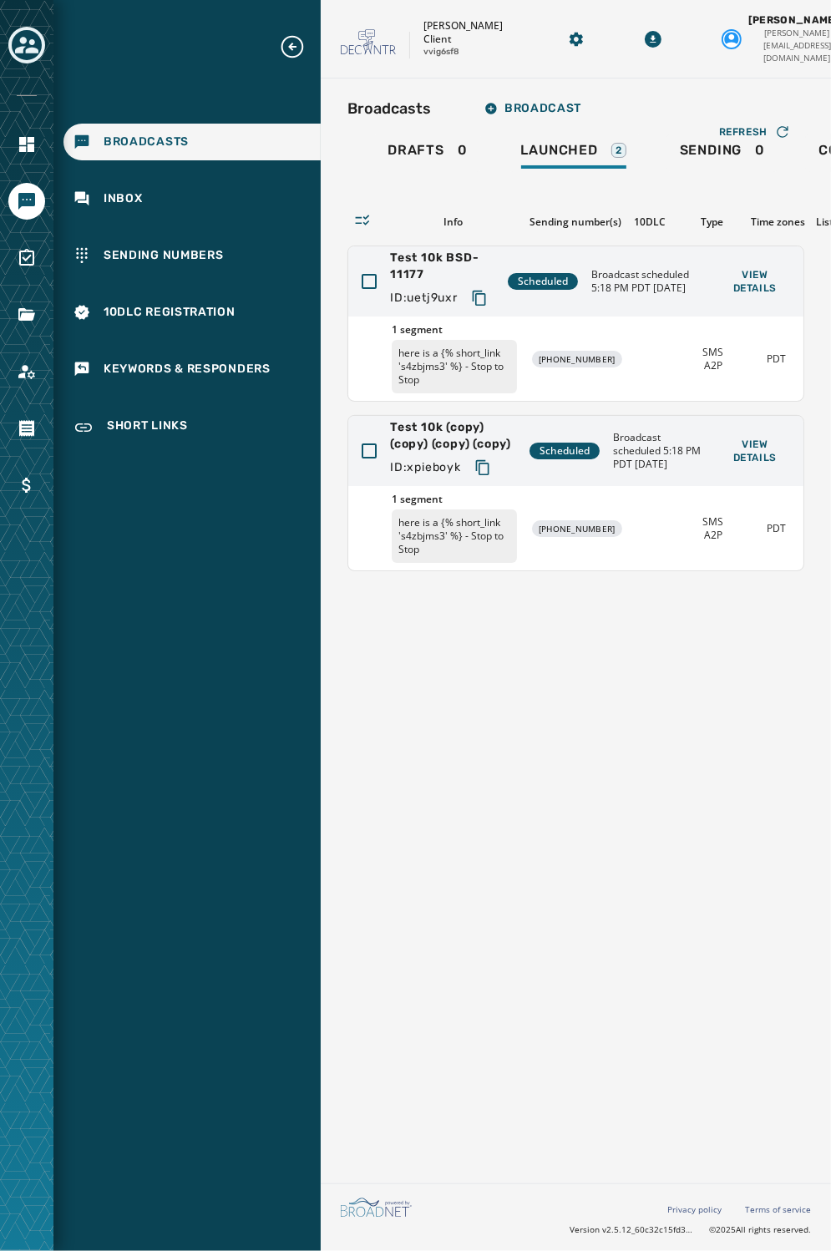
click at [602, 782] on div "Broadcasts Broadcast Drafts 0 Launched 2 Sending 0 Completed 0 Canceled 17 Refr…" at bounding box center [576, 628] width 510 height 1098
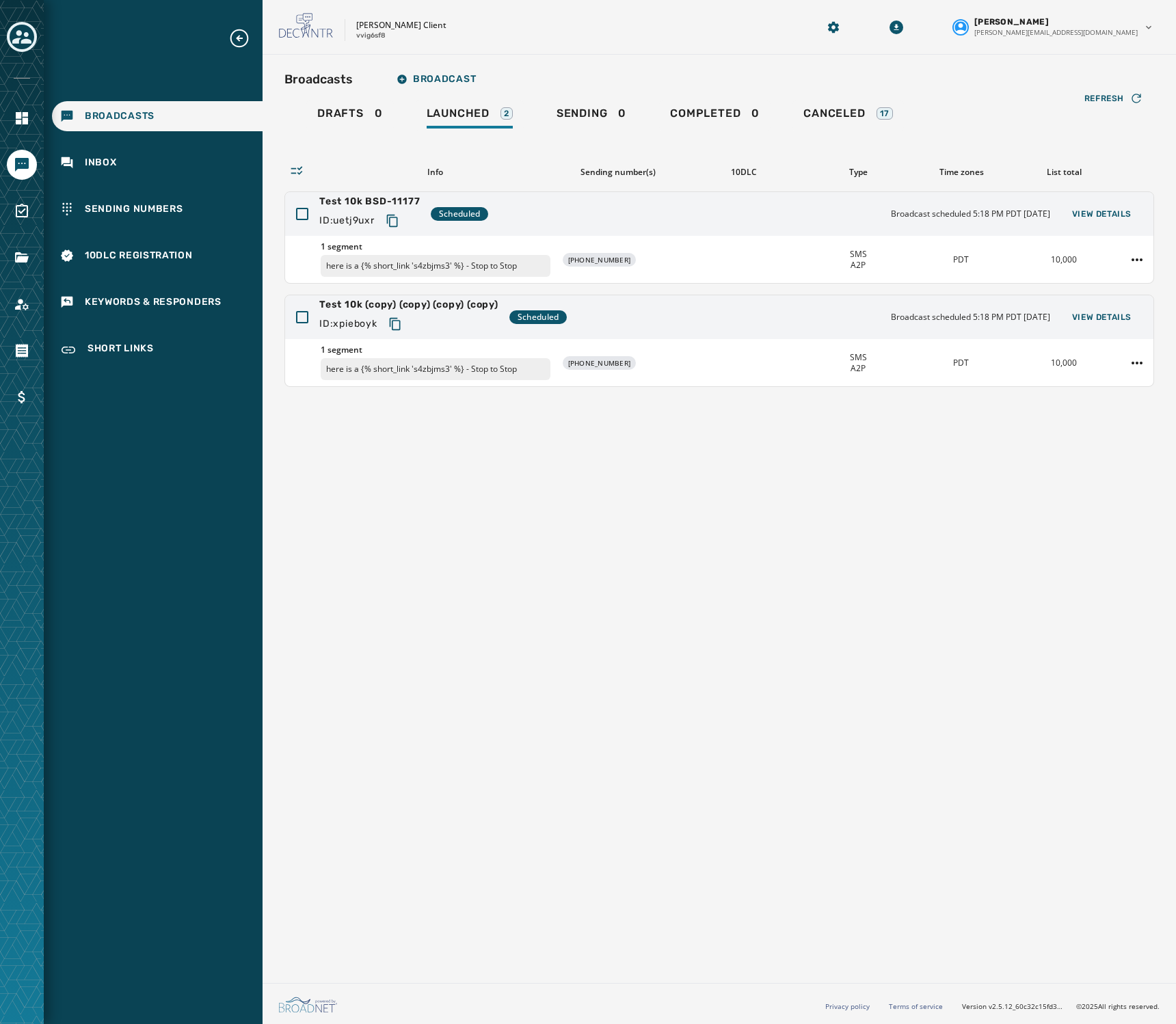
click at [724, 591] on div "Broadcasts Broadcast Drafts 0 Launched 2 Sending 0 Completed 0 Canceled 17 Refr…" at bounding box center [720, 516] width 914 height 923
click at [635, 472] on div "Broadcasts Broadcast Drafts 0 Launched 2 Sending 0 Completed 0 Canceled 17 Refr…" at bounding box center [720, 516] width 914 height 923
click at [724, 473] on div "Broadcasts Broadcast Drafts 0 Launched 2 Sending 0 Completed 0 Canceled 17 Refr…" at bounding box center [720, 516] width 914 height 923
click at [724, 255] on html "Broadcasts Inbox Sending Numbers 10DLC Registration Keywords & Responders Short…" at bounding box center [588, 512] width 1176 height 1024
click at [724, 278] on div "Duplicate Broadcast" at bounding box center [1099, 280] width 99 height 22
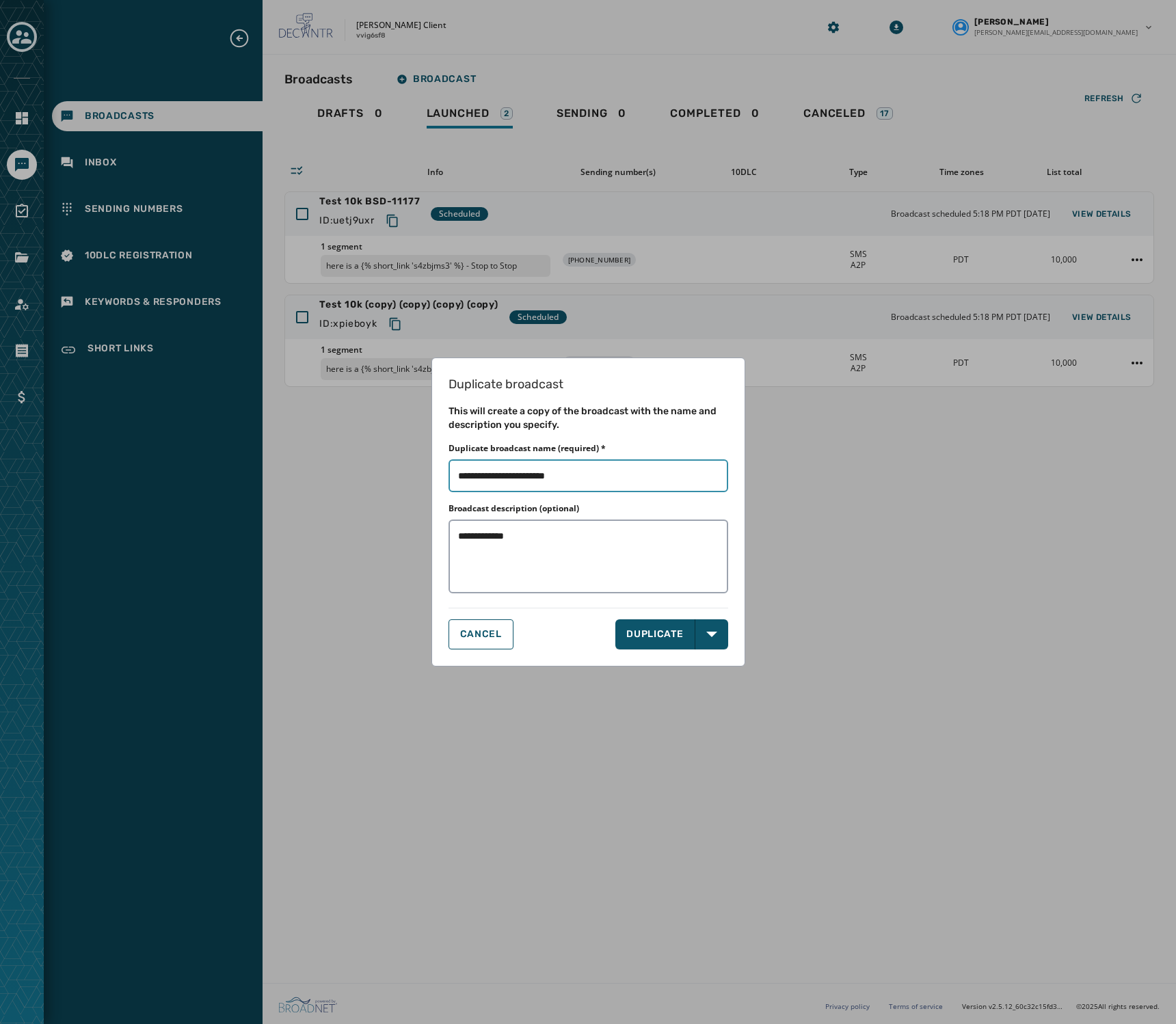
click at [635, 482] on input "Duplicate broadcast name (required) *" at bounding box center [589, 476] width 280 height 33
drag, startPoint x: 545, startPoint y: 476, endPoint x: 721, endPoint y: 480, distance: 176.0
click at [721, 480] on input "Duplicate broadcast name (required) *" at bounding box center [589, 476] width 280 height 33
click at [601, 477] on input "Duplicate broadcast name (required) *" at bounding box center [589, 476] width 280 height 33
click at [488, 475] on input "Duplicate broadcast name (required) *" at bounding box center [589, 476] width 280 height 33
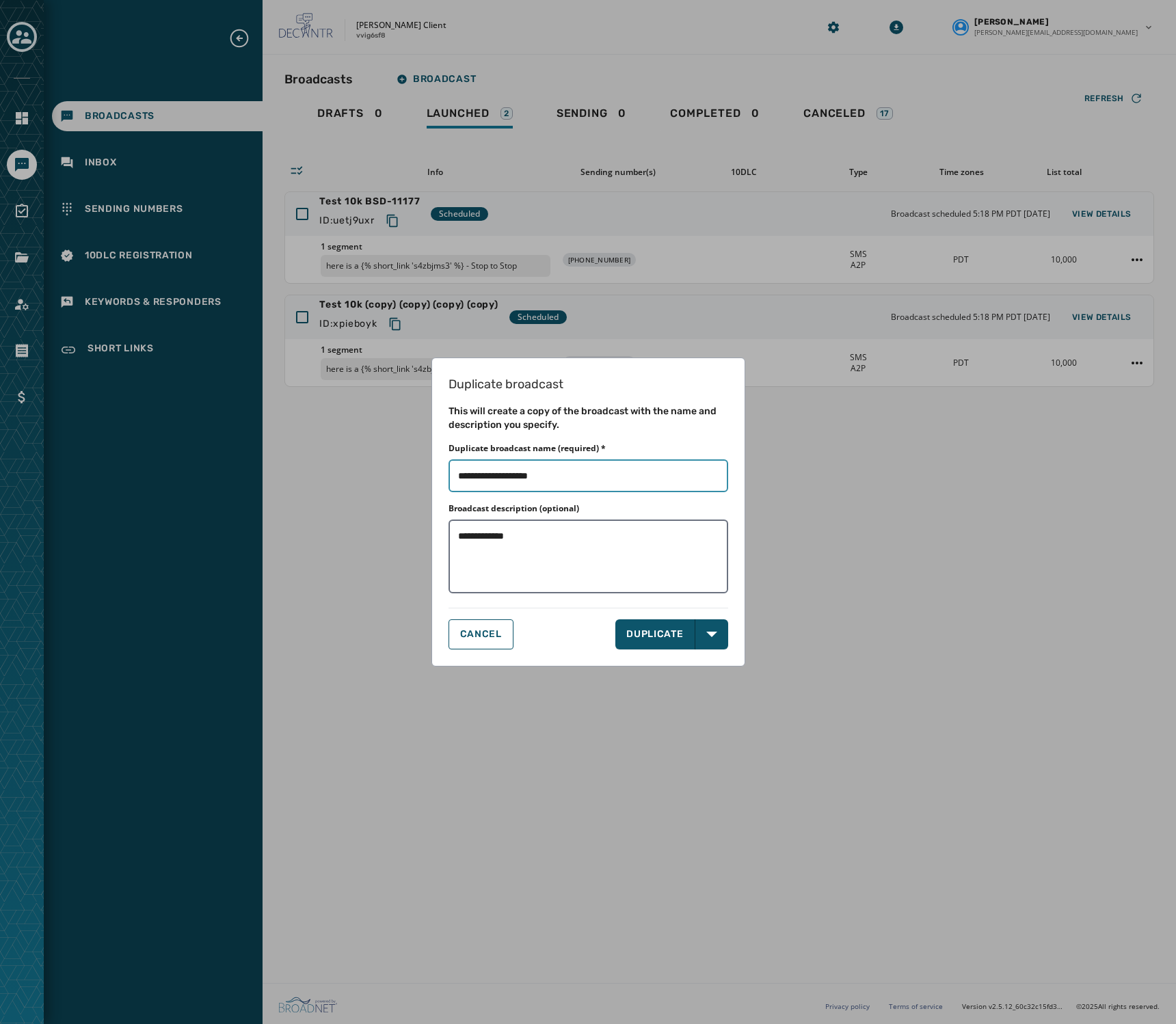
type input "**********"
click at [481, 536] on textarea "**********" at bounding box center [589, 556] width 280 height 73
click at [484, 536] on textarea "**********" at bounding box center [589, 556] width 280 height 73
click at [662, 569] on textarea "**********" at bounding box center [589, 556] width 280 height 73
type textarea "**********"
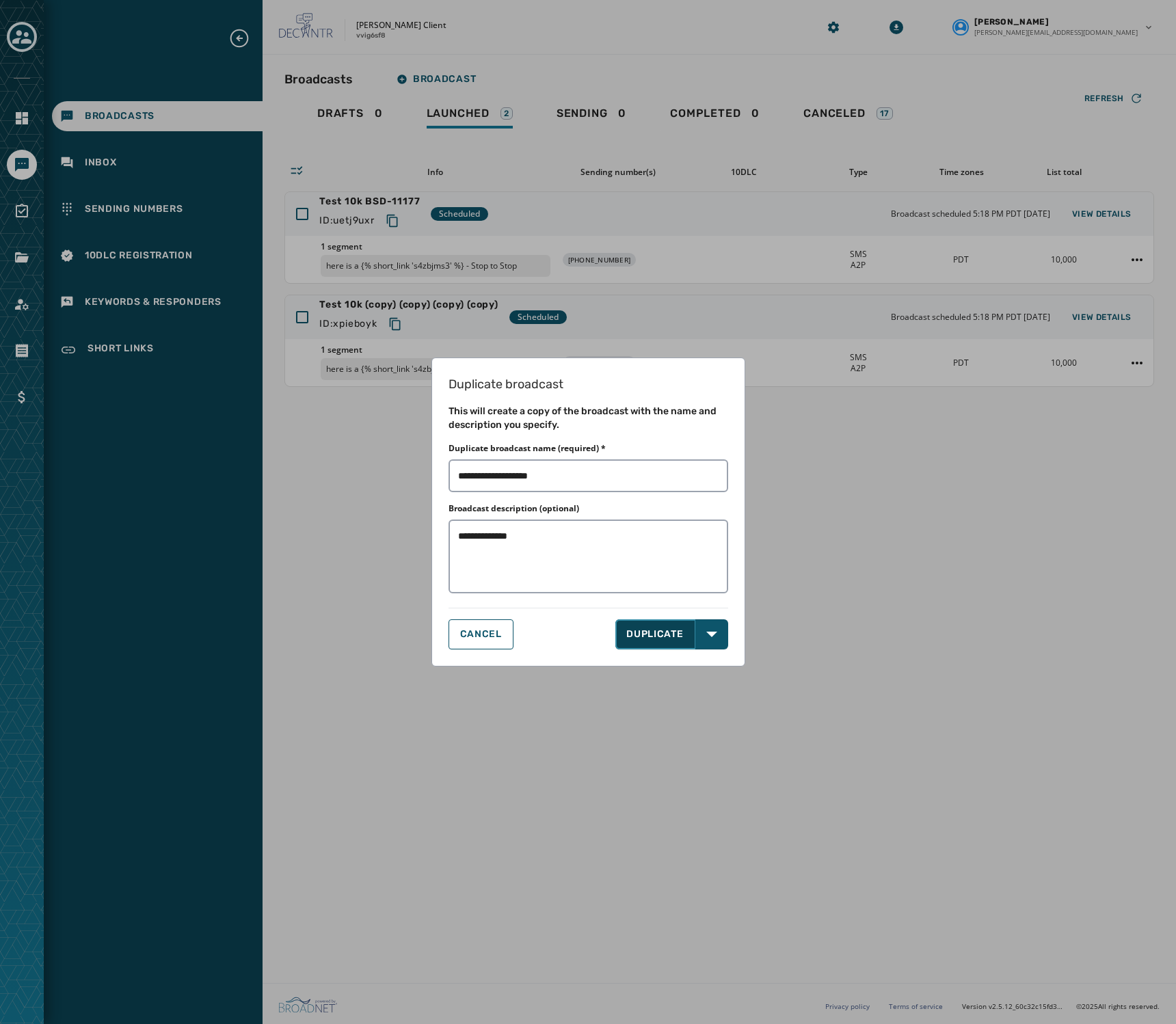
click at [665, 633] on button "DUPLICATE" at bounding box center [656, 634] width 80 height 30
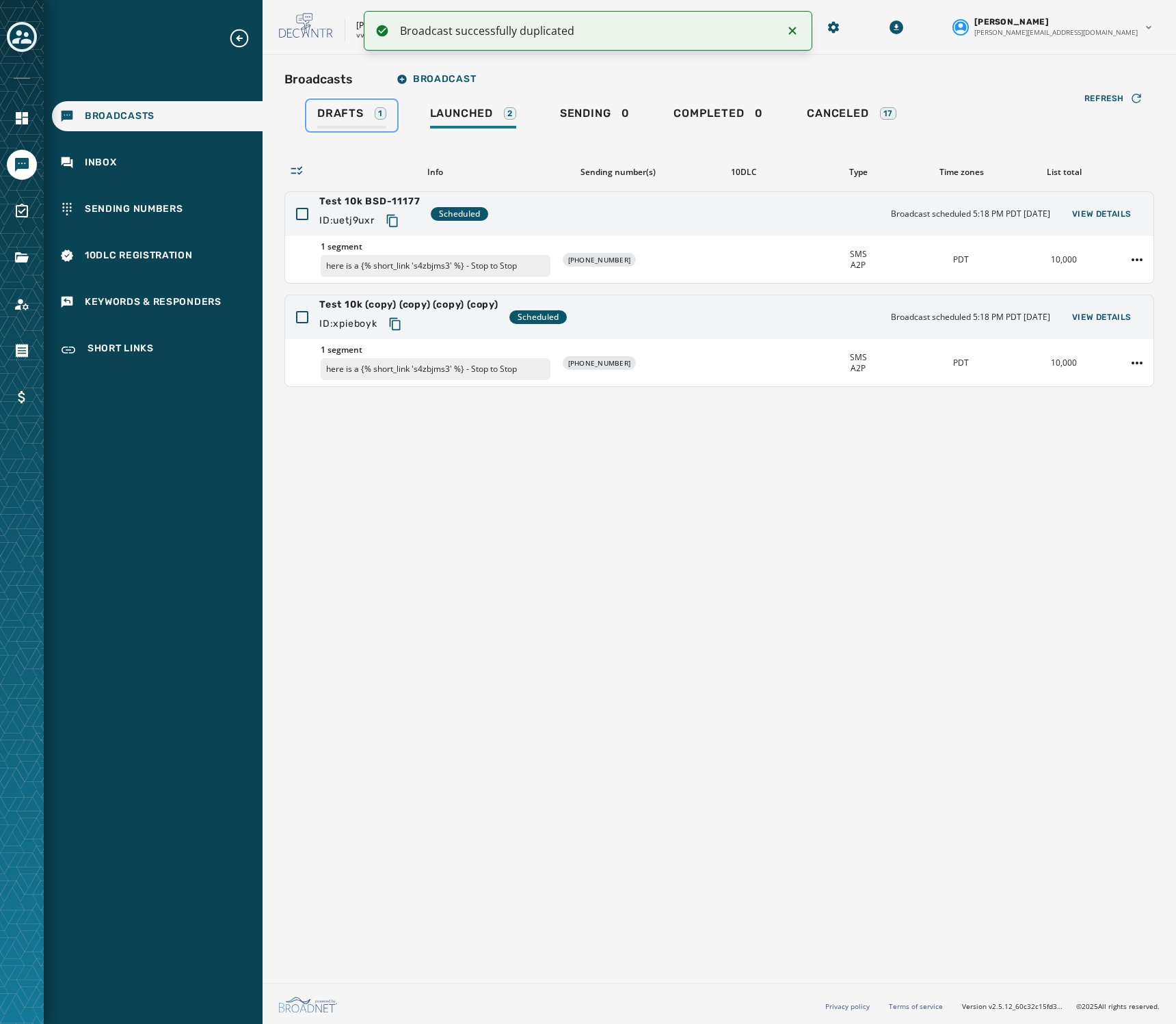
click at [335, 106] on link "Drafts 1" at bounding box center [351, 115] width 91 height 31
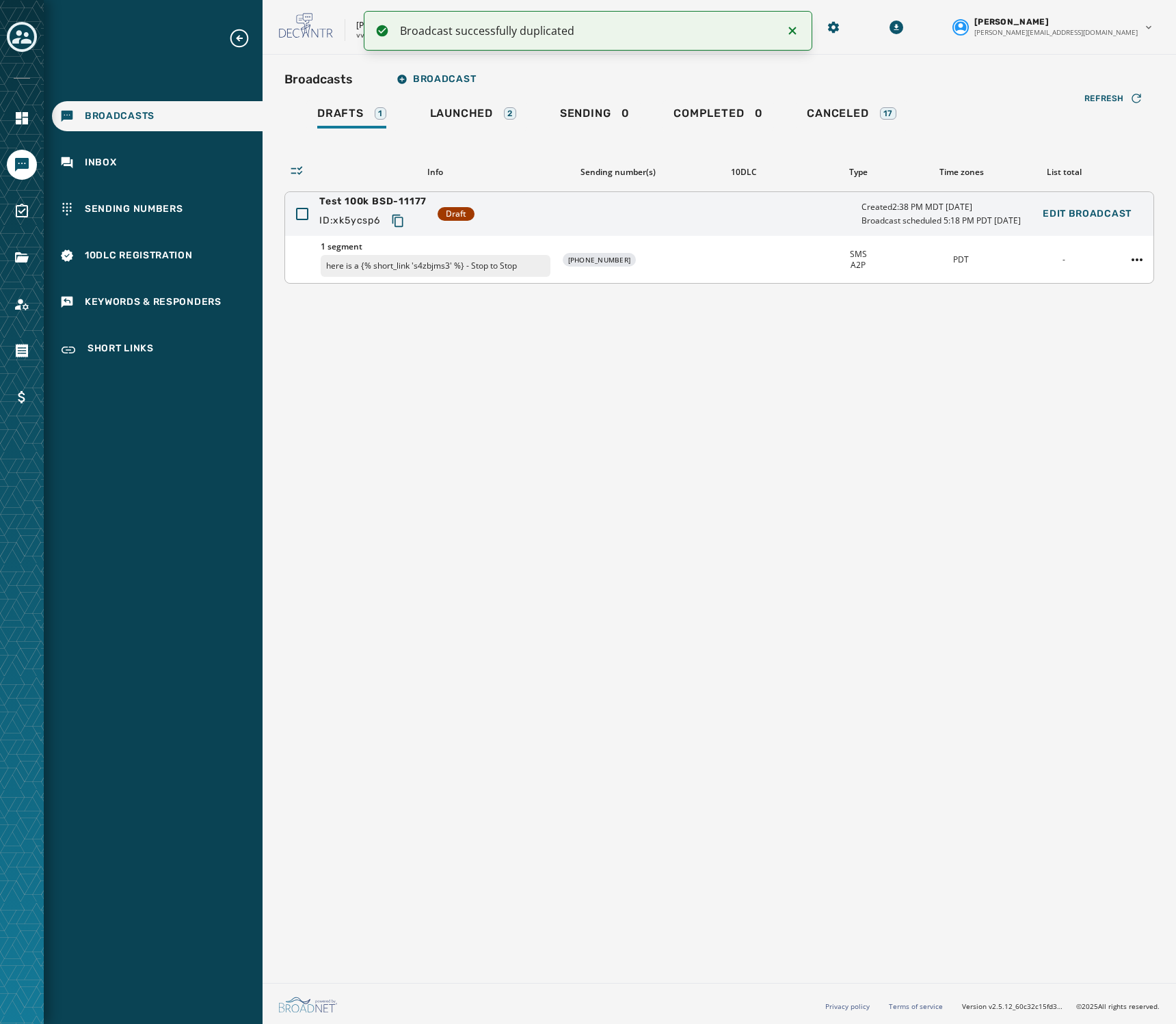
click at [446, 263] on p "here is a {% short_link 's4zbjms3' %} - Stop to Stop" at bounding box center [436, 266] width 230 height 22
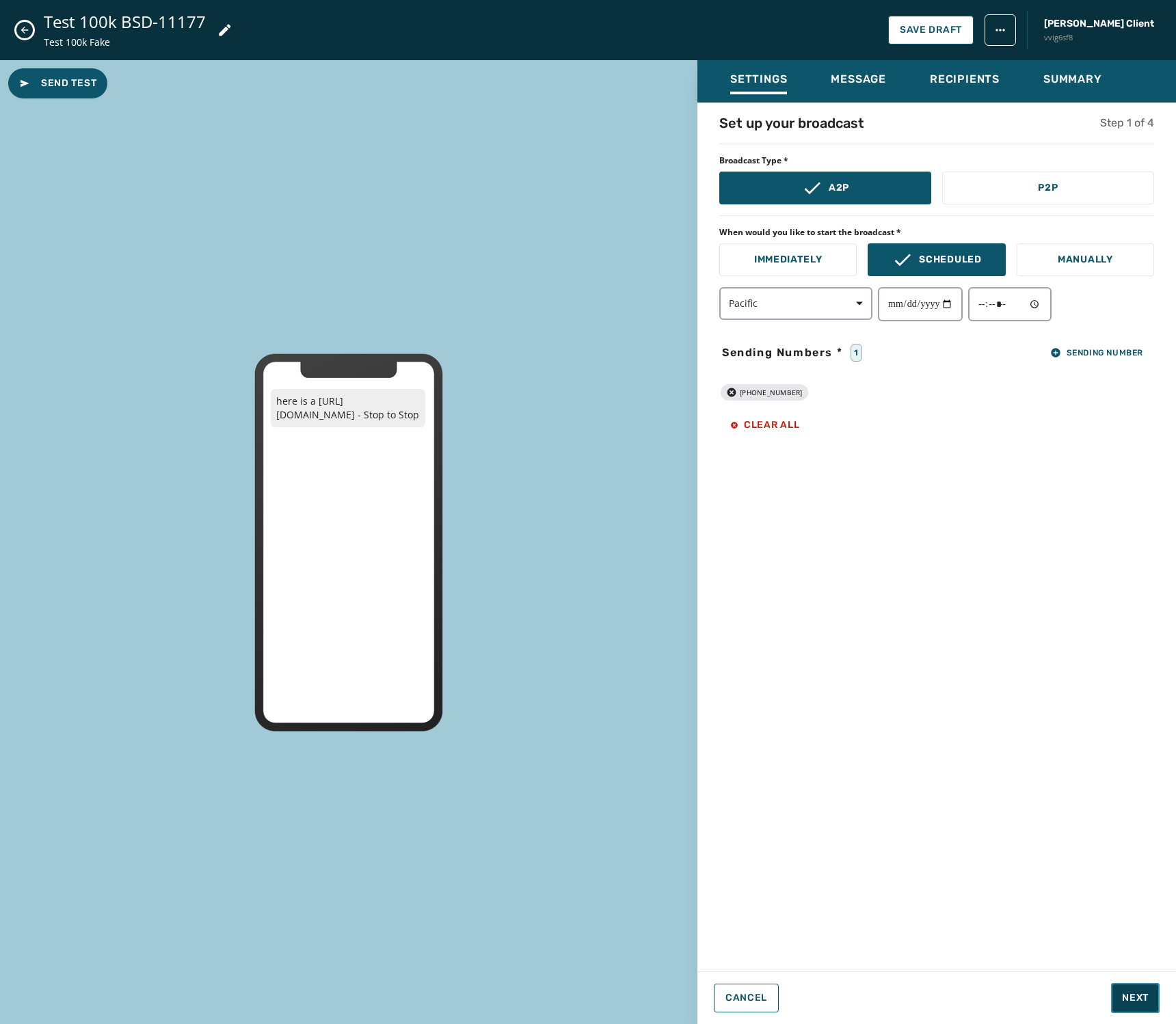
click at [724, 991] on span "Next" at bounding box center [1136, 998] width 27 height 14
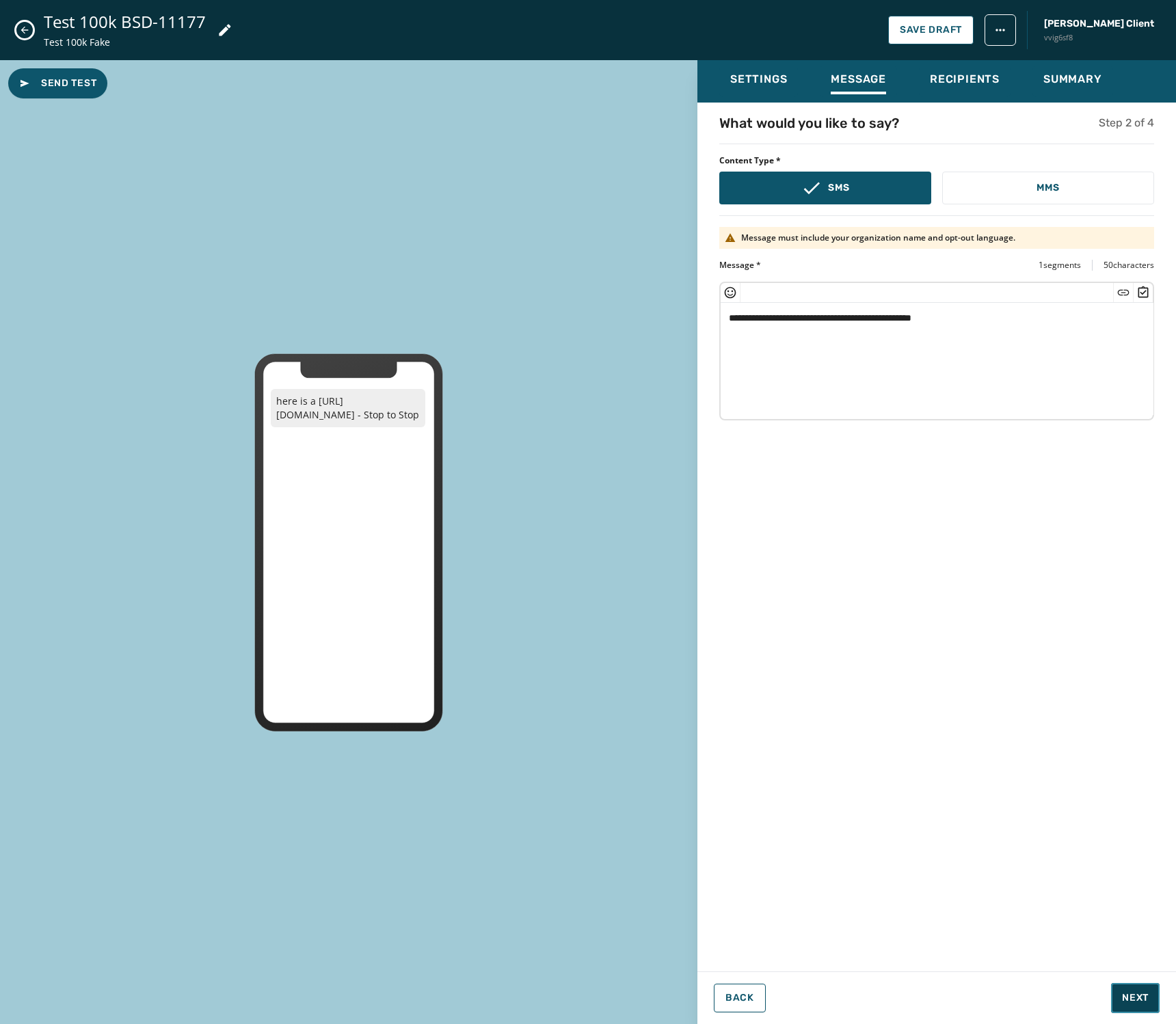
click at [724, 995] on span "Next" at bounding box center [1136, 998] width 27 height 14
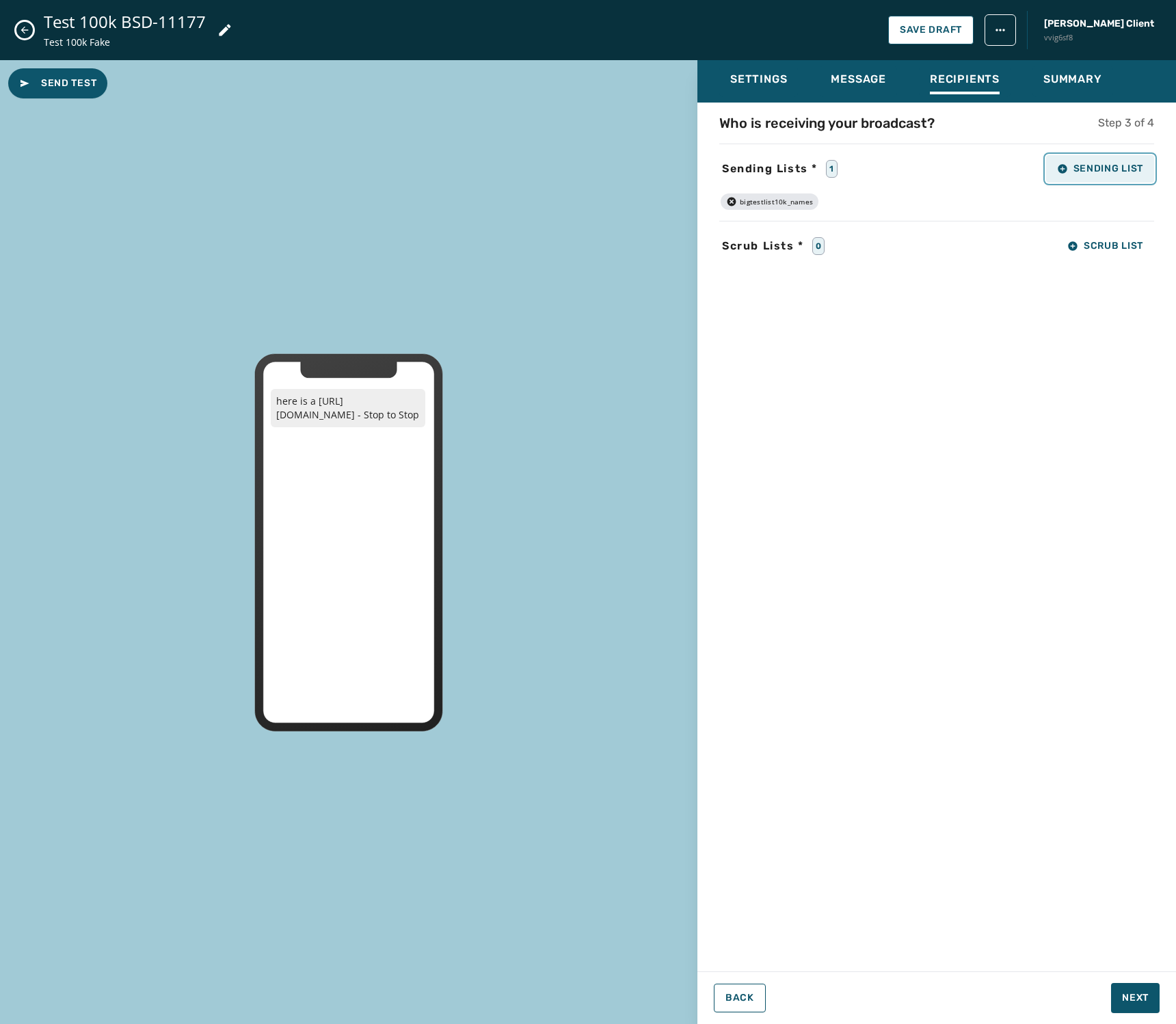
click at [724, 166] on span "Sending List" at bounding box center [1100, 169] width 86 height 11
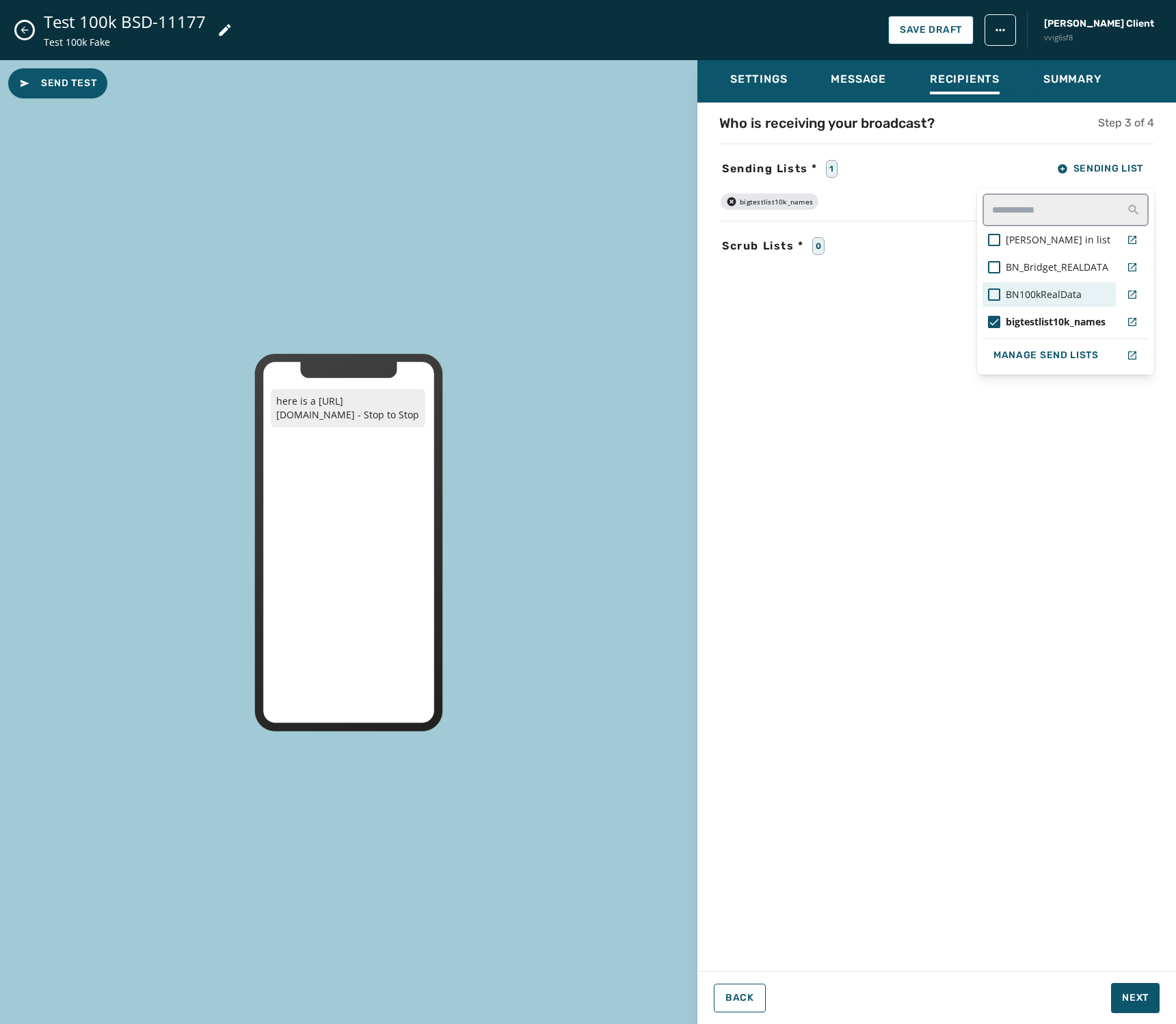
click at [724, 291] on span "BN100kRealData" at bounding box center [1044, 295] width 76 height 14
click at [724, 318] on span "bigtestlist10k_names" at bounding box center [1056, 322] width 100 height 14
click at [724, 570] on div "Who is receiving your broadcast? Step 3 of 4 Sending Lists * 1 Sending List [PE…" at bounding box center [937, 534] width 479 height 840
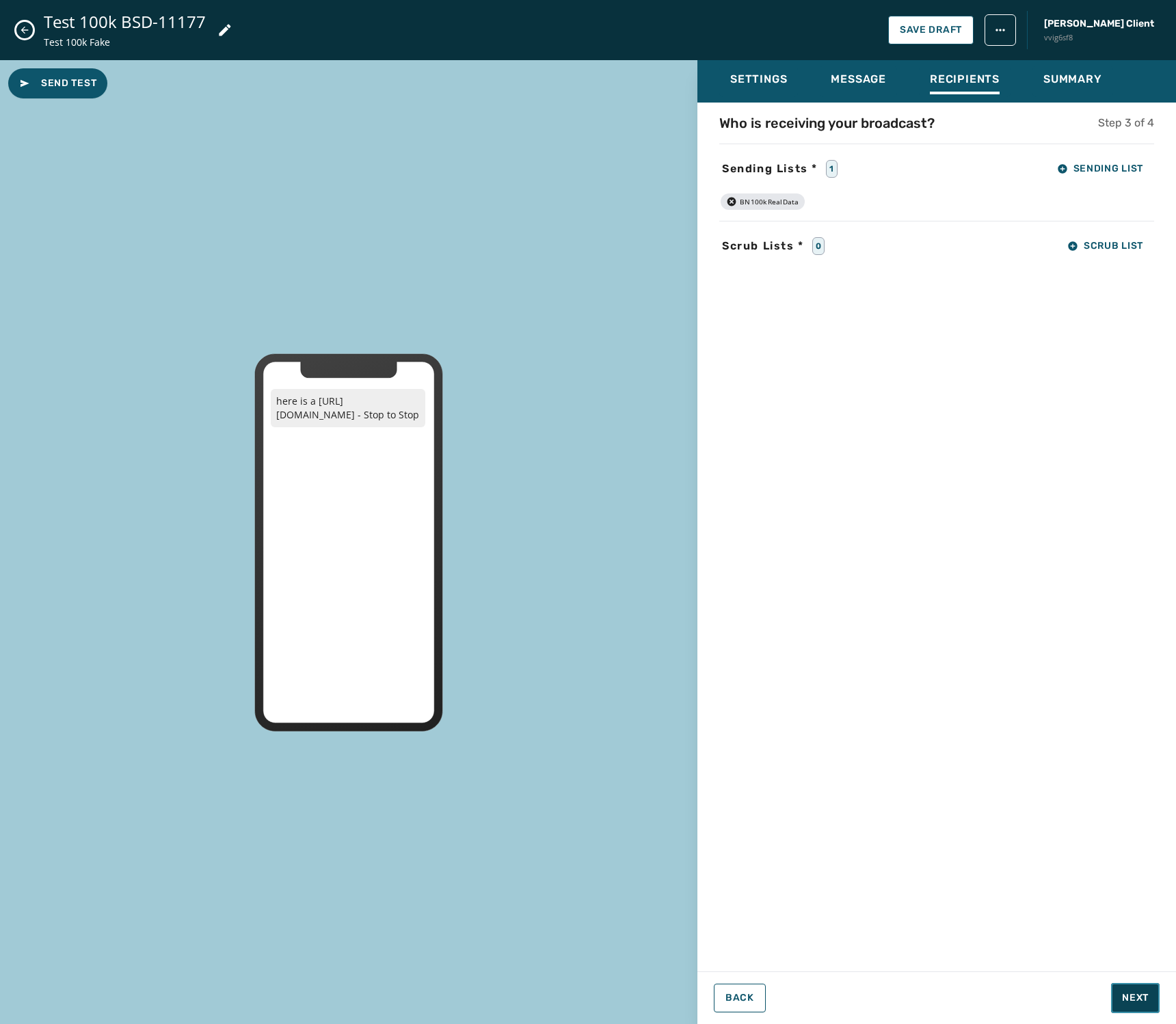
click at [724, 991] on span "Next" at bounding box center [1136, 998] width 27 height 14
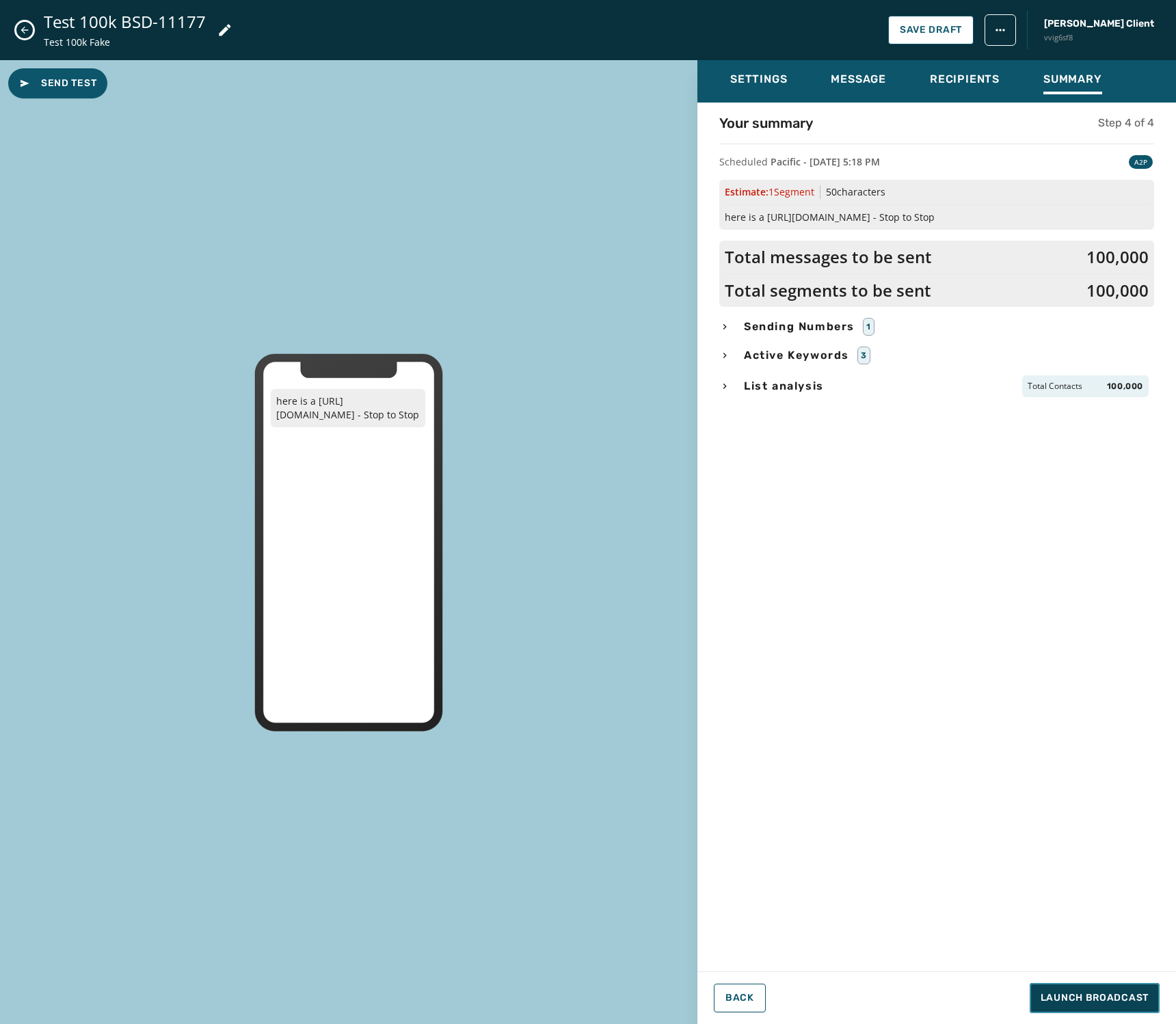
click at [724, 995] on span "Launch Broadcast" at bounding box center [1095, 998] width 108 height 14
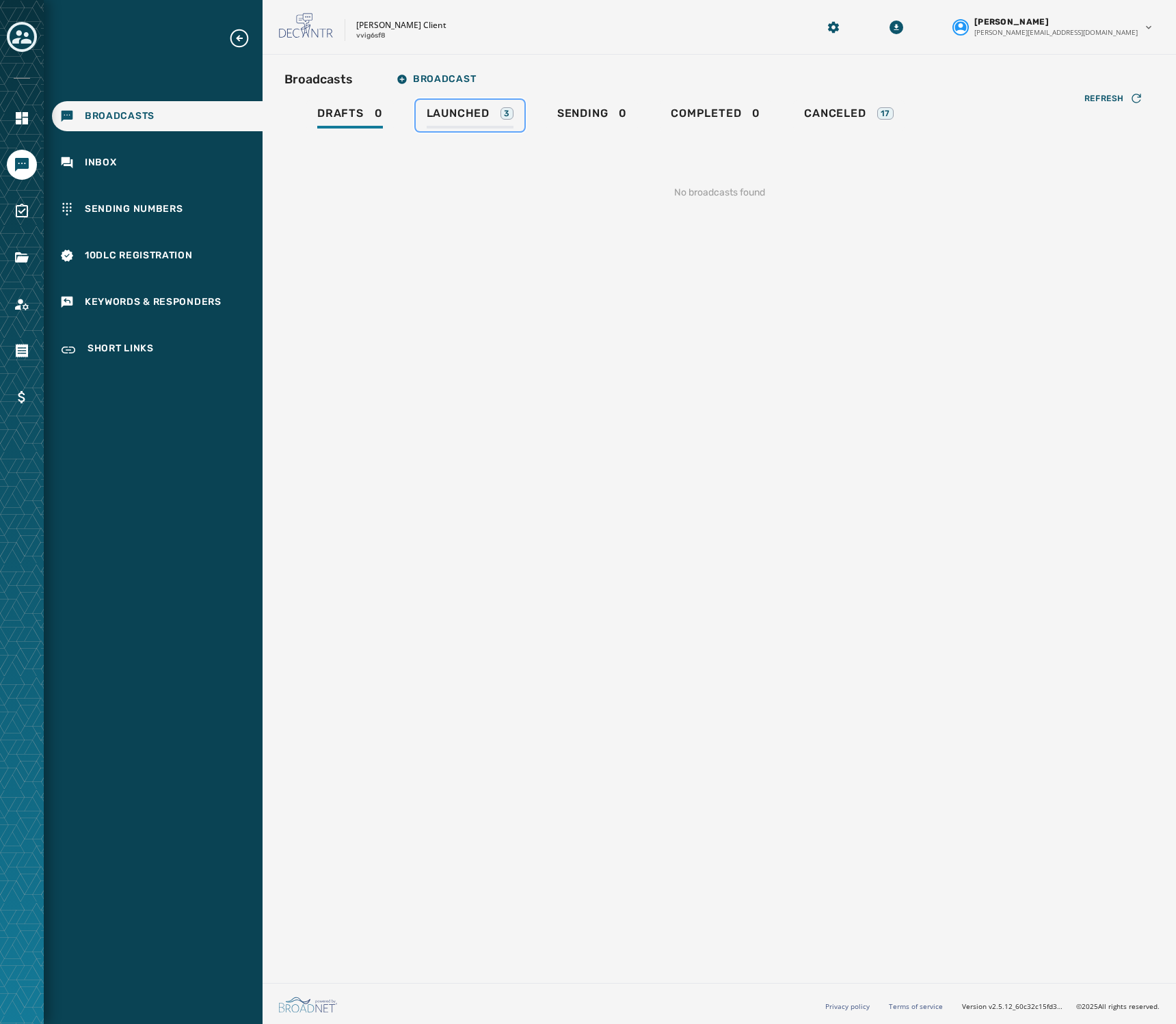
click at [469, 106] on span "Launched" at bounding box center [458, 113] width 63 height 14
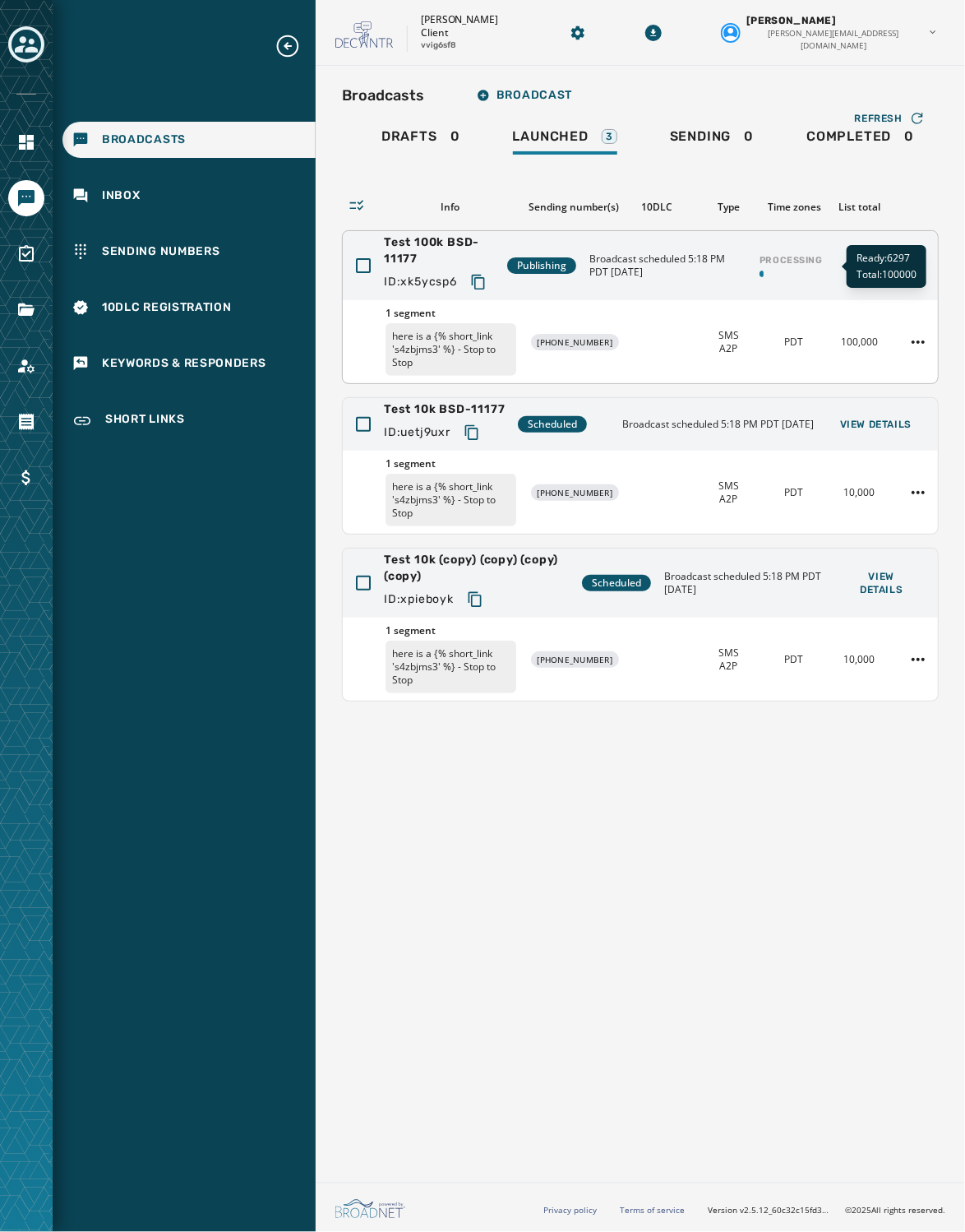
click at [820, 262] on div "Processing" at bounding box center [792, 266] width 77 height 37
click at [791, 267] on div "Processing" at bounding box center [792, 266] width 77 height 37
click at [870, 345] on html "Broadcasts Inbox Sending Numbers 10DLC Registration Keywords & Responders Short…" at bounding box center [482, 616] width 965 height 1232
click at [681, 365] on html "Broadcasts Inbox Sending Numbers 10DLC Registration Keywords & Responders Short…" at bounding box center [482, 616] width 965 height 1232
click at [870, 347] on html "Broadcasts Inbox Sending Numbers 10DLC Registration Keywords & Responders Short…" at bounding box center [482, 616] width 965 height 1232
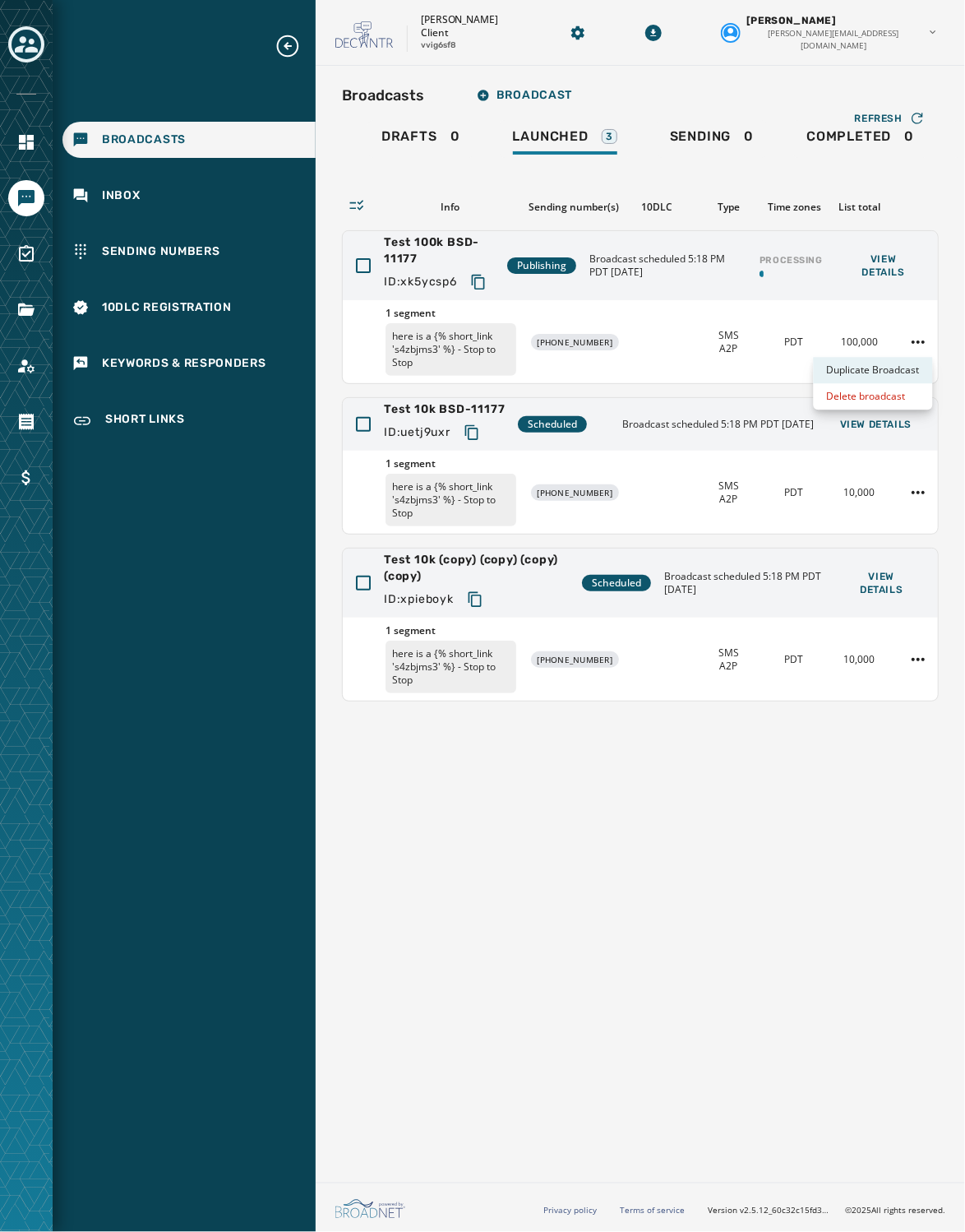
click at [870, 377] on div "Duplicate Broadcast" at bounding box center [873, 369] width 119 height 27
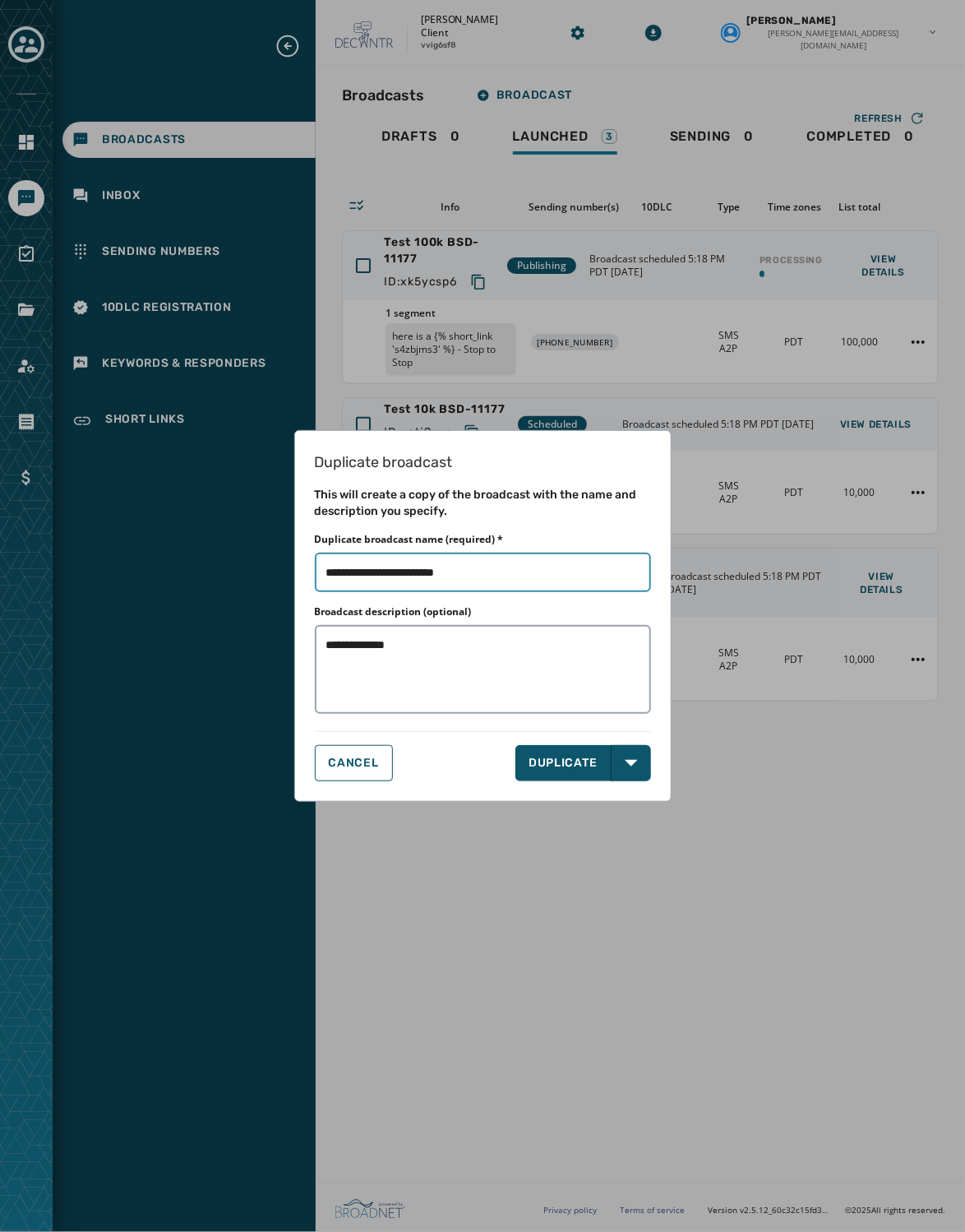
drag, startPoint x: 517, startPoint y: 579, endPoint x: 436, endPoint y: 575, distance: 81.1
click at [436, 575] on input "Duplicate broadcast name (required) *" at bounding box center [483, 572] width 337 height 39
type input "**********"
click at [577, 770] on button "DUPLICATE" at bounding box center [564, 763] width 96 height 36
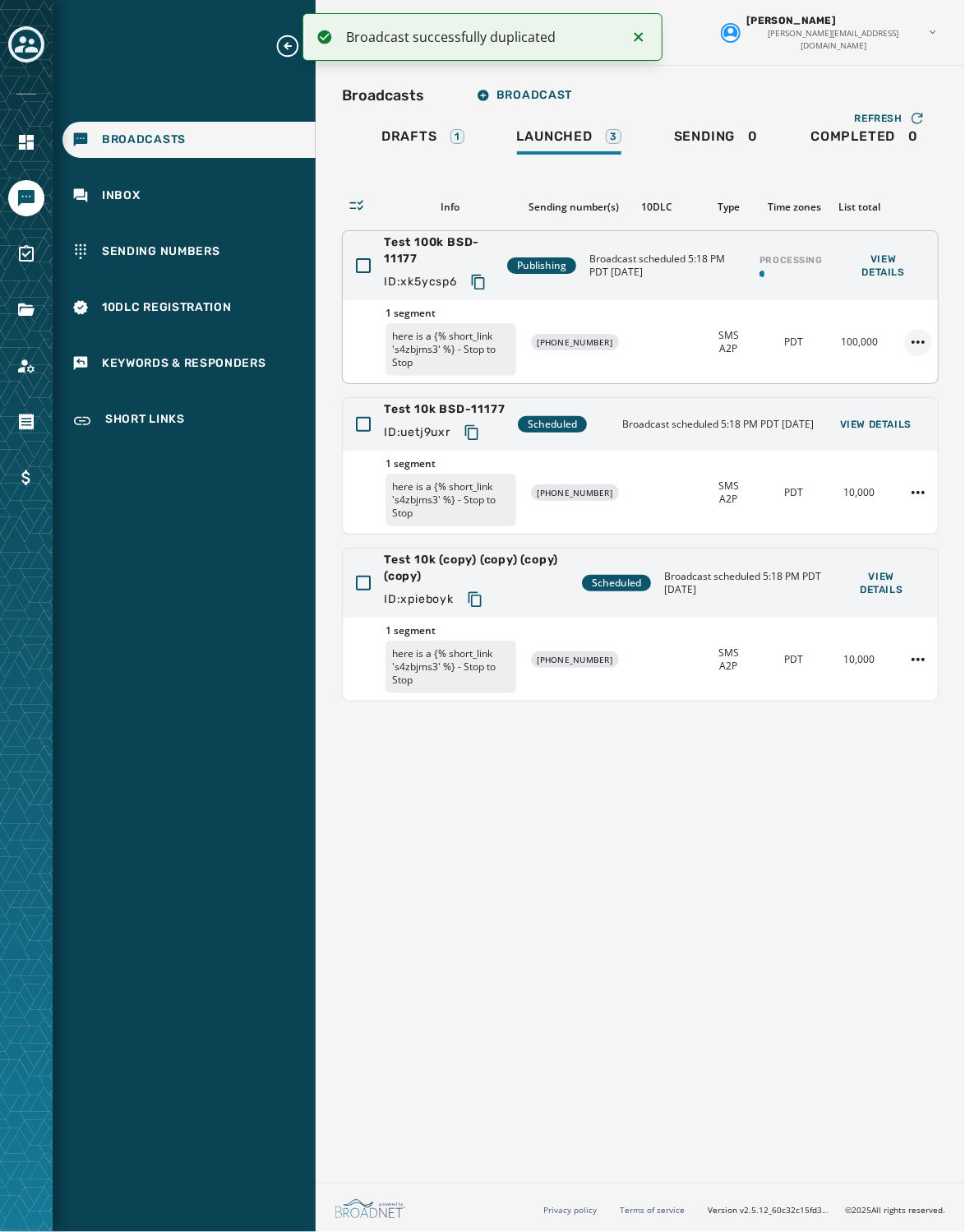
click at [870, 343] on html "Broadcast successfully duplicated Broadcasts Inbox Sending Numbers 10DLC Regist…" at bounding box center [482, 616] width 965 height 1232
click at [866, 398] on div "Delete broadcast" at bounding box center [873, 396] width 119 height 27
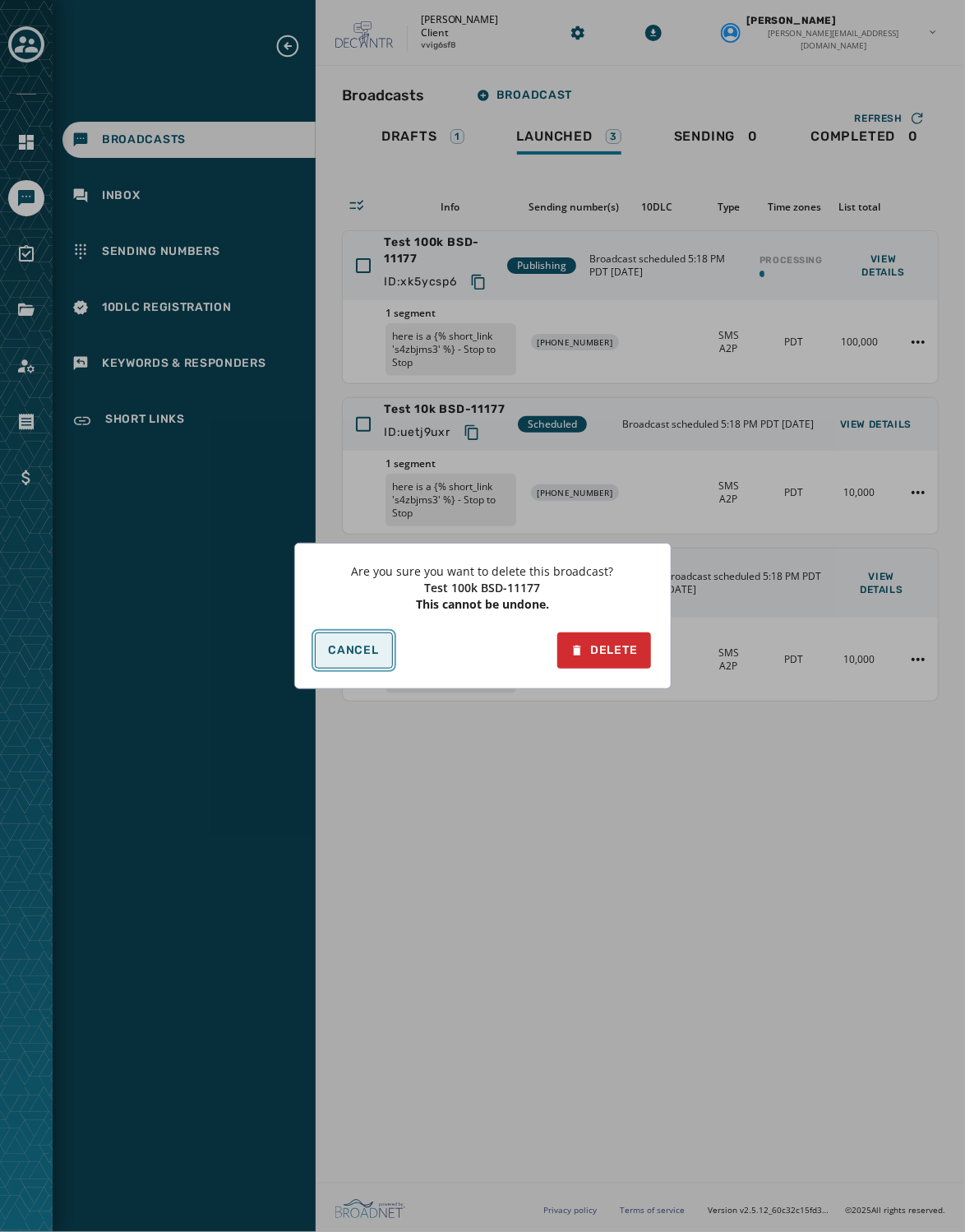
click at [336, 656] on span "Cancel" at bounding box center [354, 650] width 50 height 13
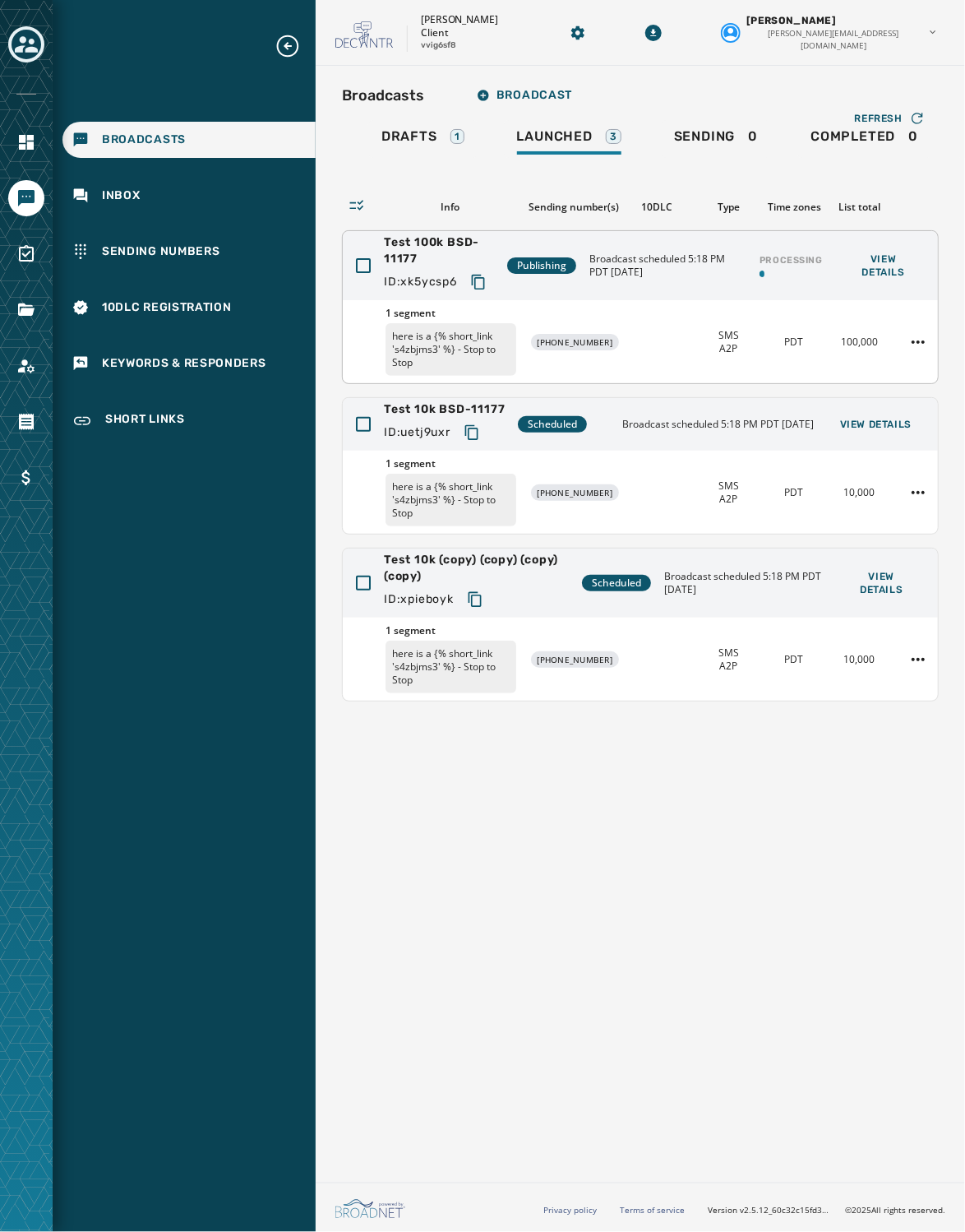
click at [645, 252] on div "Broadcast scheduled 5:18 PM PDT [DATE] Processing View Details" at bounding box center [757, 266] width 336 height 37
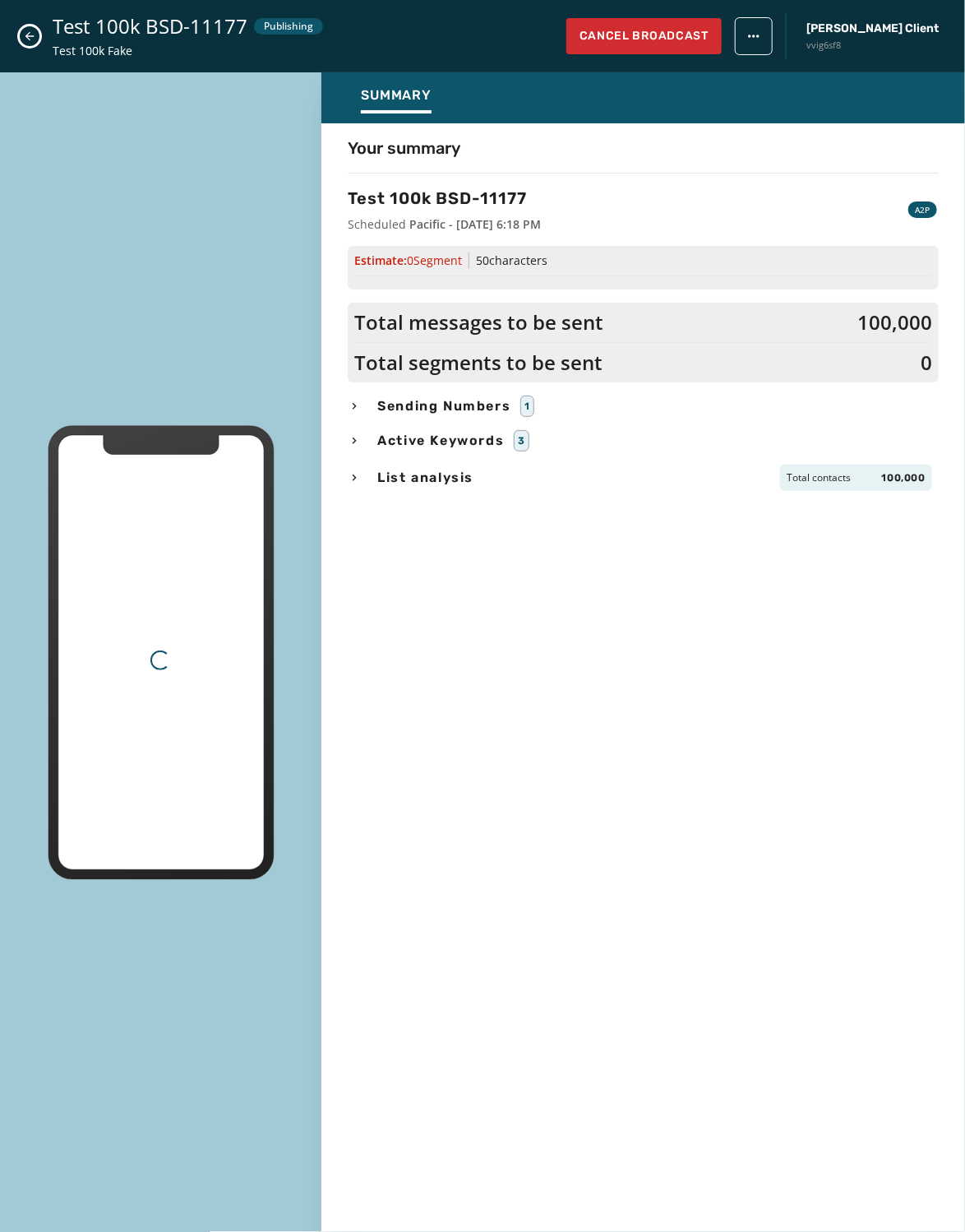
click at [642, 270] on div "Your summary Test 100k BSD-11177 Scheduled Pacific - [DATE] 6:18 PM A2P Estimat…" at bounding box center [644, 674] width 644 height 1074
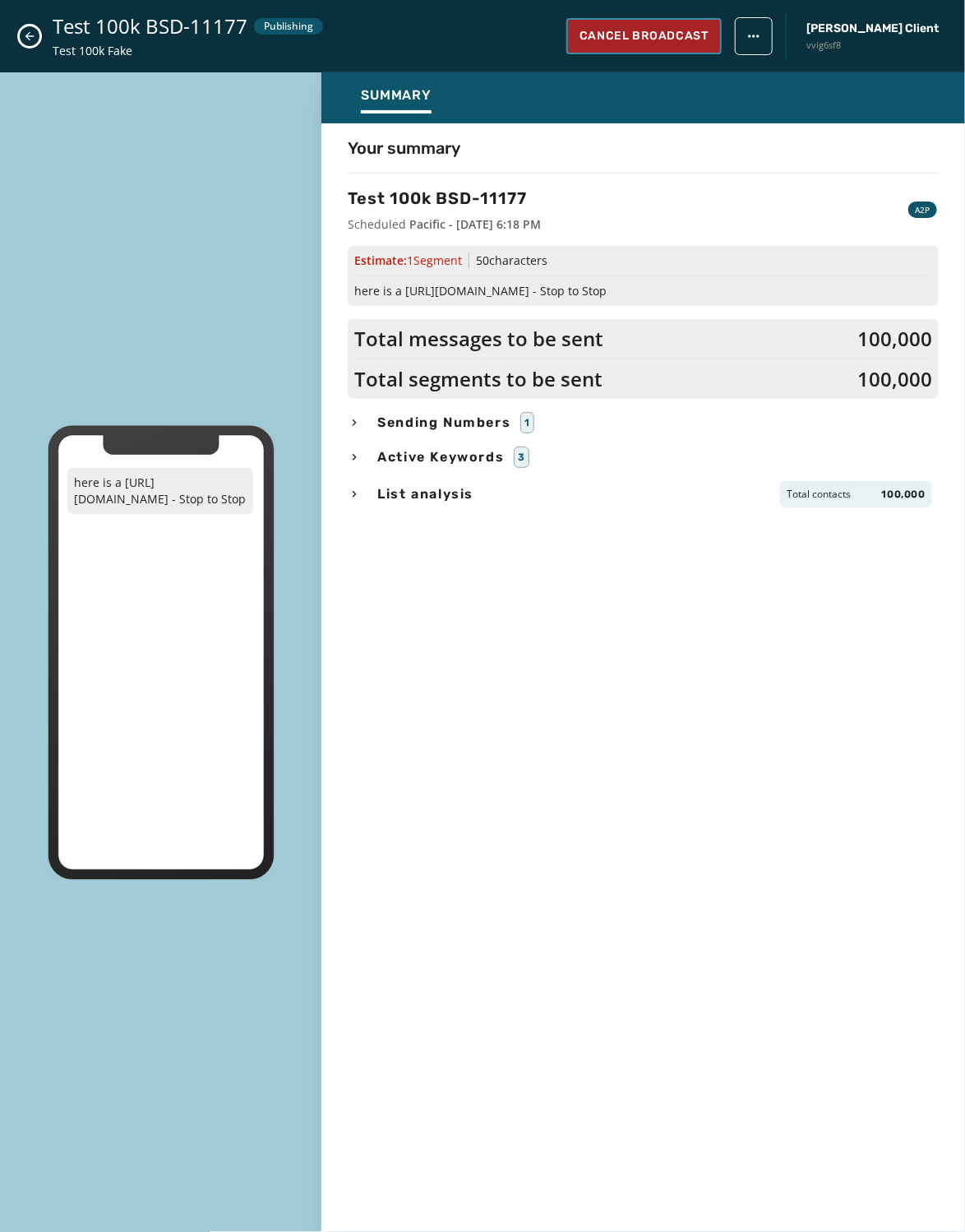
click at [709, 32] on span "Cancel Broadcast" at bounding box center [644, 35] width 129 height 17
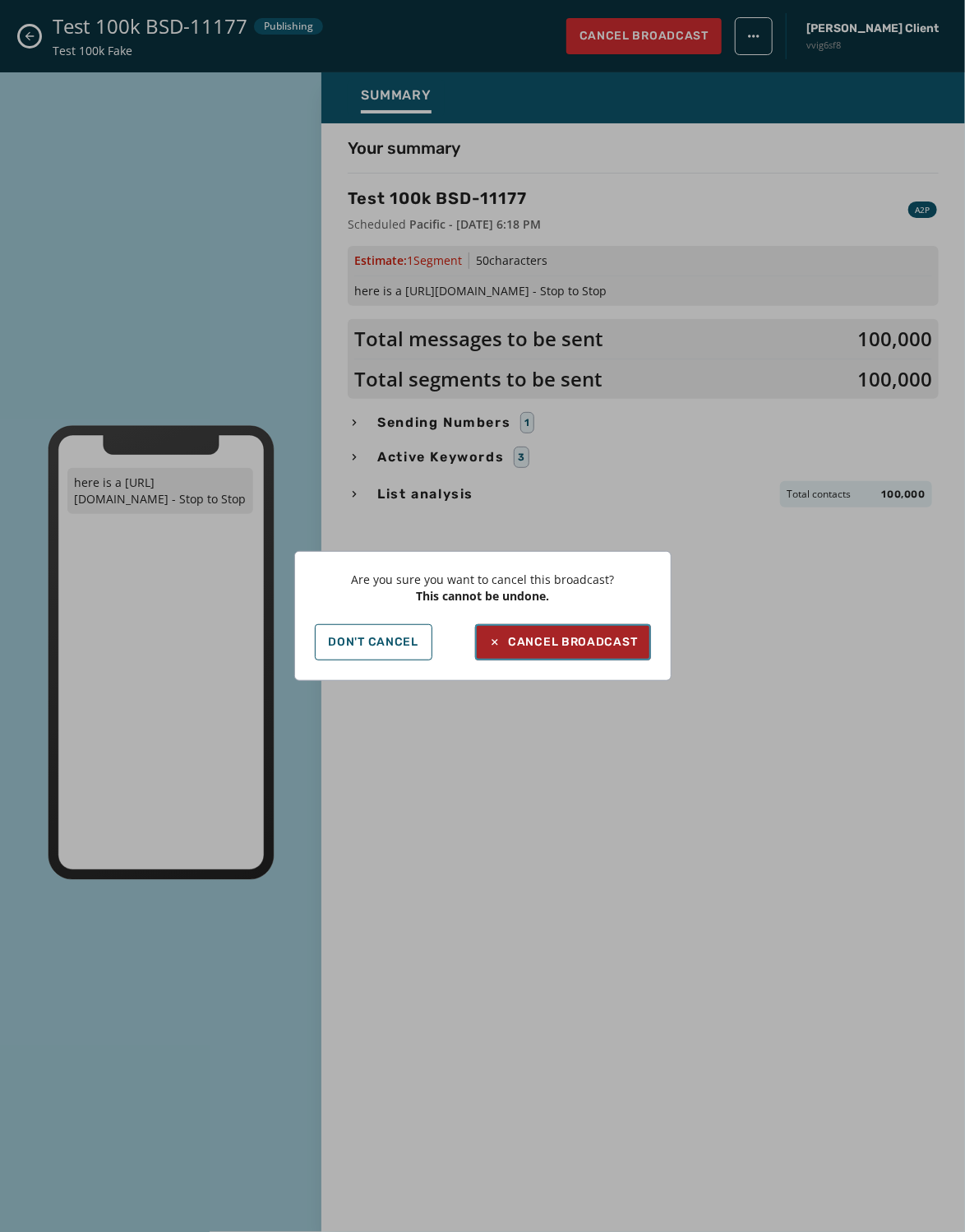
click at [563, 638] on div "Cancel Broadcast" at bounding box center [562, 642] width 149 height 17
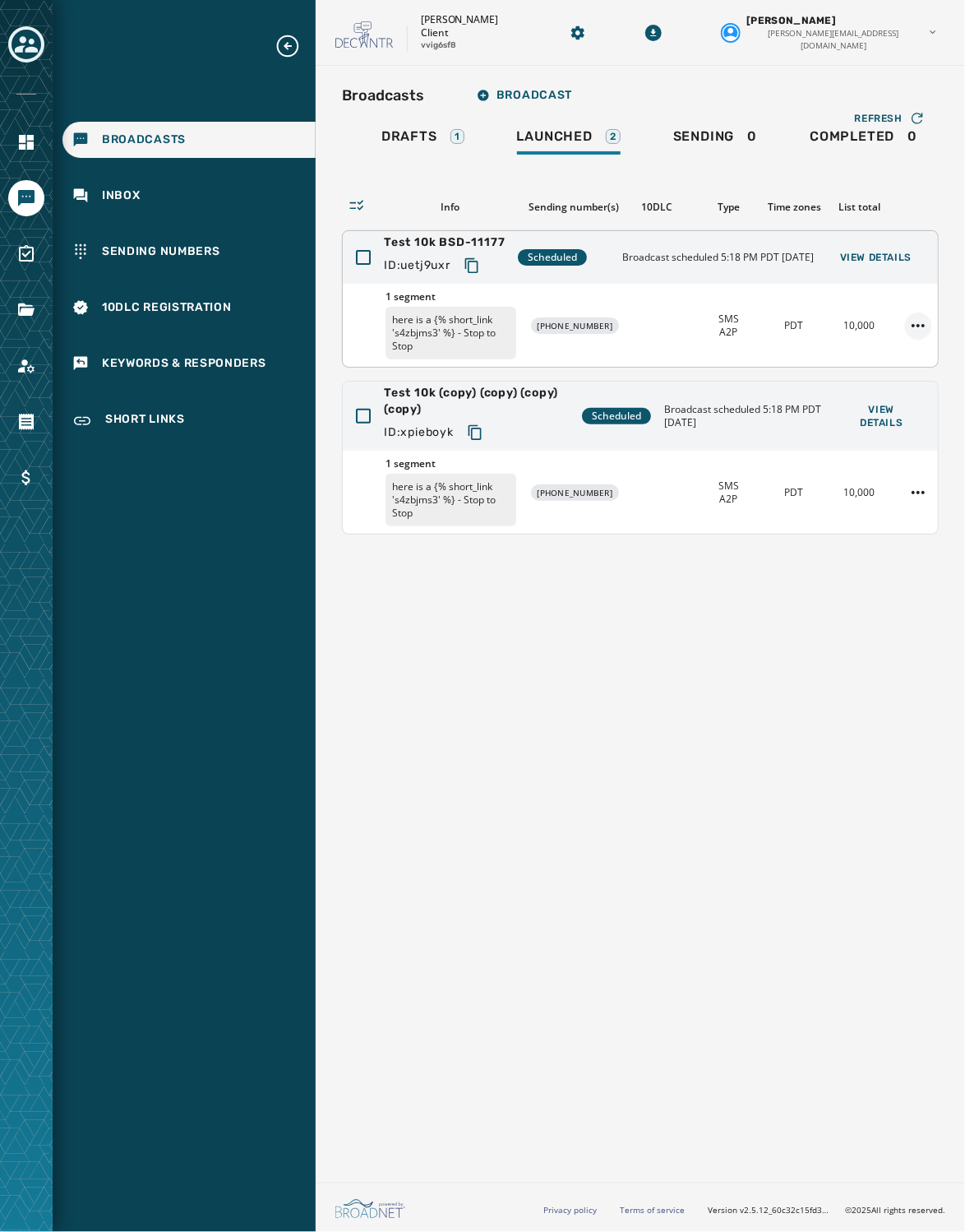
click at [870, 342] on html "Broadcasts Inbox Sending Numbers 10DLC Registration Keywords & Responders Short…" at bounding box center [482, 616] width 965 height 1232
click at [870, 367] on div "Duplicate Broadcast" at bounding box center [873, 366] width 119 height 27
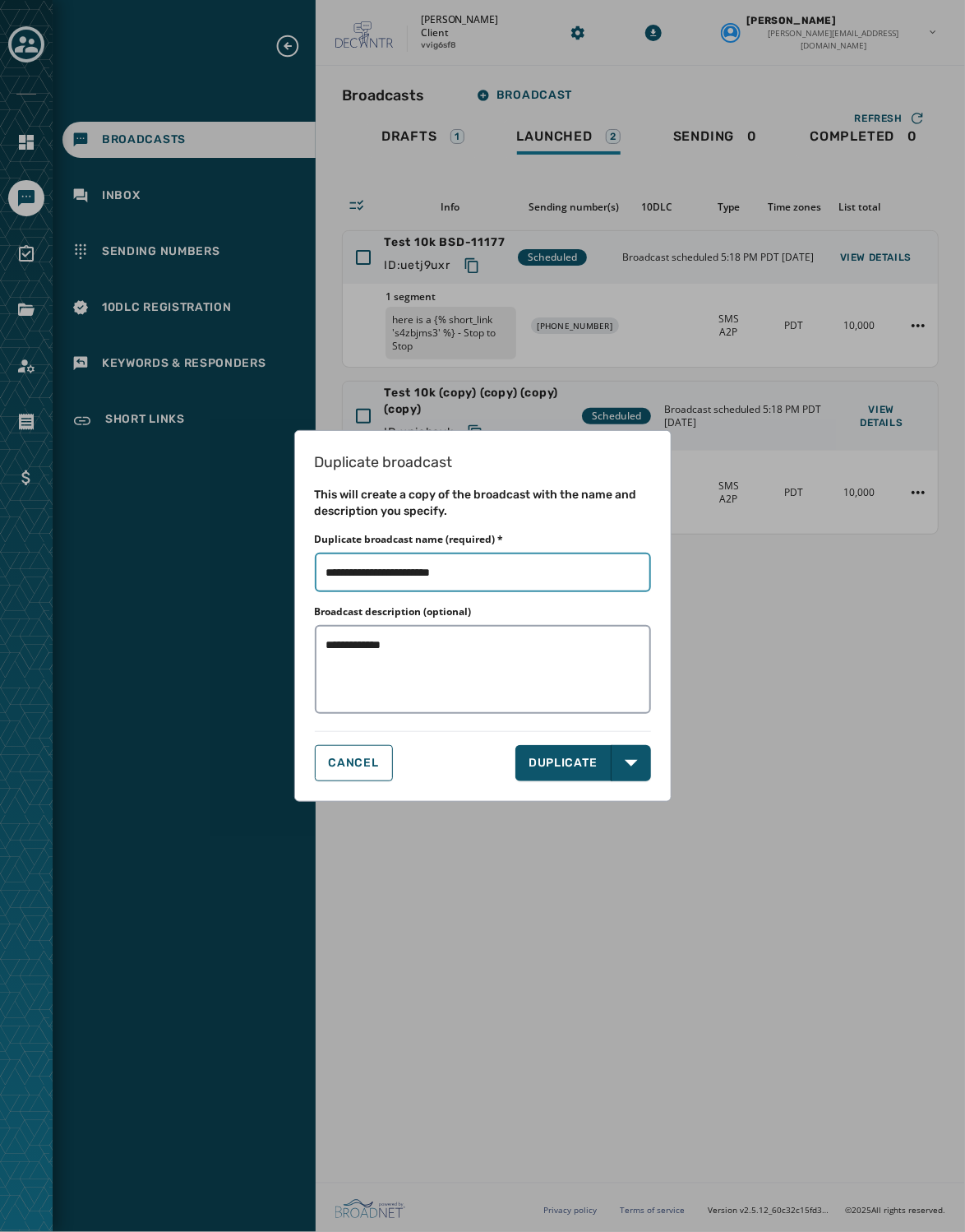
drag, startPoint x: 492, startPoint y: 569, endPoint x: 435, endPoint y: 572, distance: 57.1
click at [435, 572] on input "Duplicate broadcast name (required) *" at bounding box center [483, 572] width 337 height 39
type input "**********"
click at [575, 756] on button "DUPLICATE" at bounding box center [564, 763] width 96 height 36
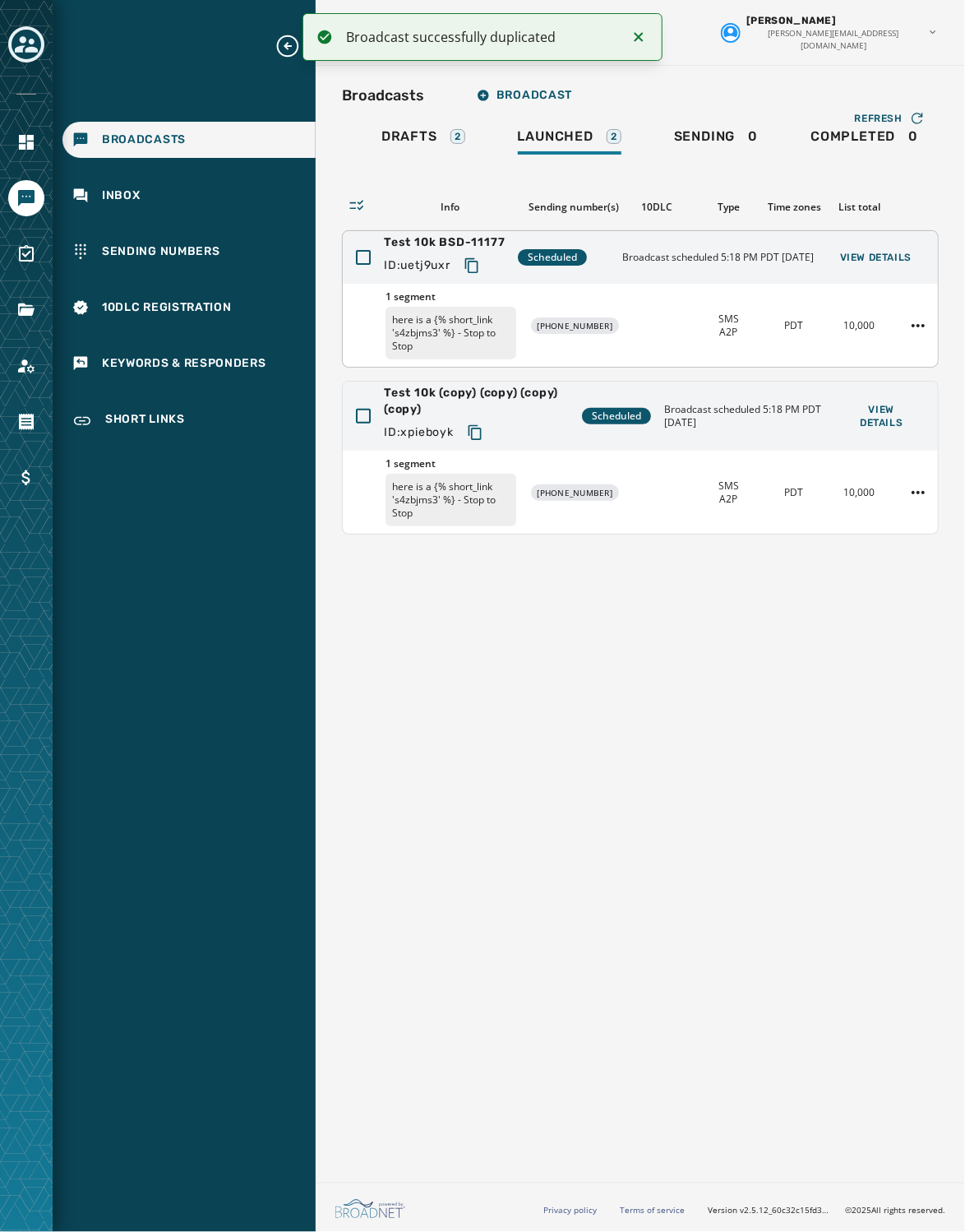
click at [801, 269] on div "Broadcast scheduled 5:18 PM PDT [DATE] View Details" at bounding box center [773, 257] width 302 height 23
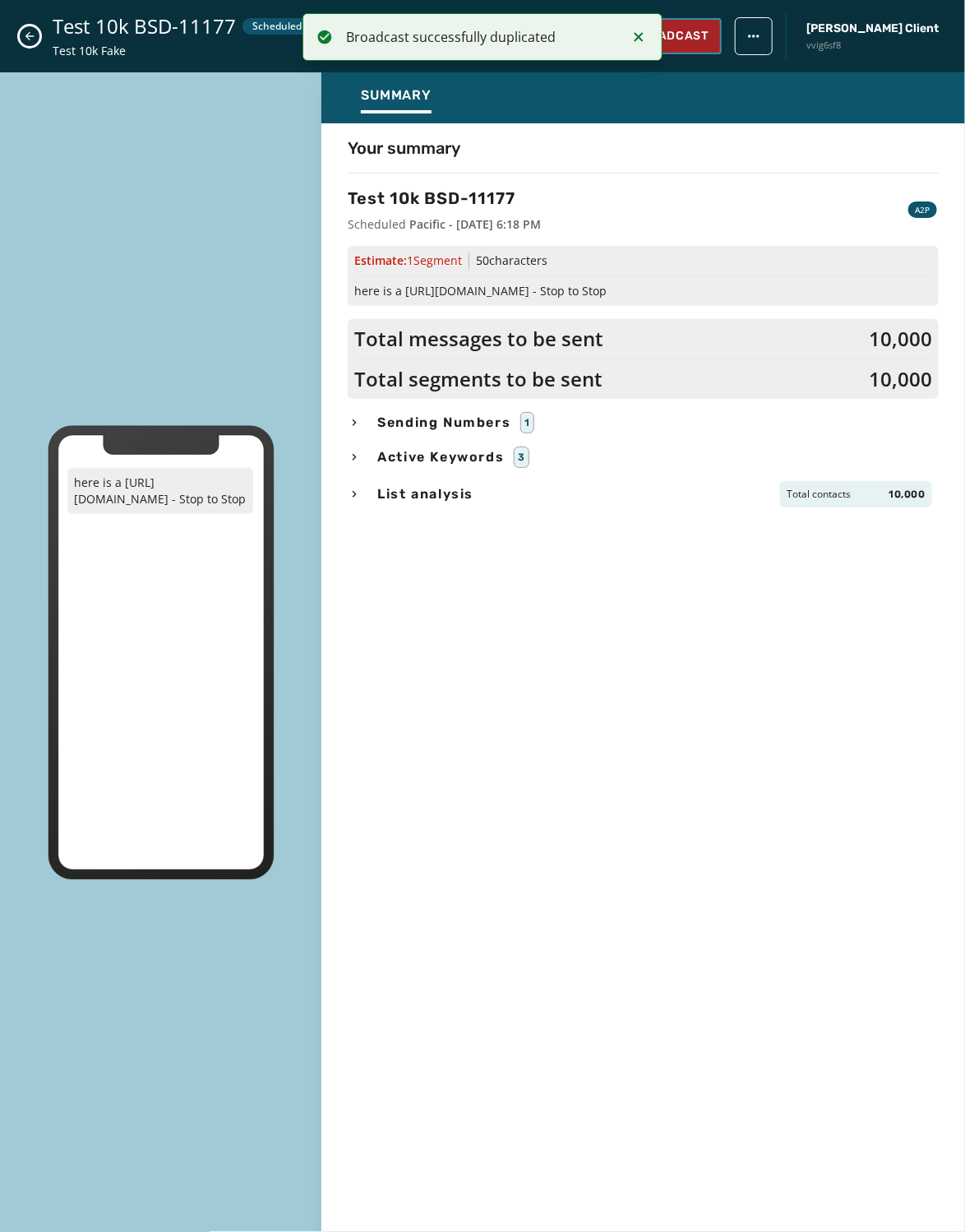
click at [719, 45] on button "Cancel Broadcast" at bounding box center [644, 35] width 156 height 36
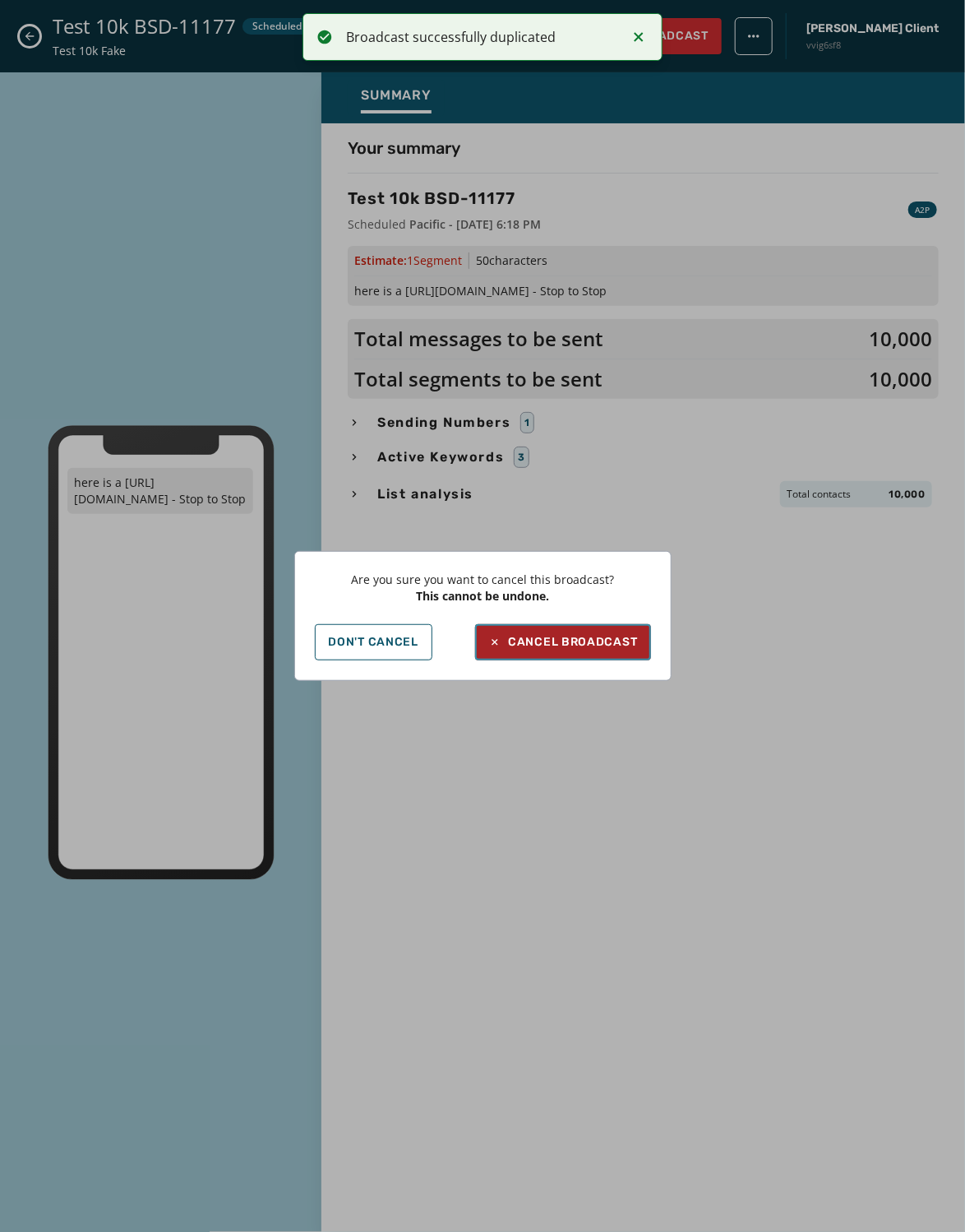
click at [581, 636] on div "Cancel Broadcast" at bounding box center [562, 642] width 149 height 17
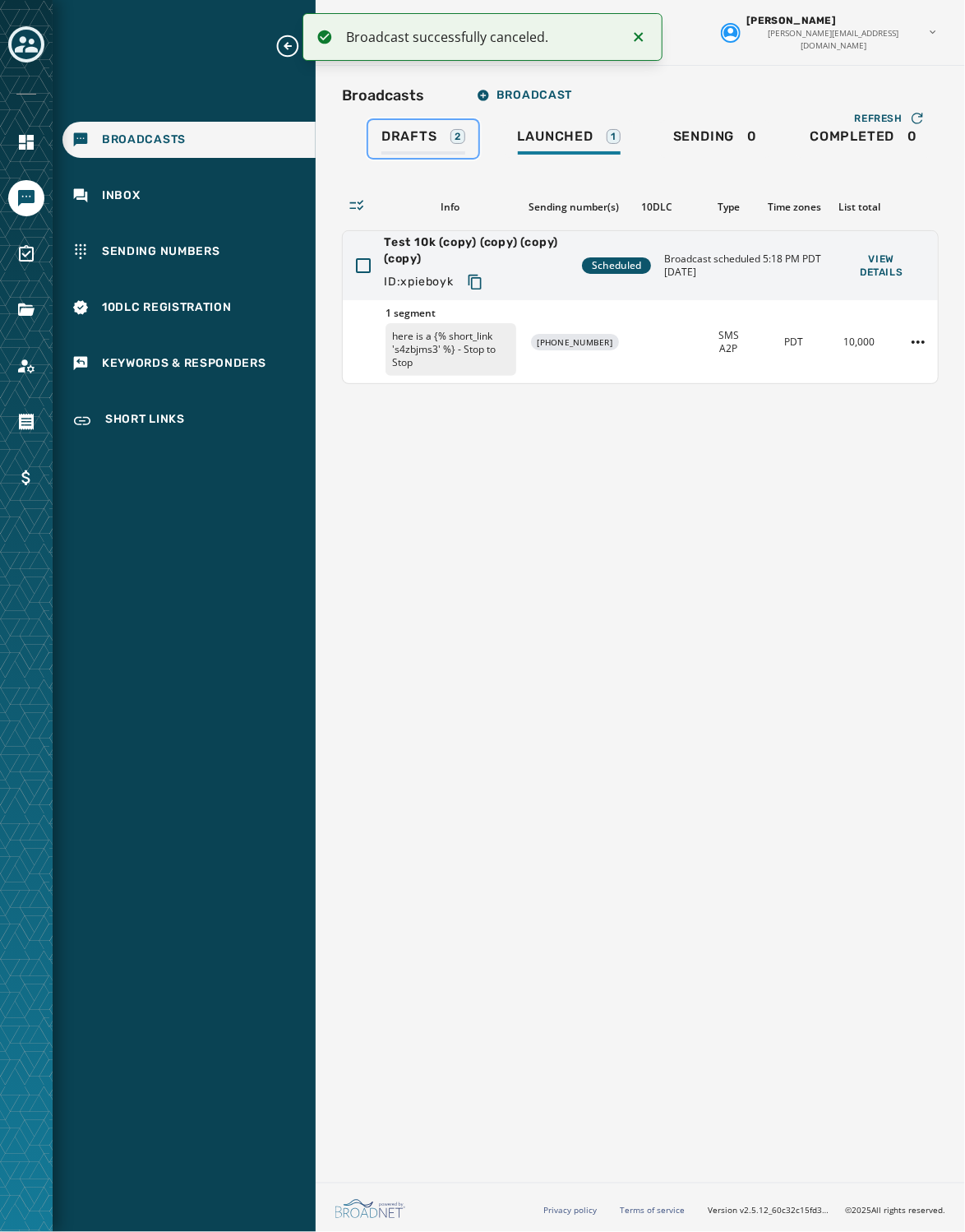
click at [391, 132] on span "Drafts" at bounding box center [410, 136] width 56 height 17
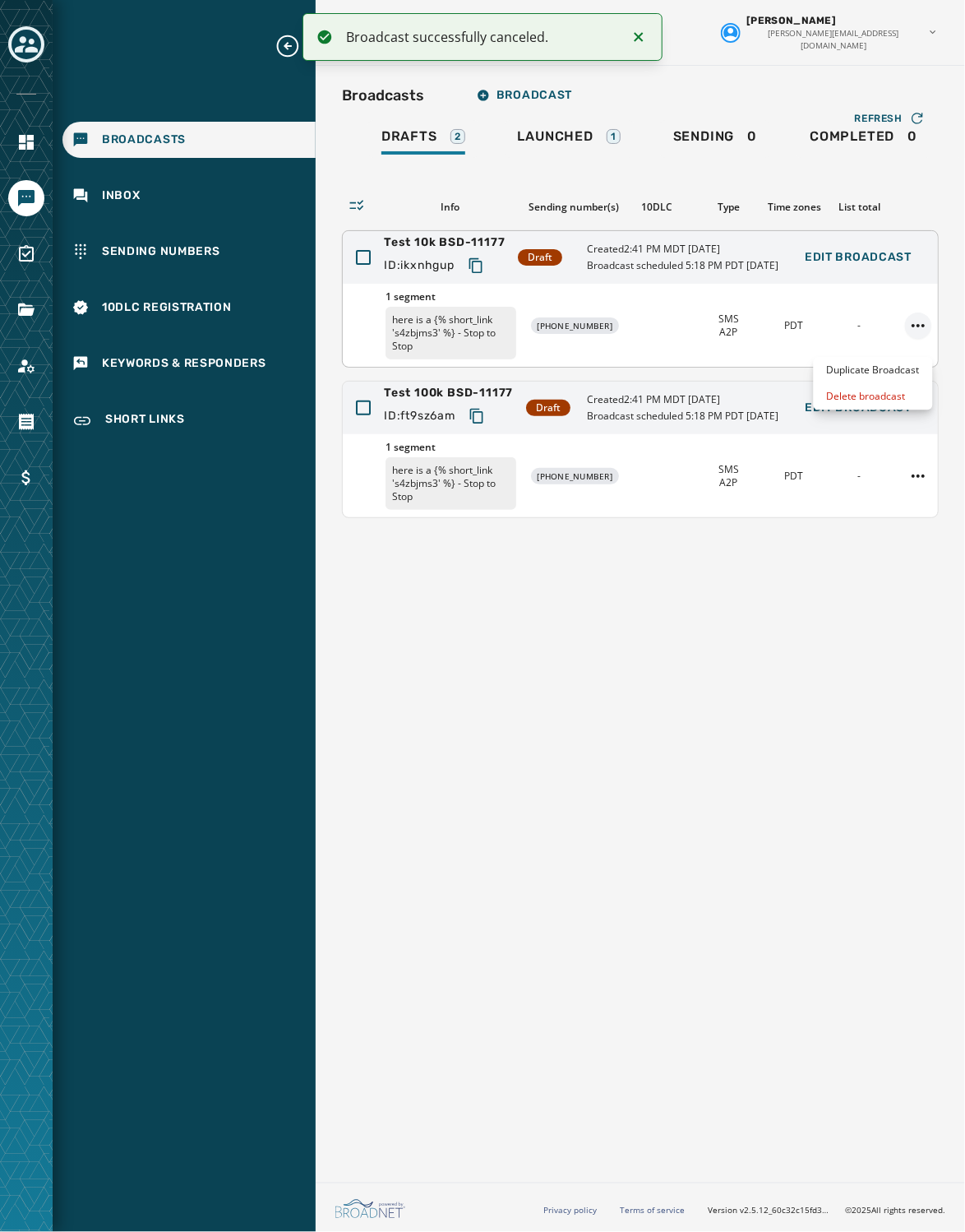
click at [870, 346] on html "Broadcast successfully canceled. Broadcasts Inbox Sending Numbers 10DLC Registr…" at bounding box center [482, 616] width 965 height 1232
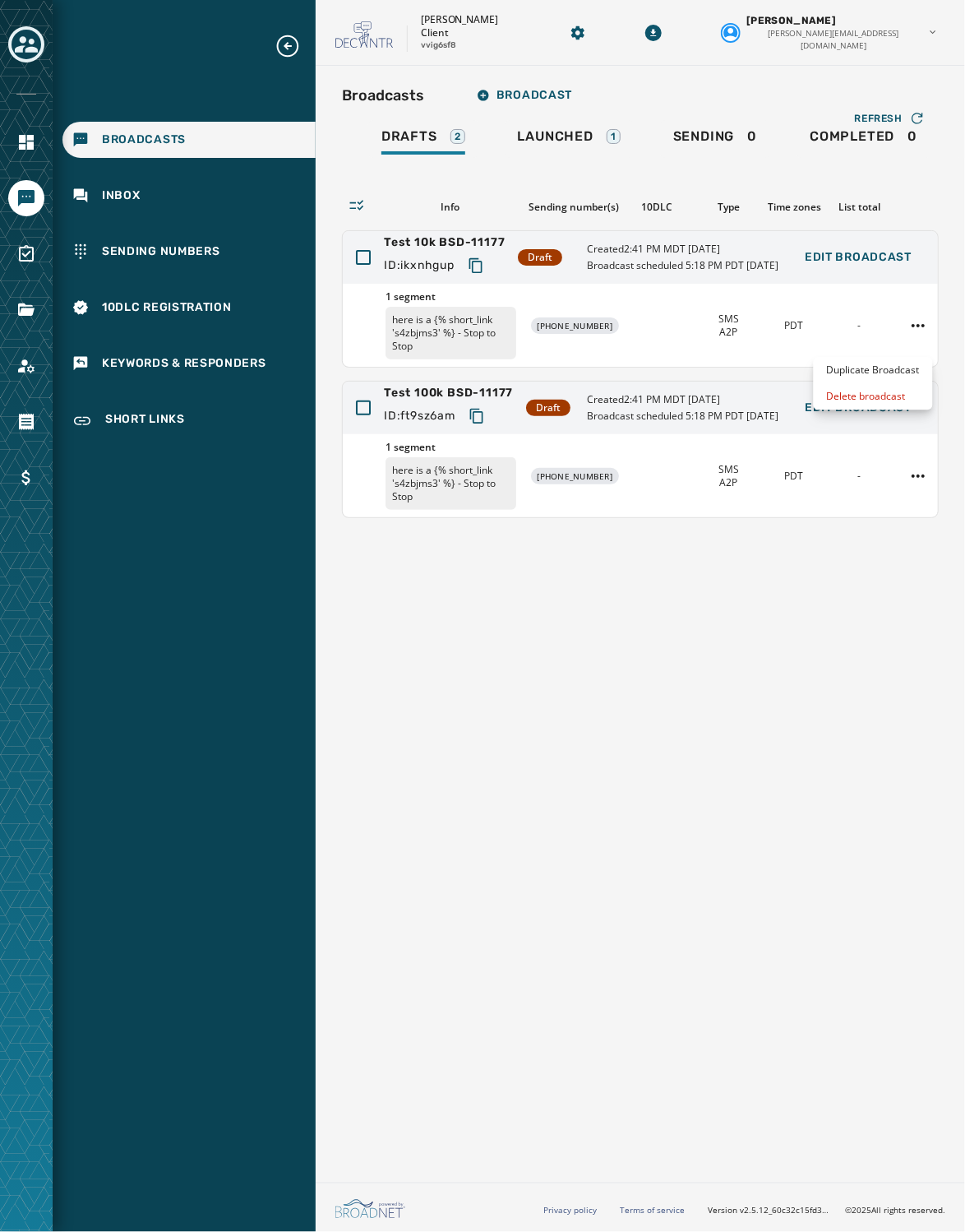
click at [541, 807] on html "Broadcasts Inbox Sending Numbers 10DLC Registration Keywords & Responders Short…" at bounding box center [482, 616] width 965 height 1232
click at [870, 346] on html "Broadcasts Inbox Sending Numbers 10DLC Registration Keywords & Responders Short…" at bounding box center [482, 616] width 965 height 1232
click at [870, 336] on html "Broadcasts Inbox Sending Numbers 10DLC Registration Keywords & Responders Short…" at bounding box center [482, 616] width 965 height 1232
click at [870, 346] on html "Broadcasts Inbox Sending Numbers 10DLC Registration Keywords & Responders Short…" at bounding box center [482, 616] width 965 height 1232
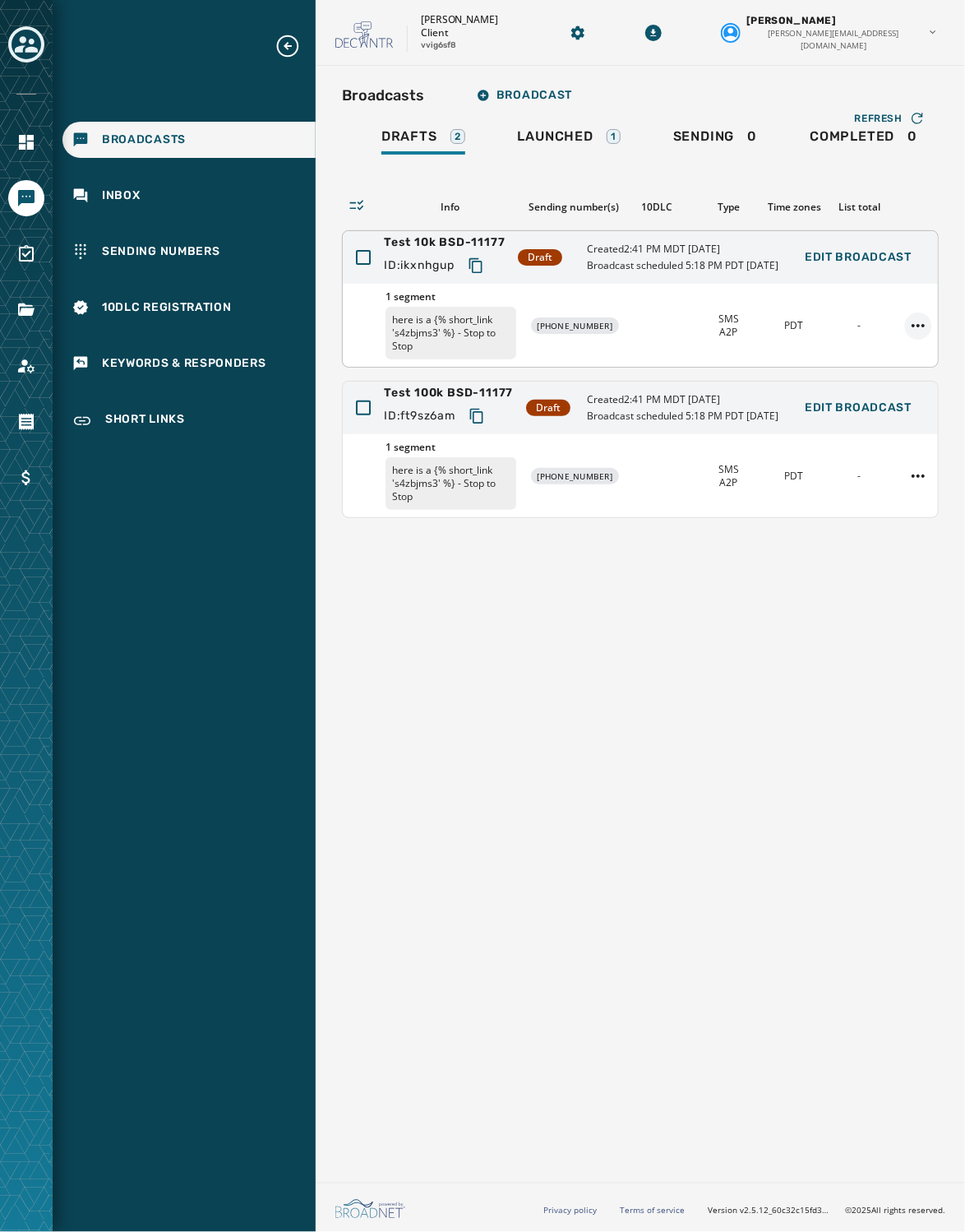
click at [870, 340] on html "Broadcasts Inbox Sending Numbers 10DLC Registration Keywords & Responders Short…" at bounding box center [482, 616] width 965 height 1232
click at [868, 367] on div "Duplicate Broadcast" at bounding box center [873, 369] width 119 height 27
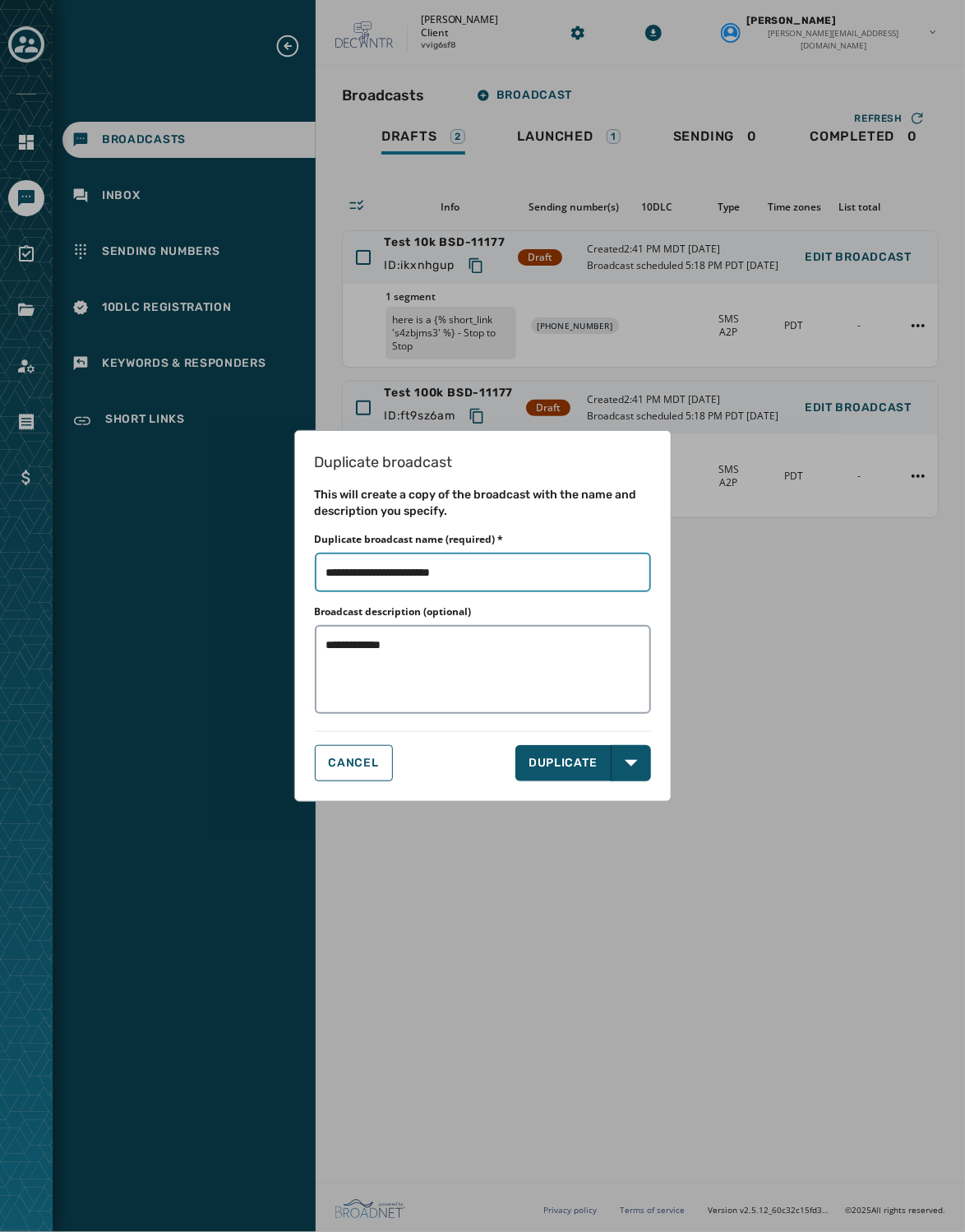
click at [498, 576] on input "Duplicate broadcast name (required) *" at bounding box center [483, 572] width 337 height 39
click at [438, 574] on input "Duplicate broadcast name (required) *" at bounding box center [483, 572] width 337 height 39
drag, startPoint x: 436, startPoint y: 574, endPoint x: 588, endPoint y: 585, distance: 152.4
click at [510, 566] on input "Duplicate broadcast name (required) *" at bounding box center [483, 572] width 337 height 39
type input "**********"
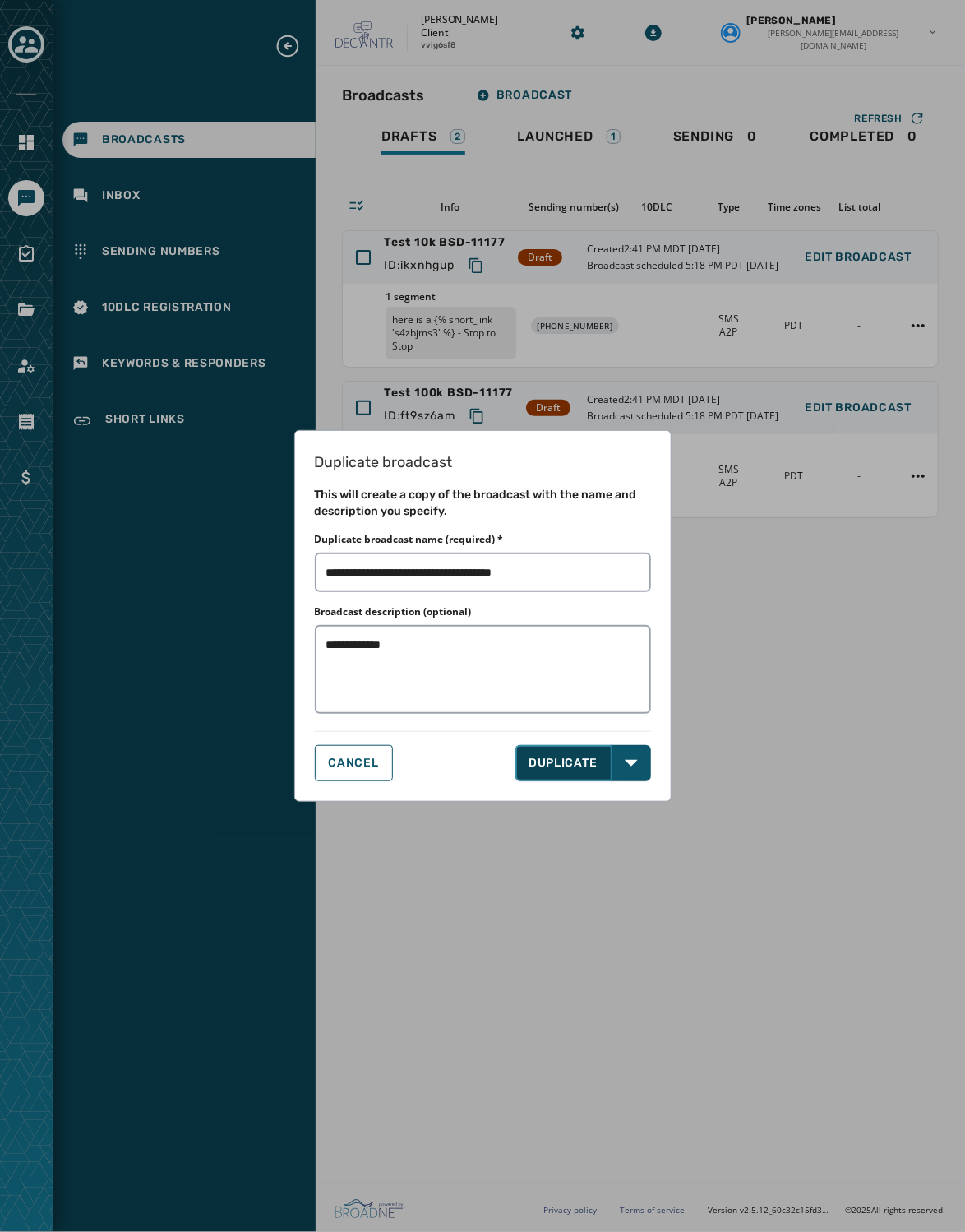
click at [569, 756] on button "DUPLICATE" at bounding box center [564, 763] width 96 height 36
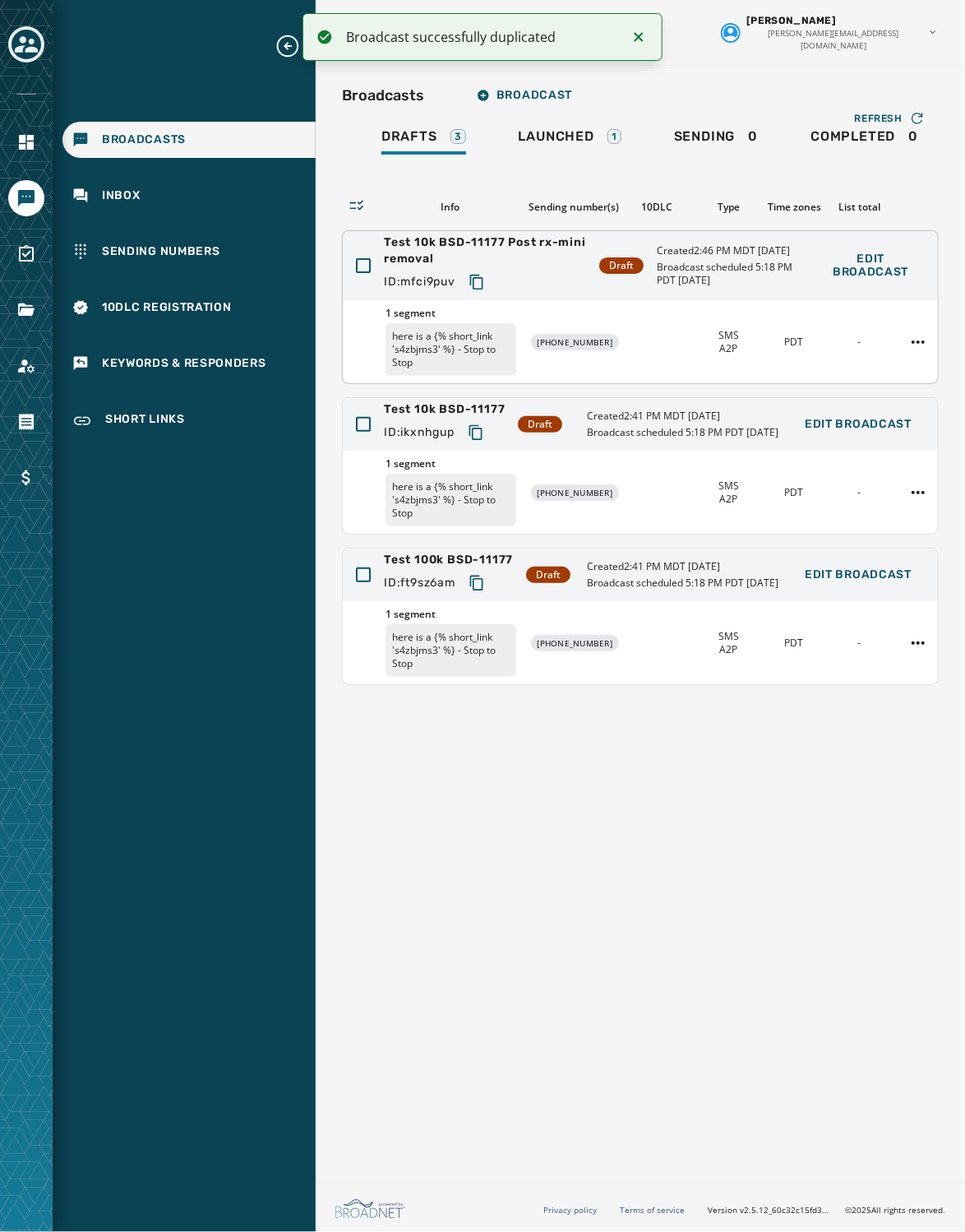
click at [523, 256] on span "Test 10k BSD-11177 Post rx-mini removal" at bounding box center [484, 250] width 202 height 32
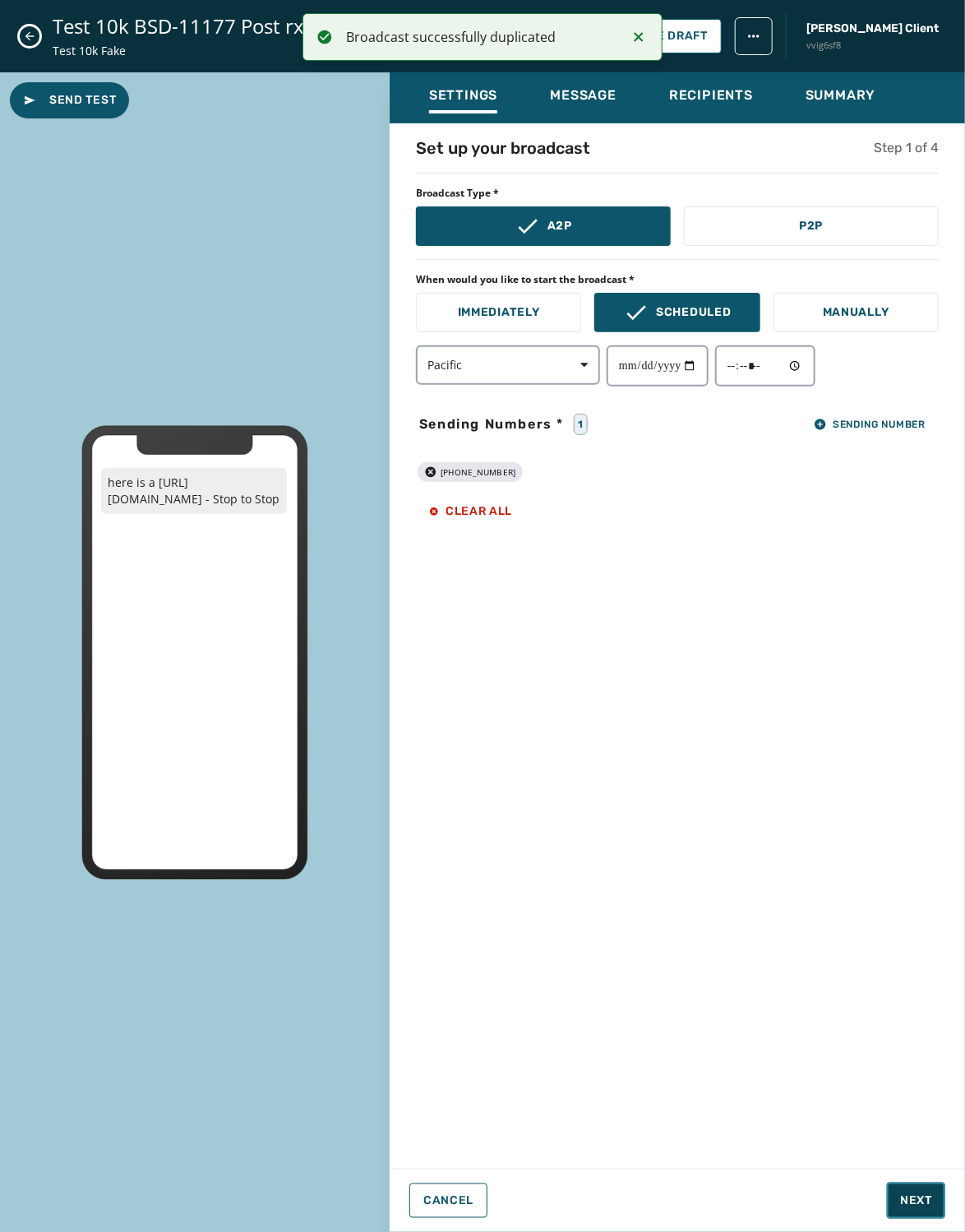
click at [870, 1202] on span "Next" at bounding box center [917, 1200] width 32 height 17
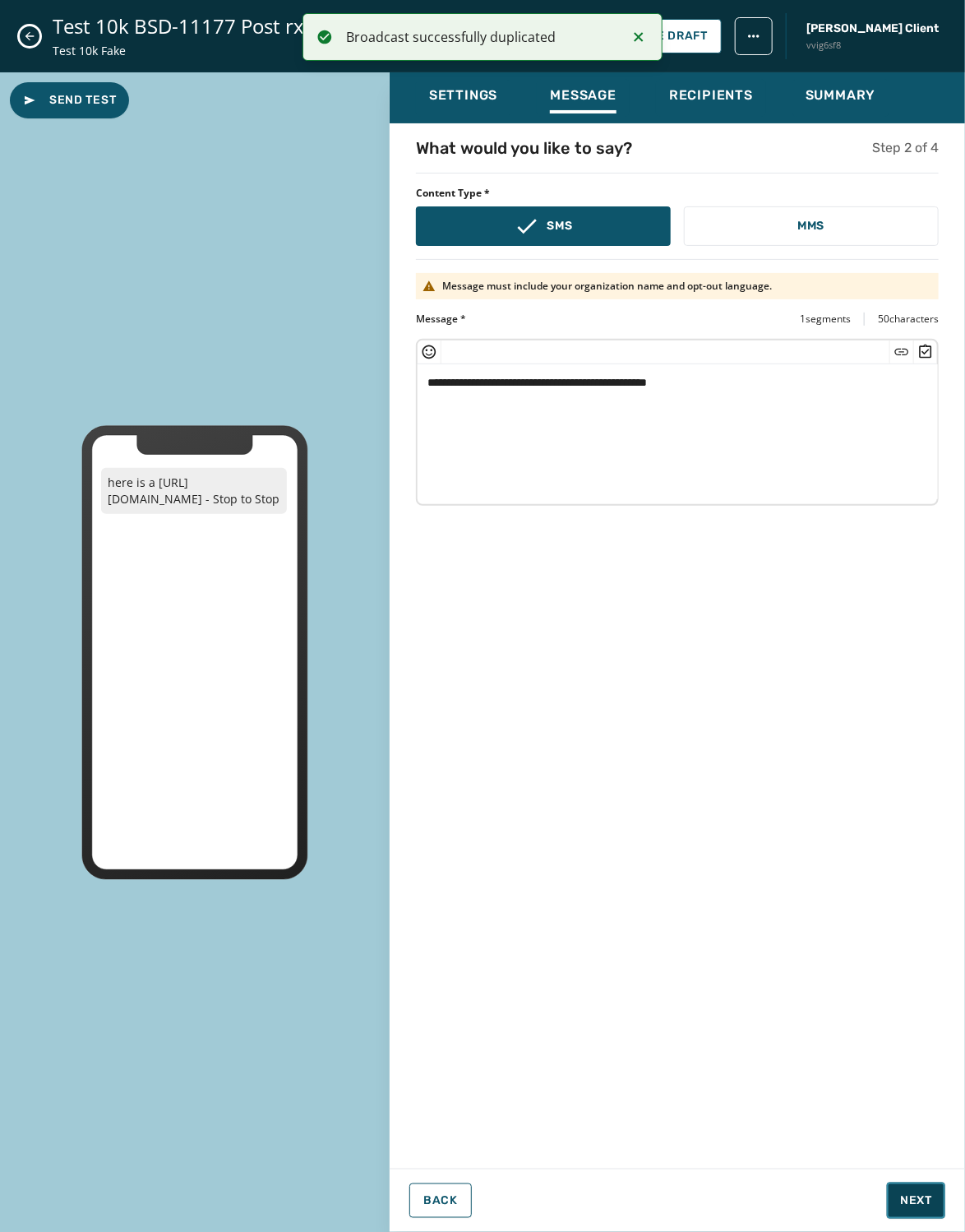
click at [870, 1202] on span "Next" at bounding box center [917, 1200] width 32 height 17
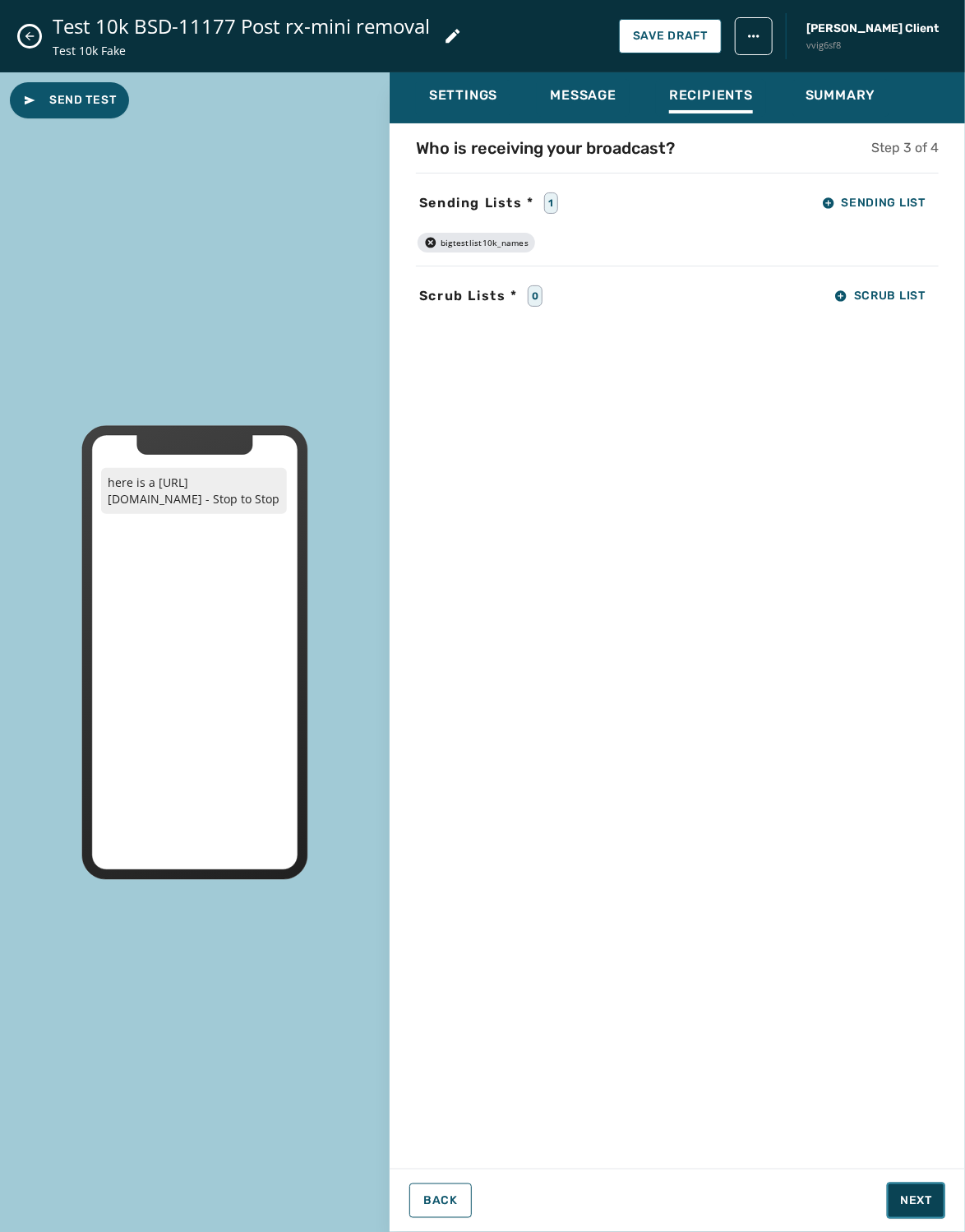
click at [870, 1202] on span "Next" at bounding box center [917, 1200] width 32 height 17
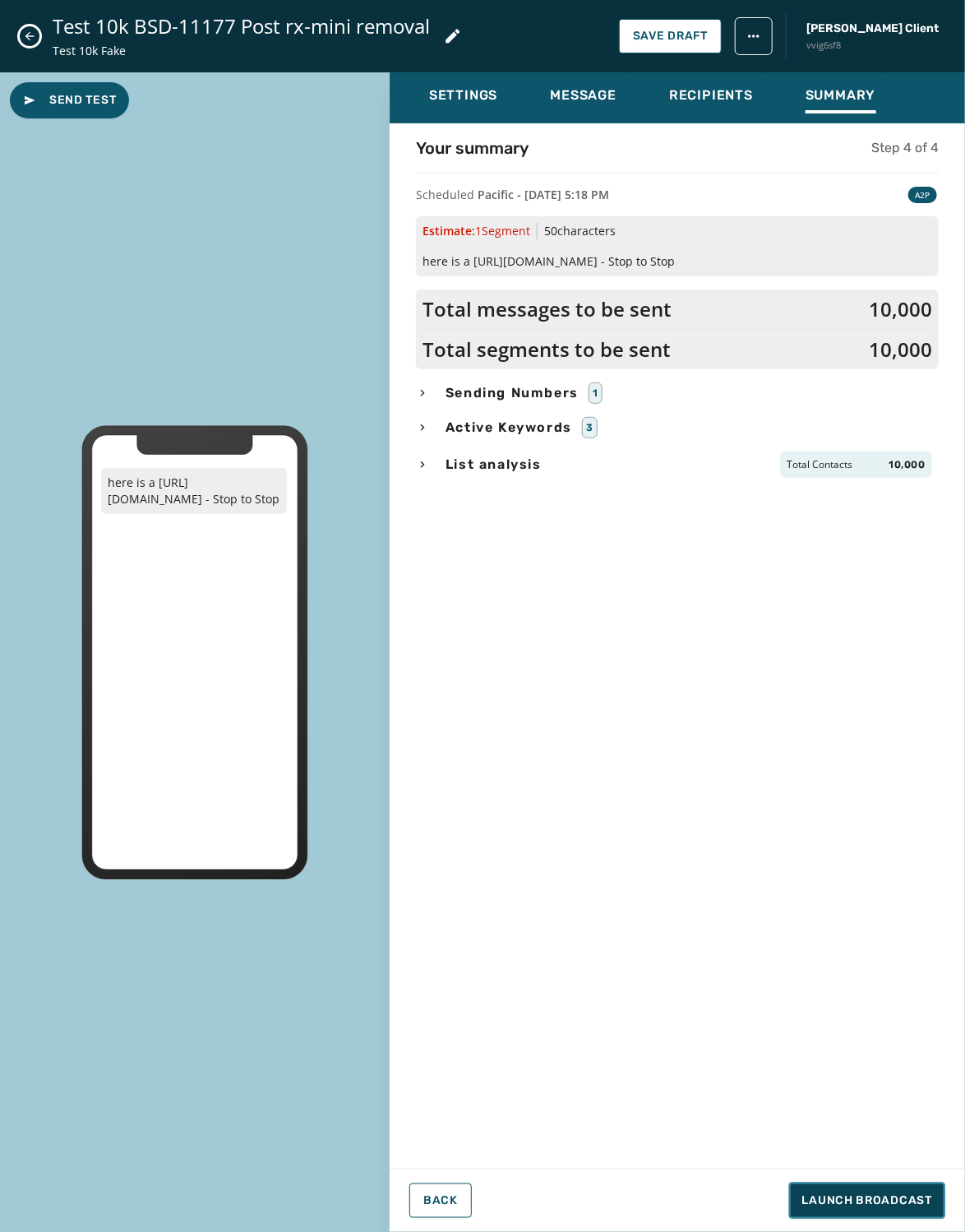
click at [870, 1202] on span "Launch Broadcast" at bounding box center [868, 1200] width 130 height 17
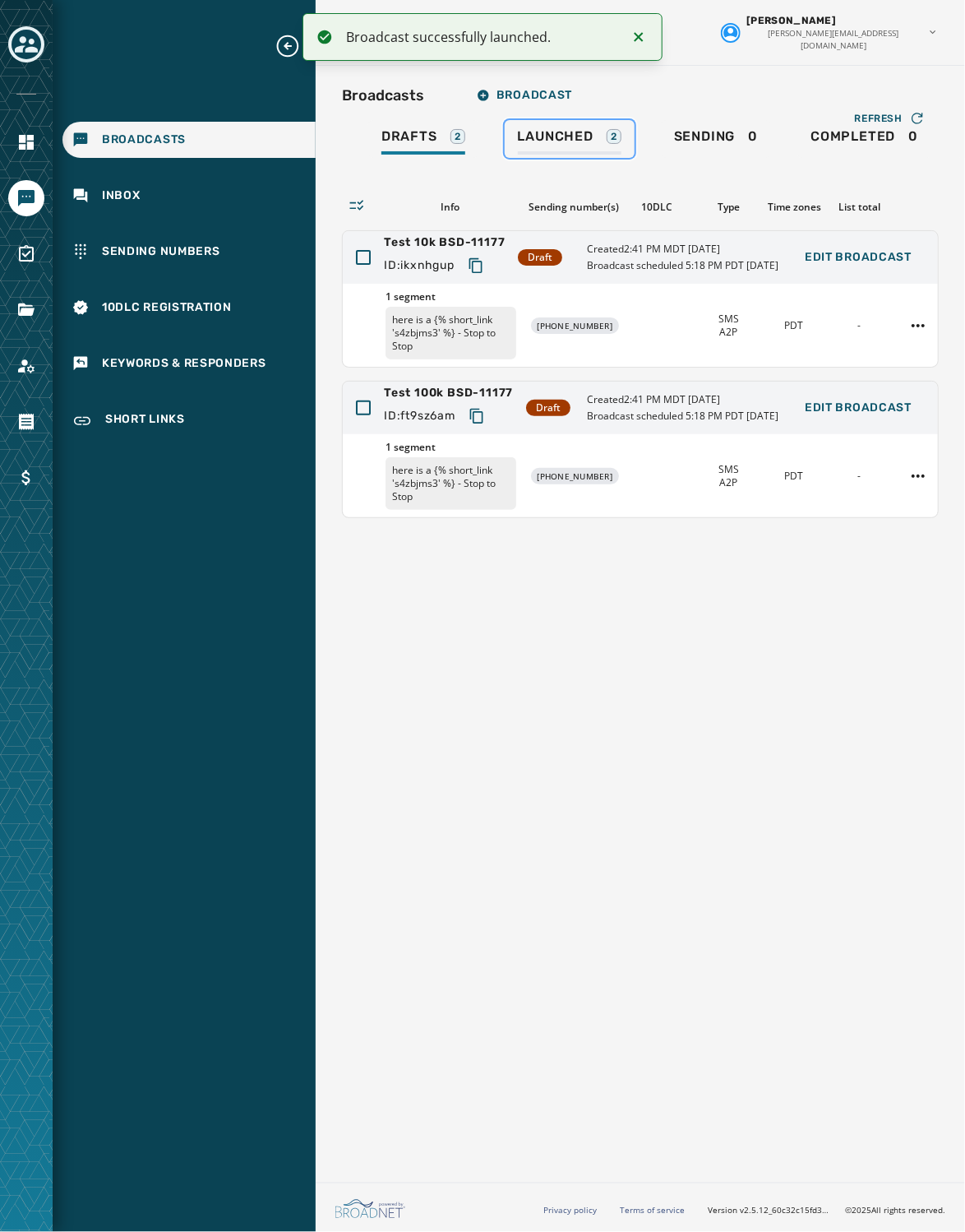
click at [534, 140] on span "Launched" at bounding box center [555, 136] width 76 height 17
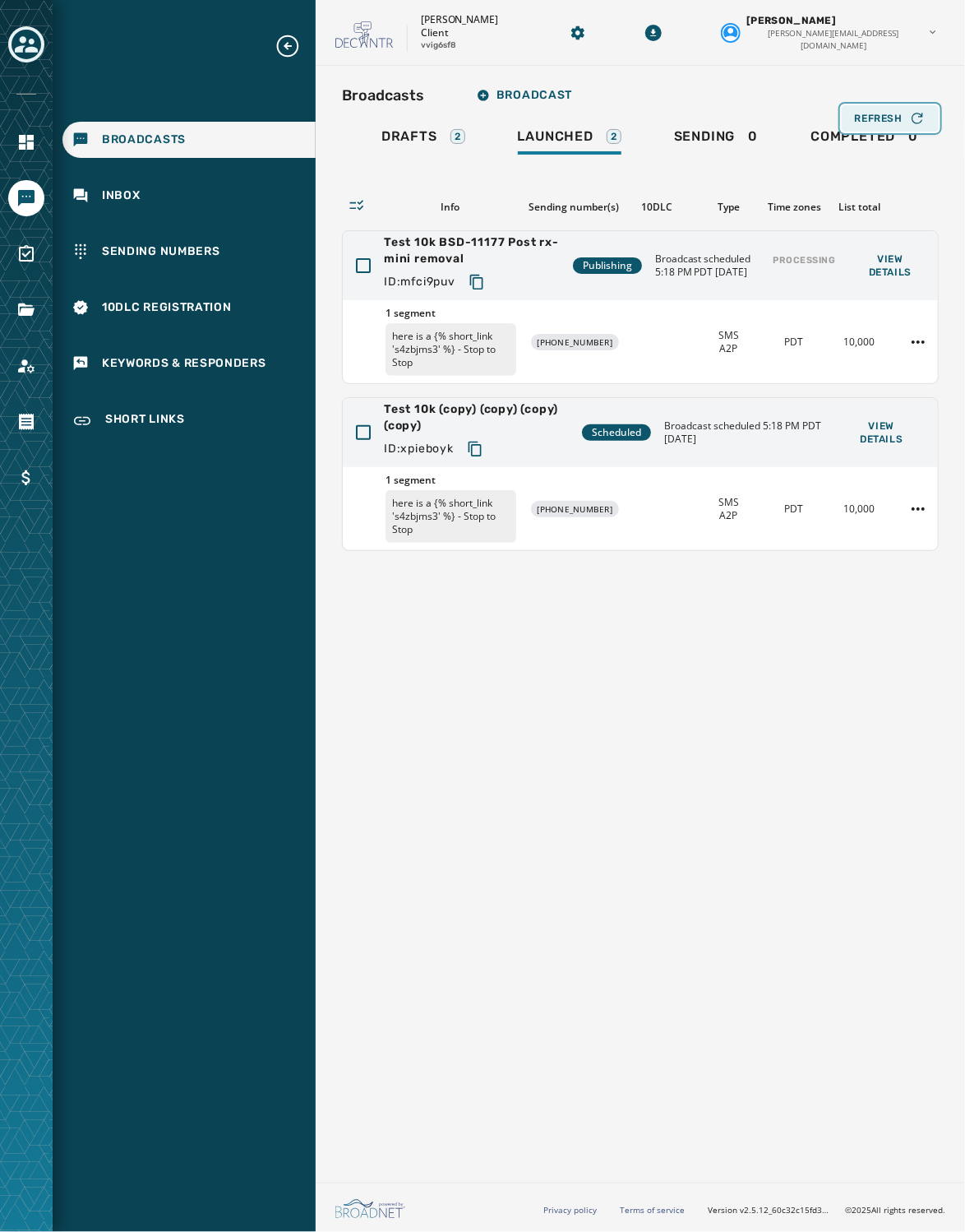
click at [870, 119] on icon "button" at bounding box center [918, 118] width 17 height 17
click at [807, 264] on div "Processing" at bounding box center [804, 266] width 77 height 37
click at [746, 755] on div "Broadcasts Broadcast Drafts 2 Launched 2 Sending 0 Completed 0 Canceled 19 Refr…" at bounding box center [641, 620] width 650 height 1110
drag, startPoint x: 616, startPoint y: 878, endPoint x: 771, endPoint y: 140, distance: 754.1
click at [616, 878] on div "Broadcasts Broadcast Drafts 2 Launched 2 Sending 0 Completed 0 Canceled 19 Refr…" at bounding box center [641, 620] width 650 height 1110
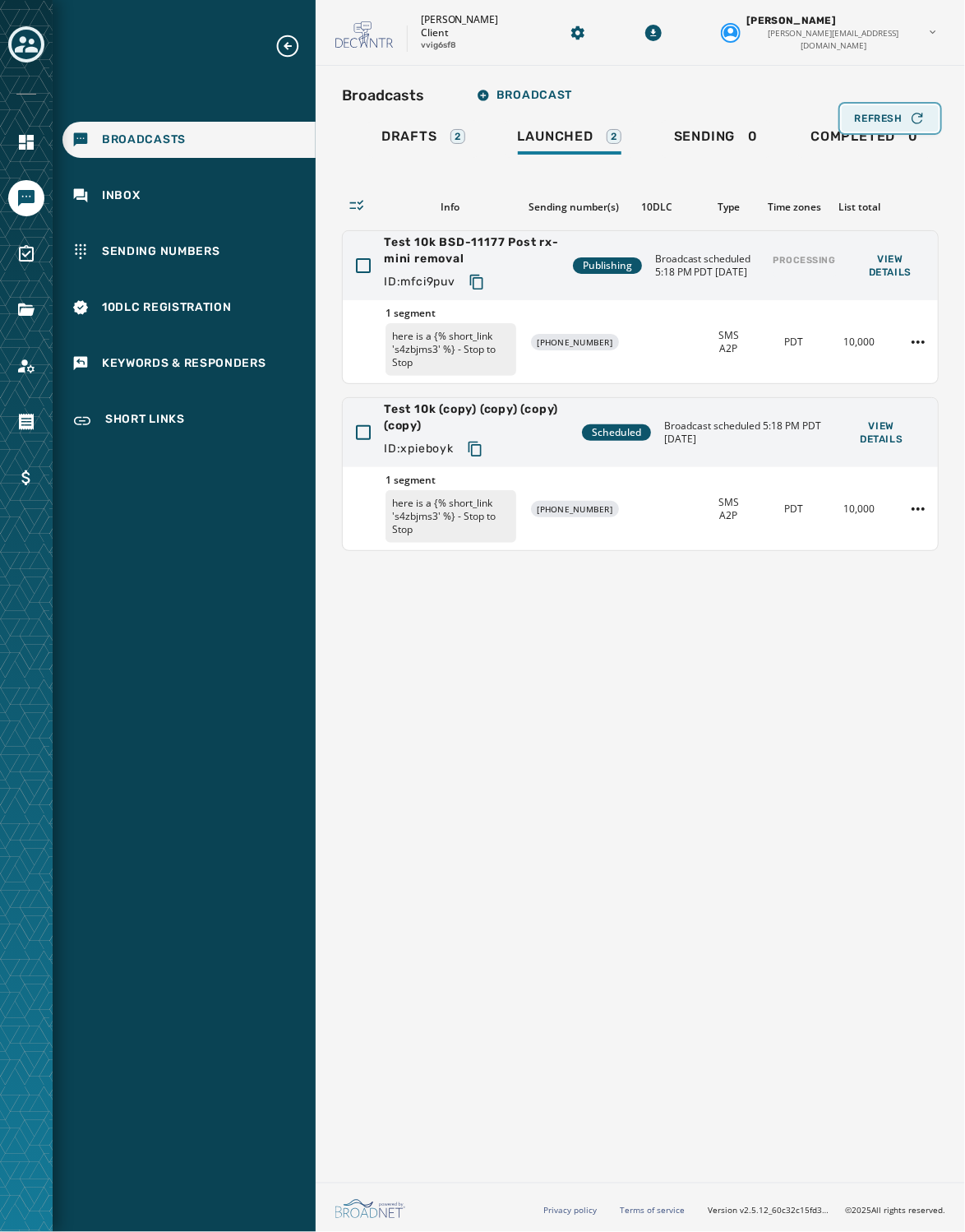
click at [870, 115] on span "Refresh" at bounding box center [879, 118] width 47 height 13
drag, startPoint x: 773, startPoint y: 826, endPoint x: 754, endPoint y: 761, distance: 67.7
click at [769, 816] on div "Broadcasts Broadcast Drafts 2 Launched 2 Sending 0 Completed 0 Canceled 19 Refr…" at bounding box center [641, 620] width 650 height 1110
drag, startPoint x: 631, startPoint y: 851, endPoint x: 726, endPoint y: 556, distance: 309.9
click at [631, 851] on div "Broadcasts Broadcast Drafts 2 Launched 2 Sending 0 Completed 0 Canceled 19 Refr…" at bounding box center [641, 620] width 650 height 1110
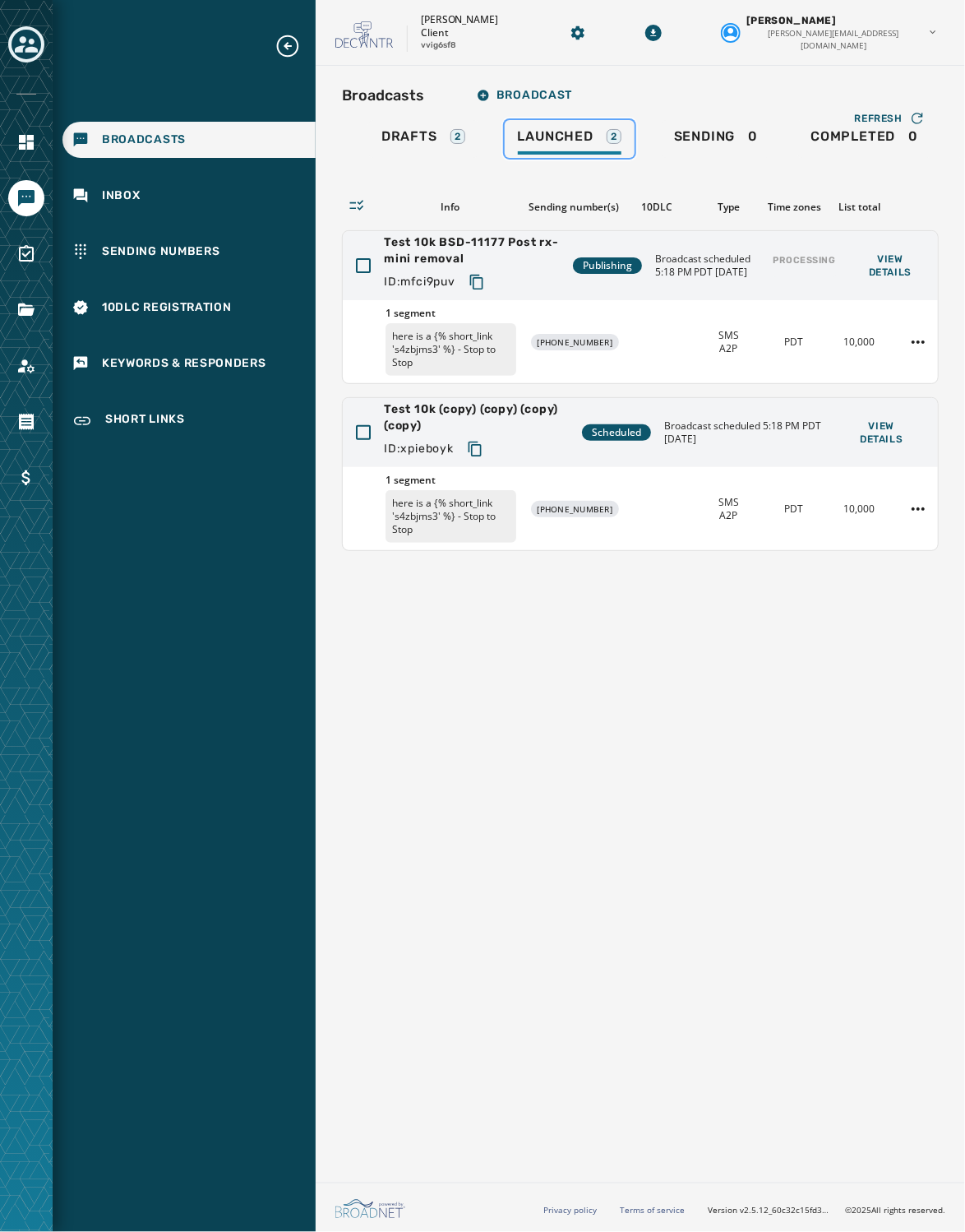
click at [595, 140] on div "Launched 2" at bounding box center [569, 141] width 103 height 27
click at [870, 117] on span "Refresh" at bounding box center [879, 118] width 47 height 13
click at [801, 672] on div "Broadcasts Broadcast Drafts 2 Launched 2 Sending 0 Completed 0 Canceled 19 Refr…" at bounding box center [641, 620] width 650 height 1110
click at [811, 261] on div "Processing" at bounding box center [804, 266] width 77 height 37
click at [809, 263] on div "Processing" at bounding box center [804, 266] width 77 height 37
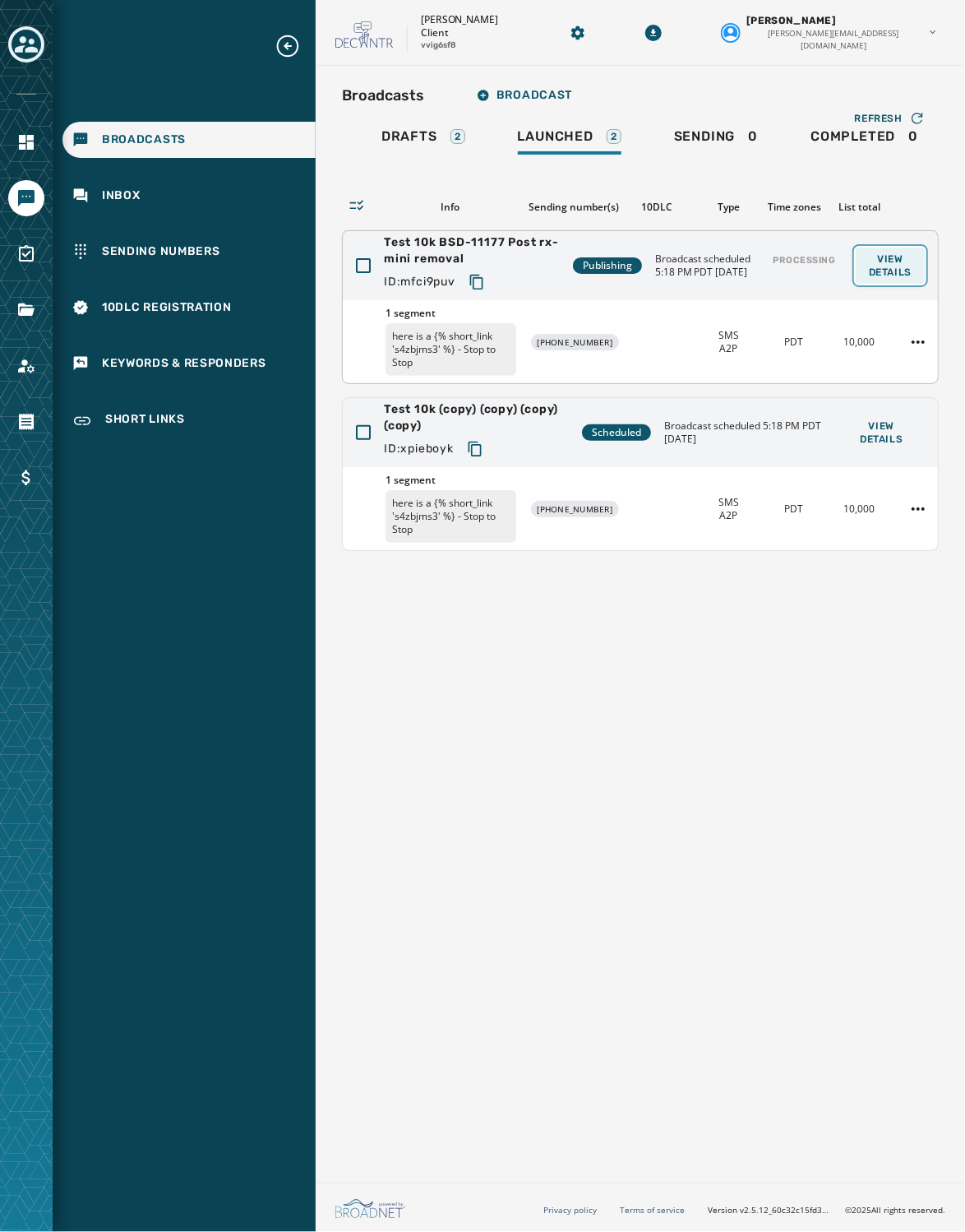
click at [870, 273] on span "View Details" at bounding box center [890, 265] width 42 height 27
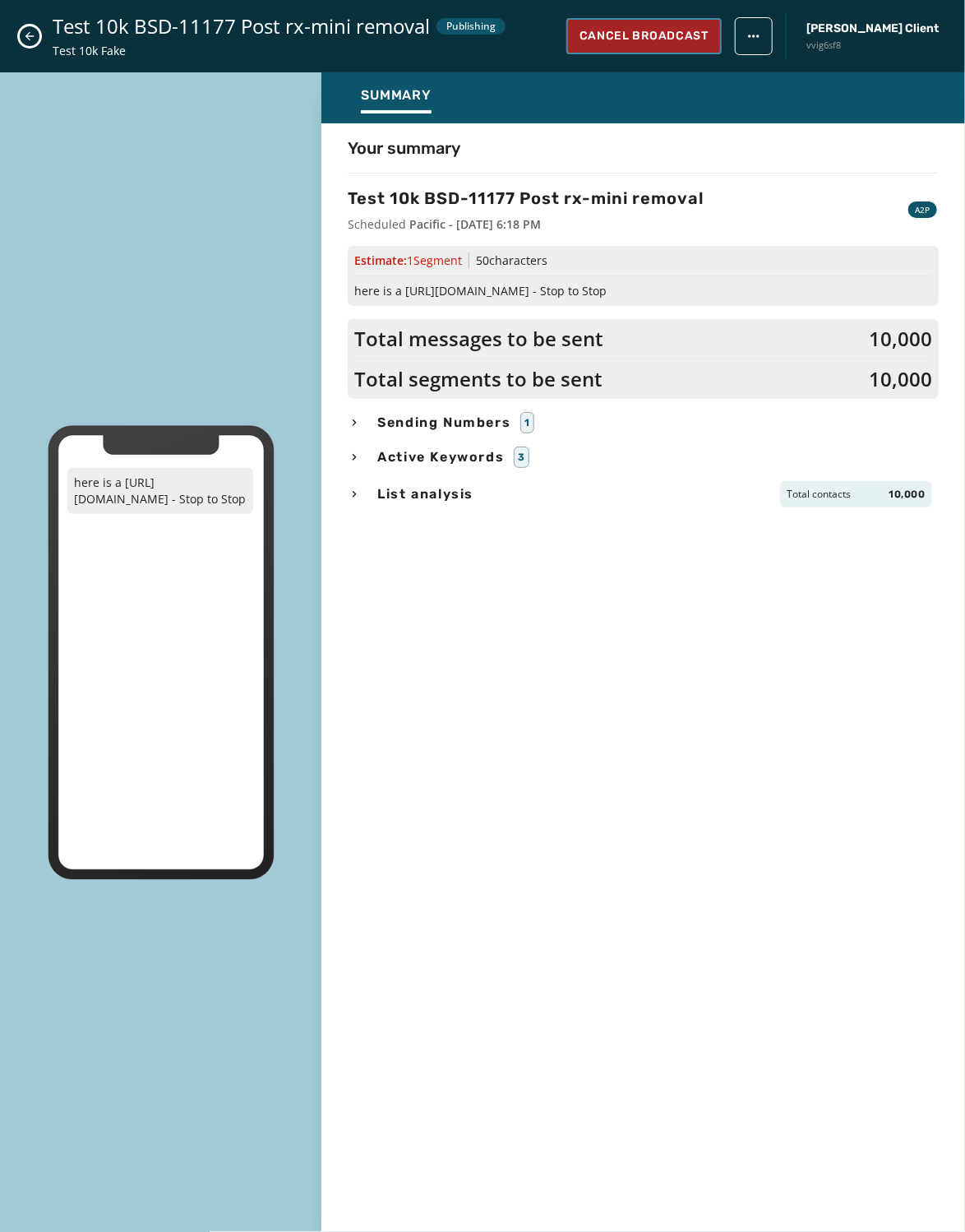
click at [709, 33] on span "Cancel Broadcast" at bounding box center [644, 35] width 129 height 17
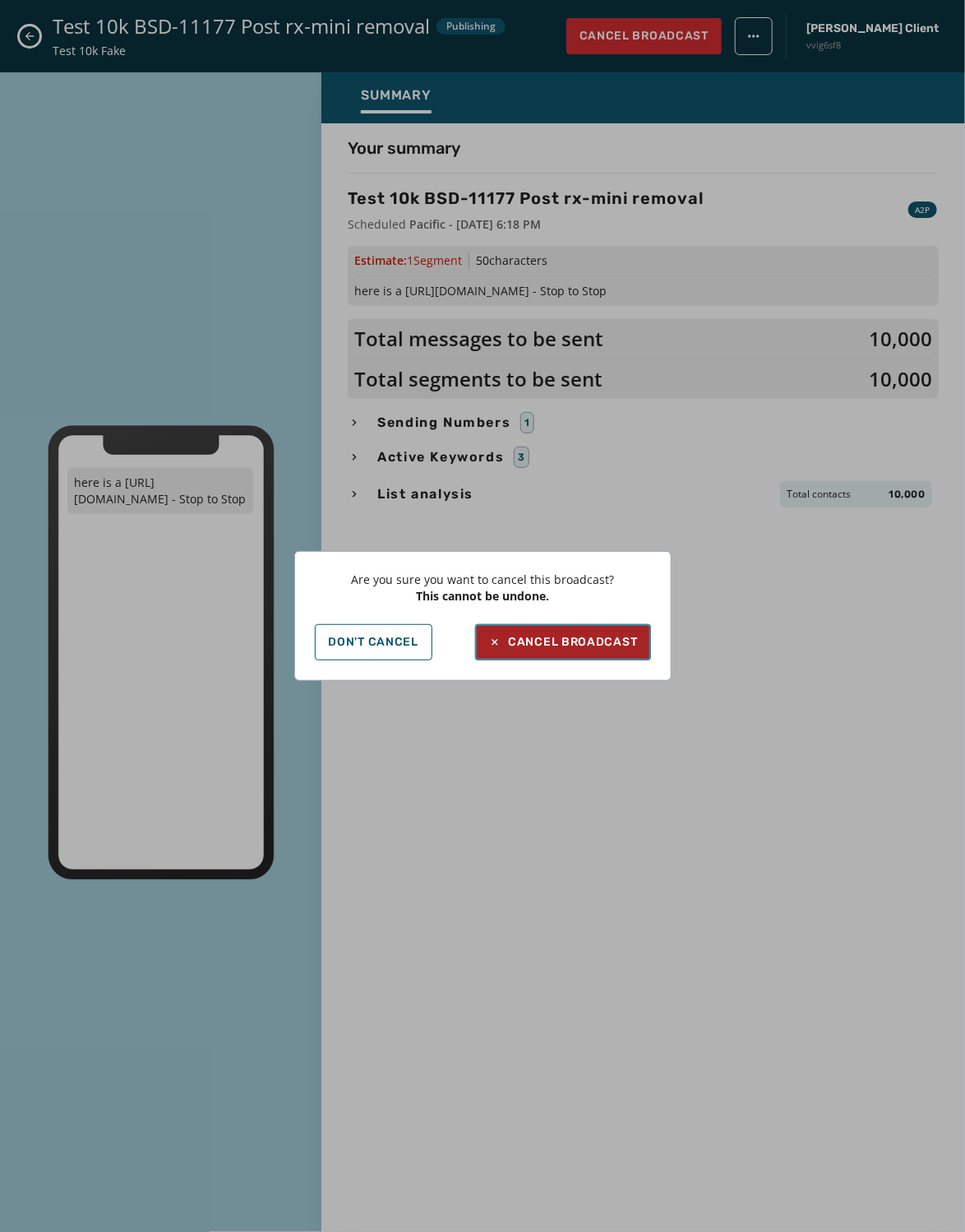
click at [616, 647] on div "Cancel Broadcast" at bounding box center [562, 642] width 149 height 17
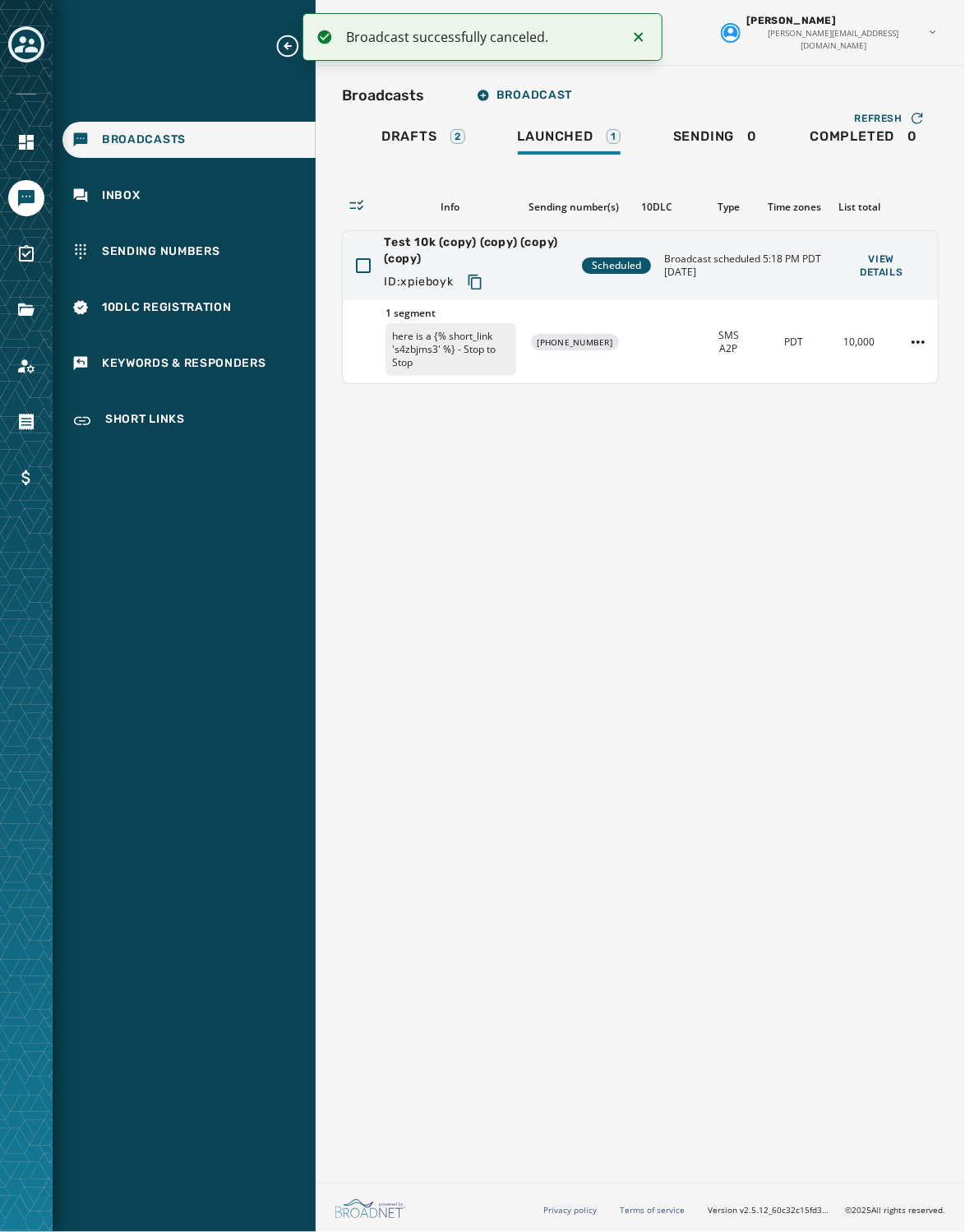
click at [634, 647] on div "Broadcasts Broadcast Drafts 2 Launched 1 Sending 0 Completed 0 Canceled 20 Refr…" at bounding box center [641, 620] width 650 height 1110
click at [397, 139] on span "Drafts" at bounding box center [410, 136] width 56 height 17
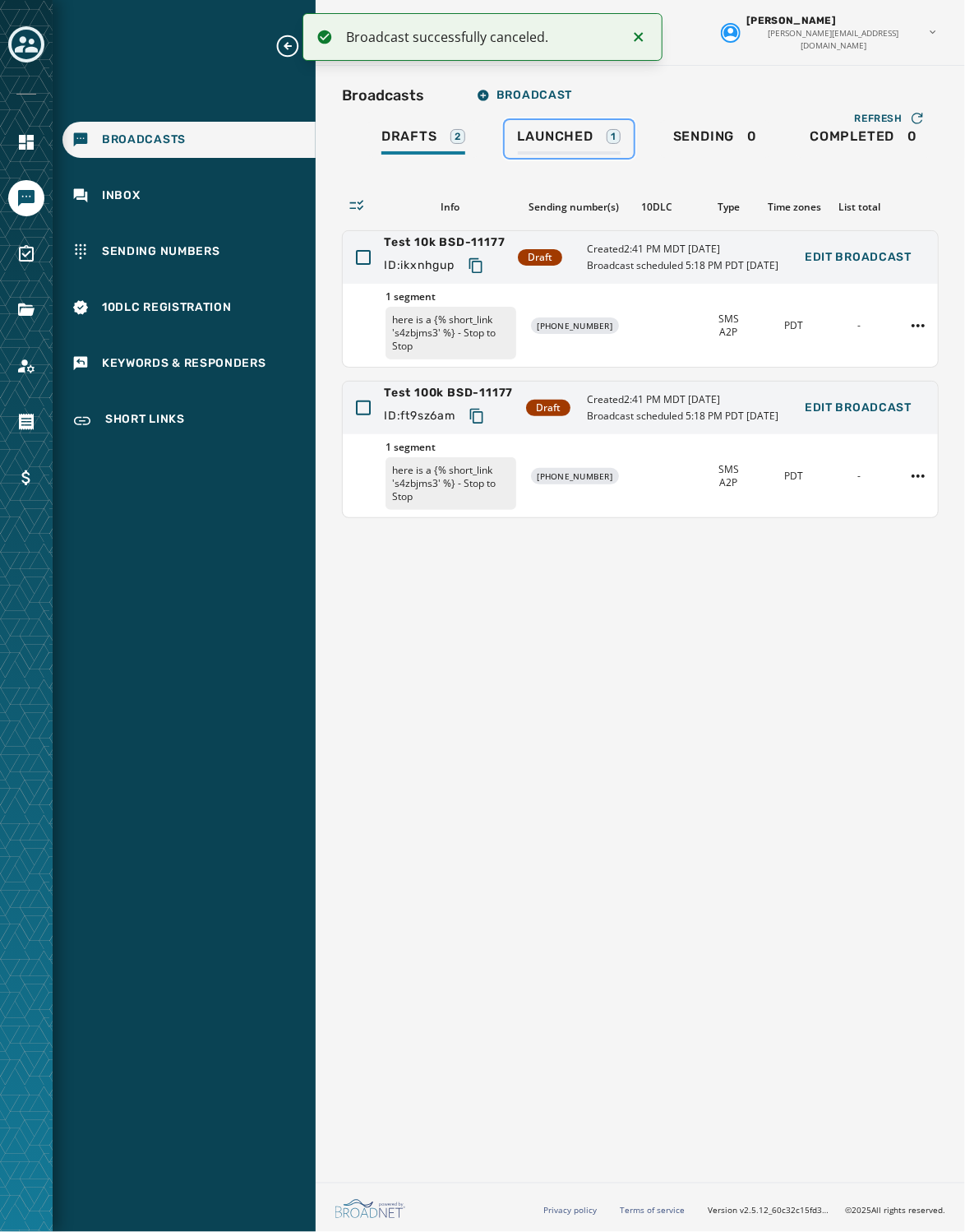
click at [552, 140] on span "Launched" at bounding box center [555, 136] width 76 height 17
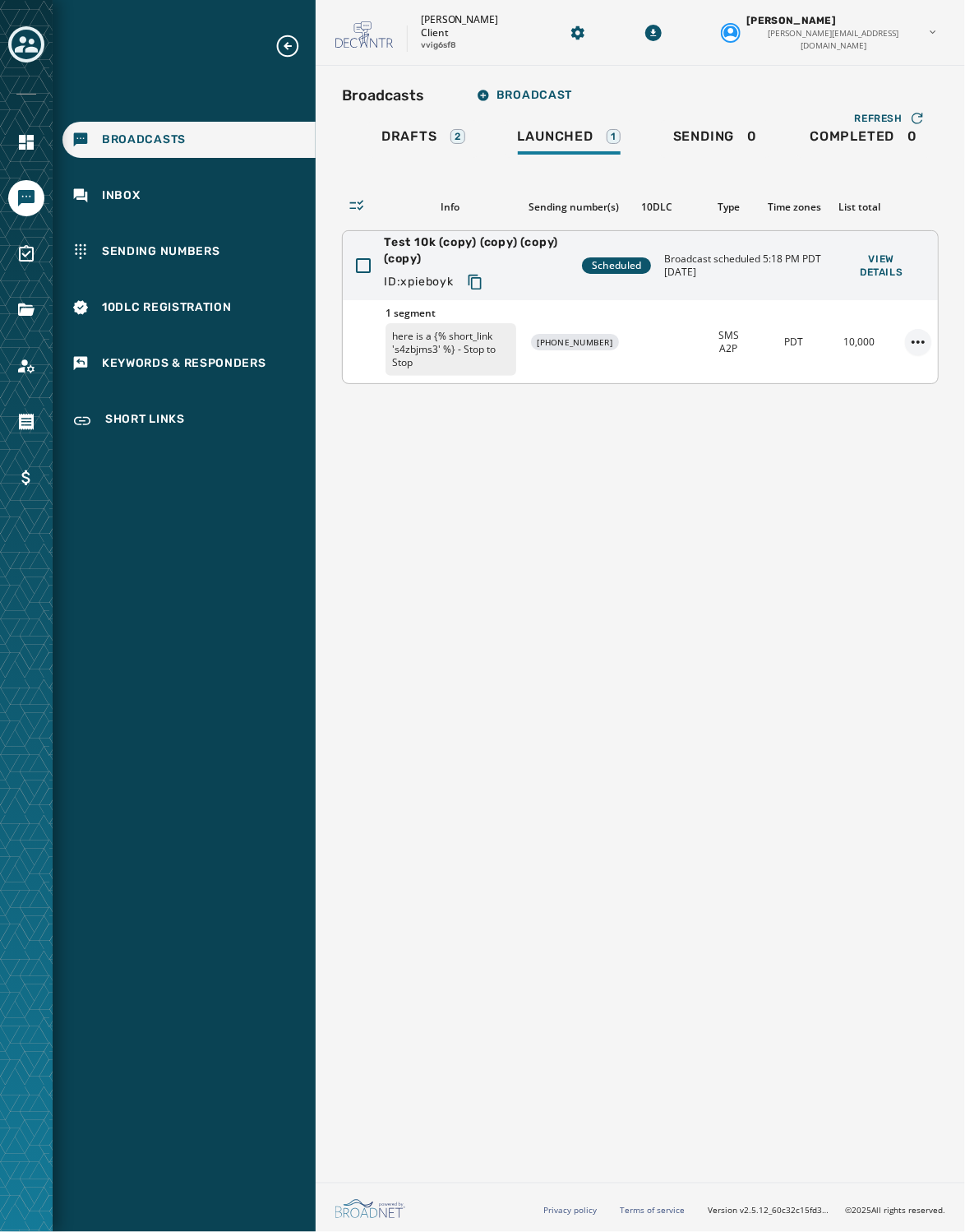
click at [870, 348] on html "Broadcasts Inbox Sending Numbers 10DLC Registration Keywords & Responders Short…" at bounding box center [482, 616] width 965 height 1232
drag, startPoint x: 663, startPoint y: 641, endPoint x: 770, endPoint y: 248, distance: 407.3
click at [663, 638] on html "Broadcasts Inbox Sending Numbers 10DLC Registration Keywords & Responders Short…" at bounding box center [482, 616] width 965 height 1232
click at [716, 271] on span "Broadcast scheduled 5:18 PM PDT [DATE]" at bounding box center [745, 265] width 161 height 27
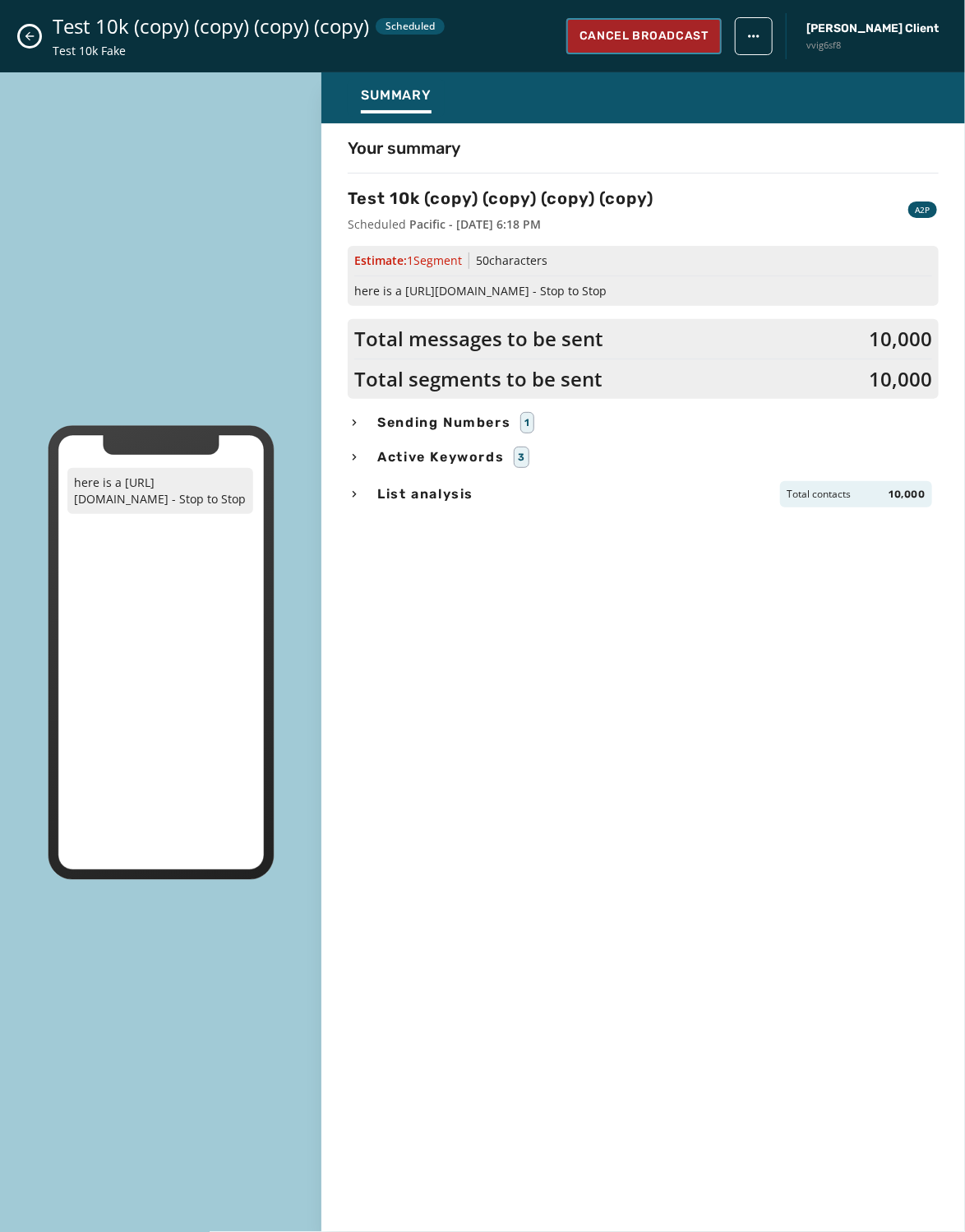
click at [681, 36] on span "Cancel Broadcast" at bounding box center [644, 35] width 129 height 17
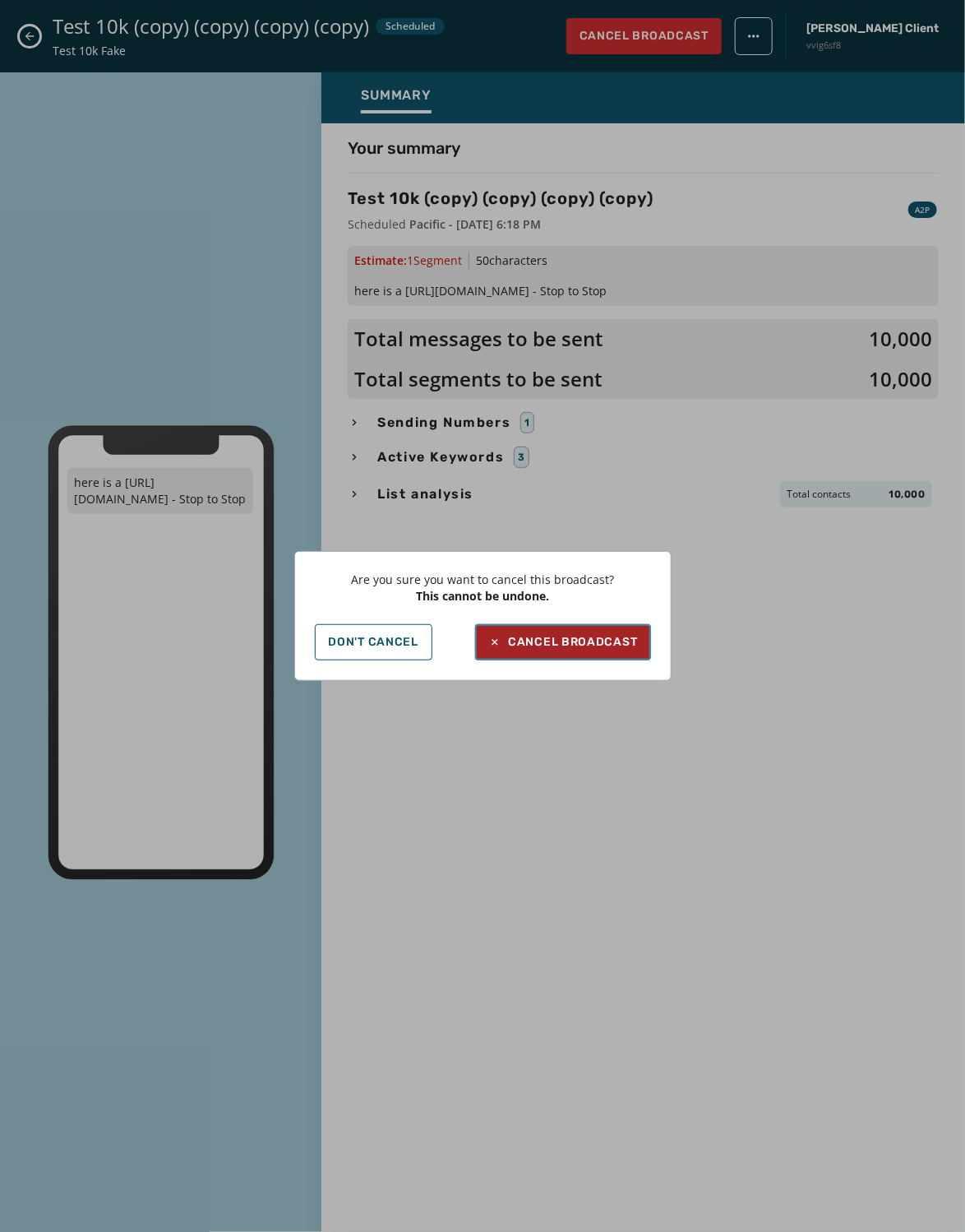
click at [567, 648] on div "Cancel Broadcast" at bounding box center [562, 642] width 149 height 17
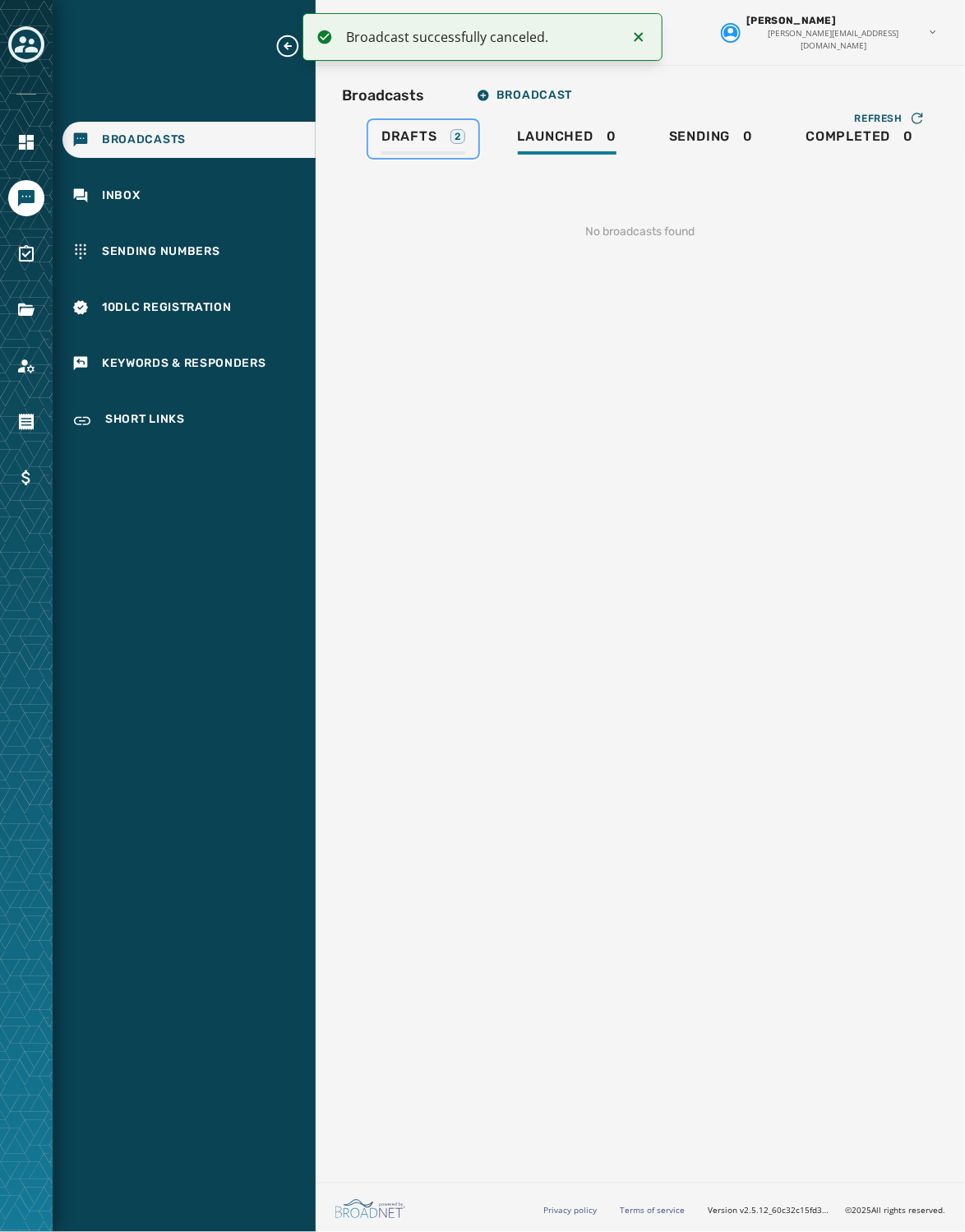
click at [398, 138] on span "Drafts" at bounding box center [410, 136] width 56 height 17
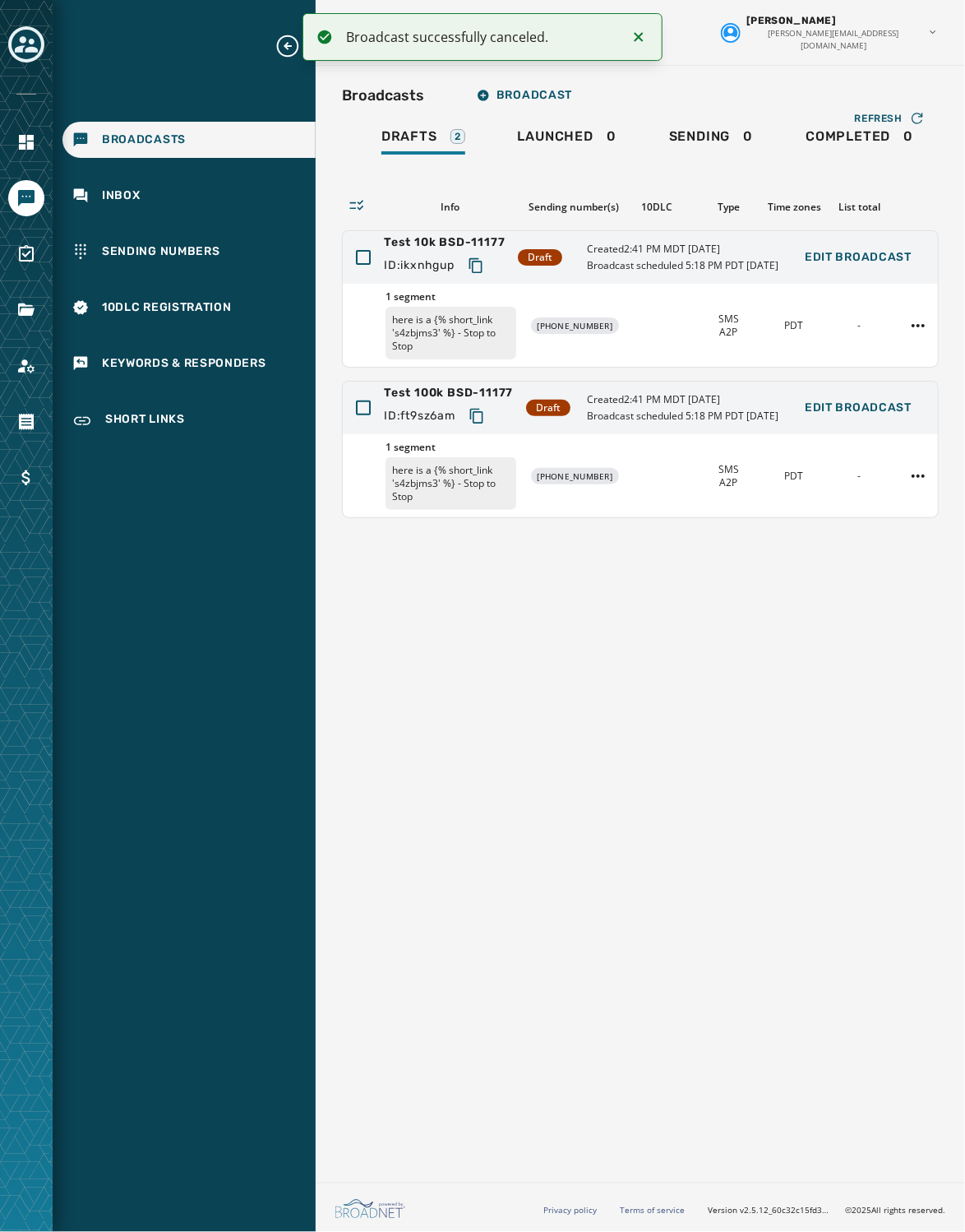
click at [484, 647] on div "Broadcasts Broadcast Drafts 2 Launched 0 Sending 0 Completed 0 Canceled 21 Refr…" at bounding box center [641, 620] width 650 height 1110
click at [513, 734] on div "Broadcasts Broadcast Drafts 2 Launched 0 Sending 0 Completed 0 Canceled 21 Refr…" at bounding box center [641, 620] width 650 height 1110
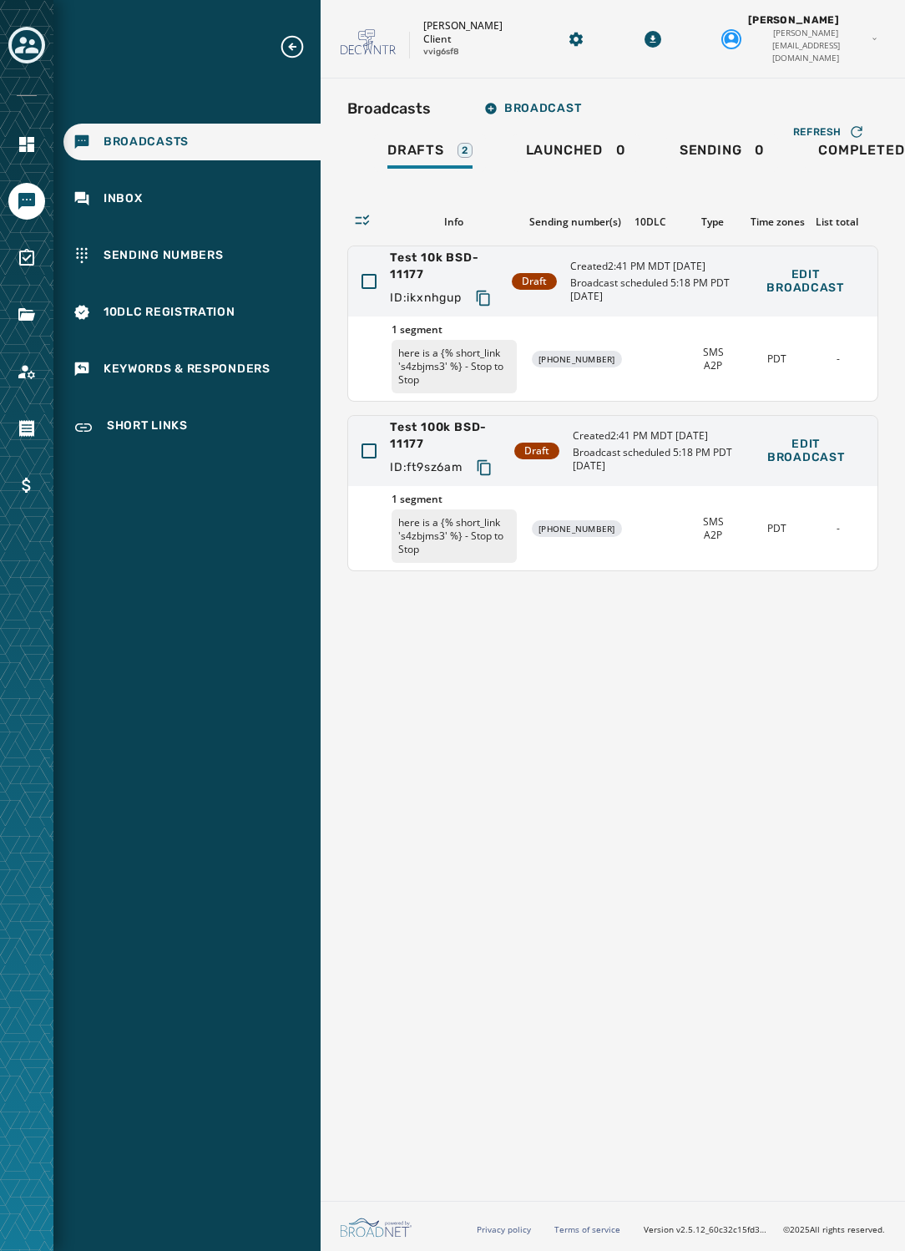
drag, startPoint x: 283, startPoint y: 862, endPoint x: 287, endPoint y: 849, distance: 14.0
click at [283, 862] on div "Broadcasts Inbox Sending Numbers 10DLC Registration Keywords & Responders Short…" at bounding box center [186, 625] width 267 height 1251
